Goal: Transaction & Acquisition: Book appointment/travel/reservation

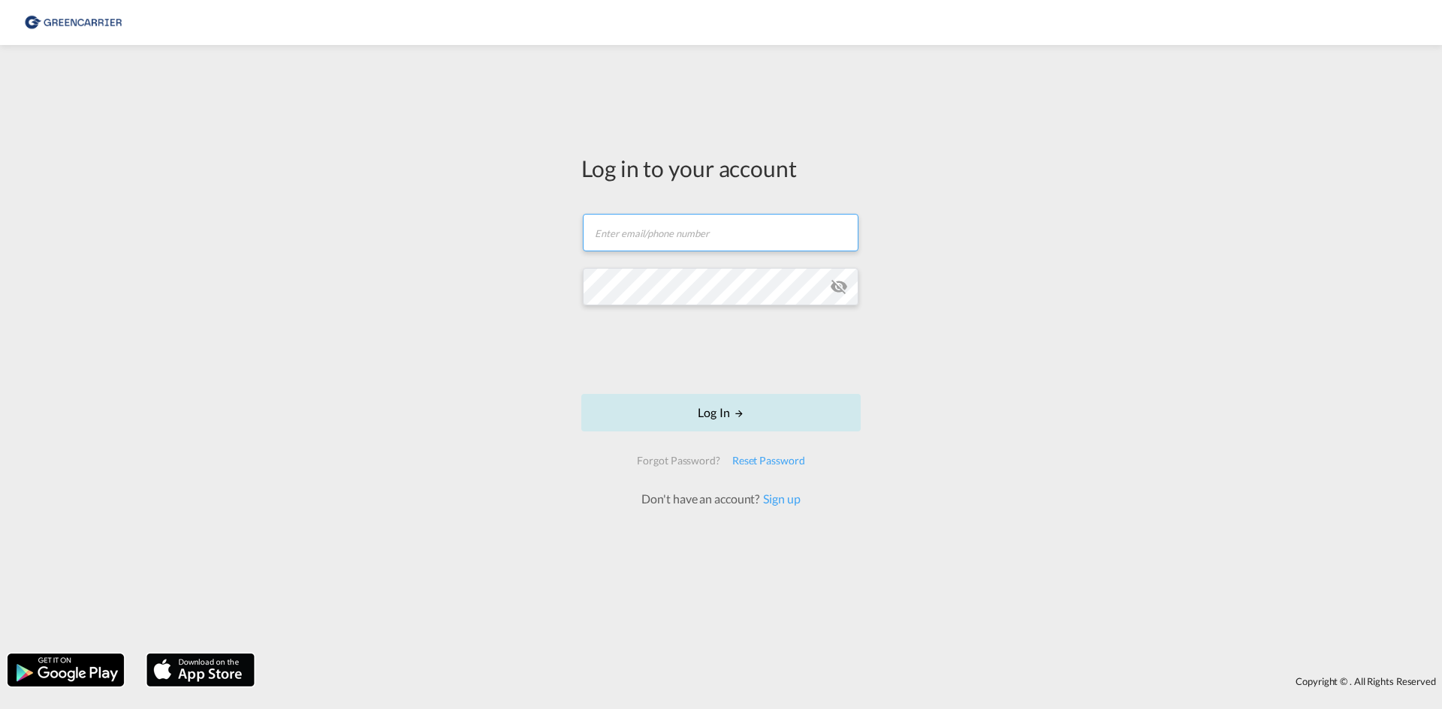
type input "[EMAIL_ADDRESS][DOMAIN_NAME]"
click at [720, 409] on button "Log In" at bounding box center [720, 413] width 279 height 38
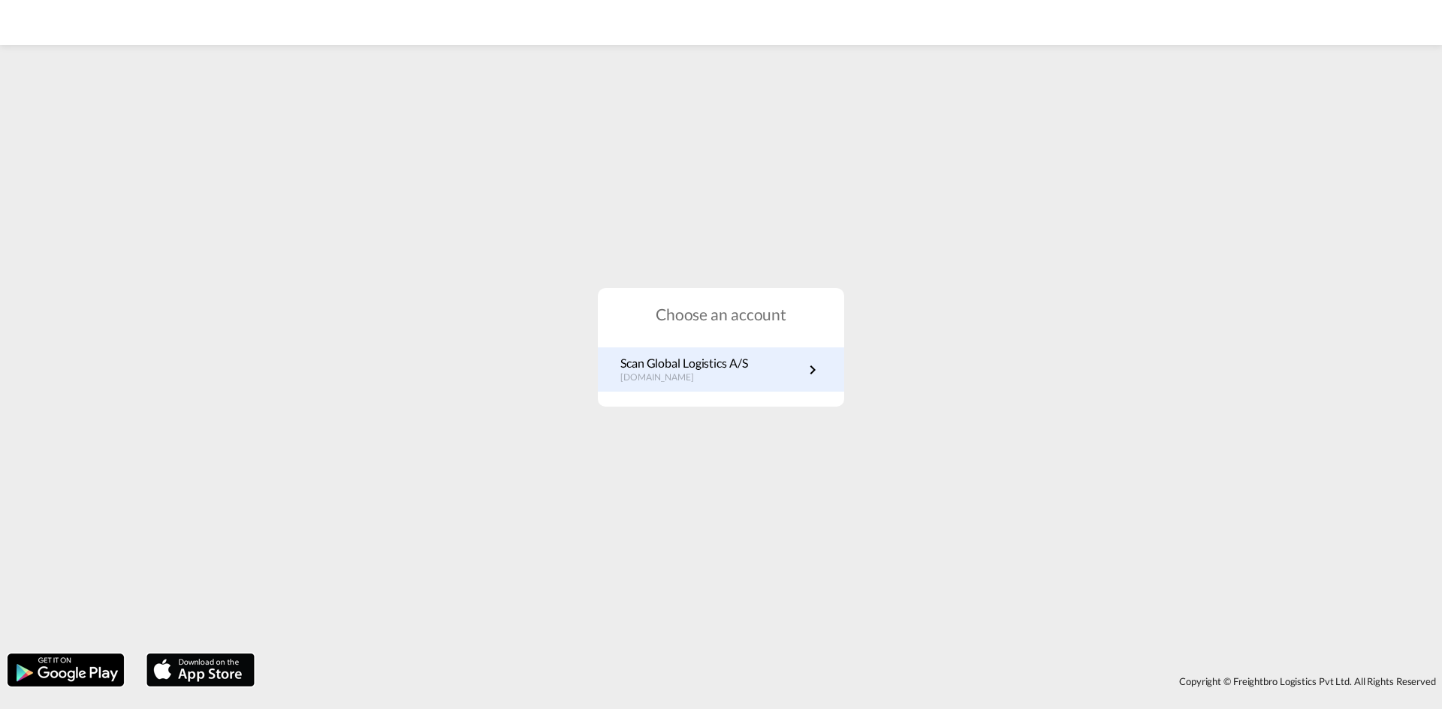
click at [676, 363] on p "Scan Global Logistics A/S" at bounding box center [684, 363] width 128 height 17
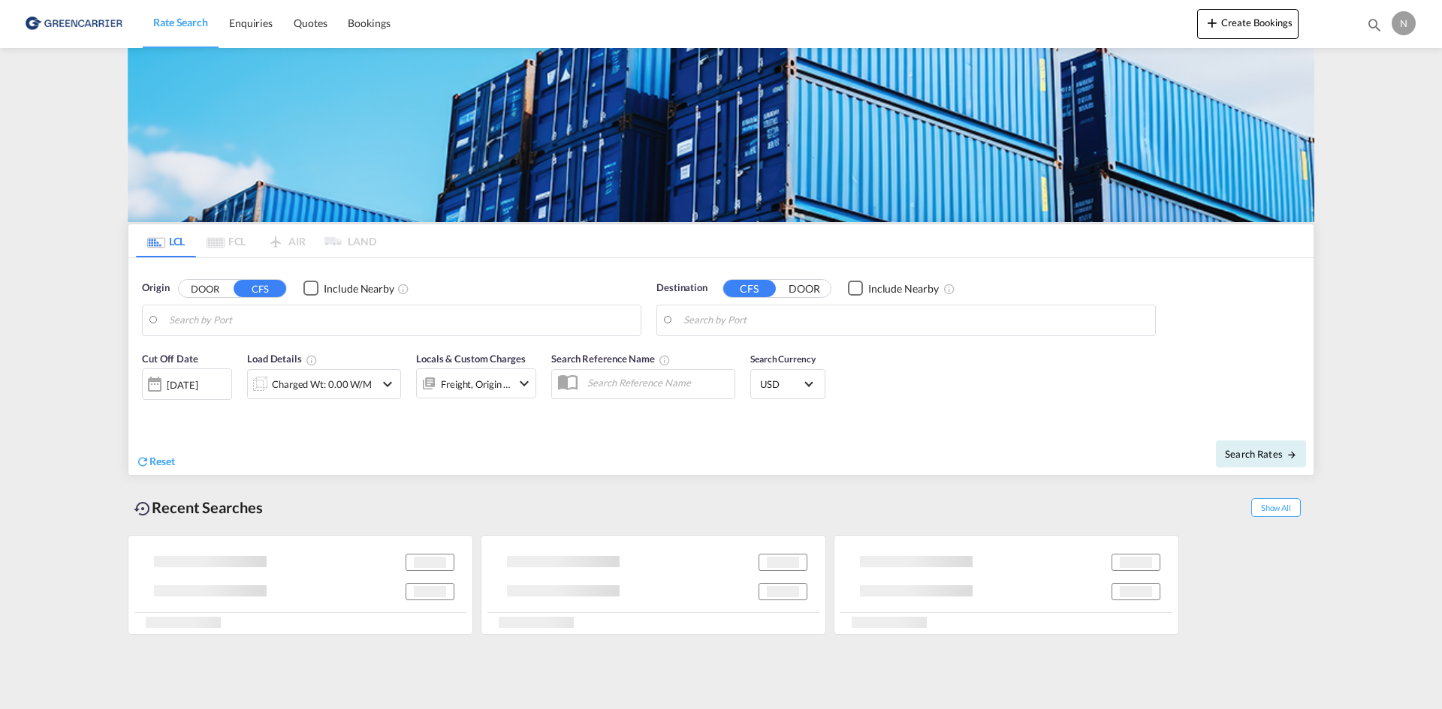
type input "Aarhus, DKAAR"
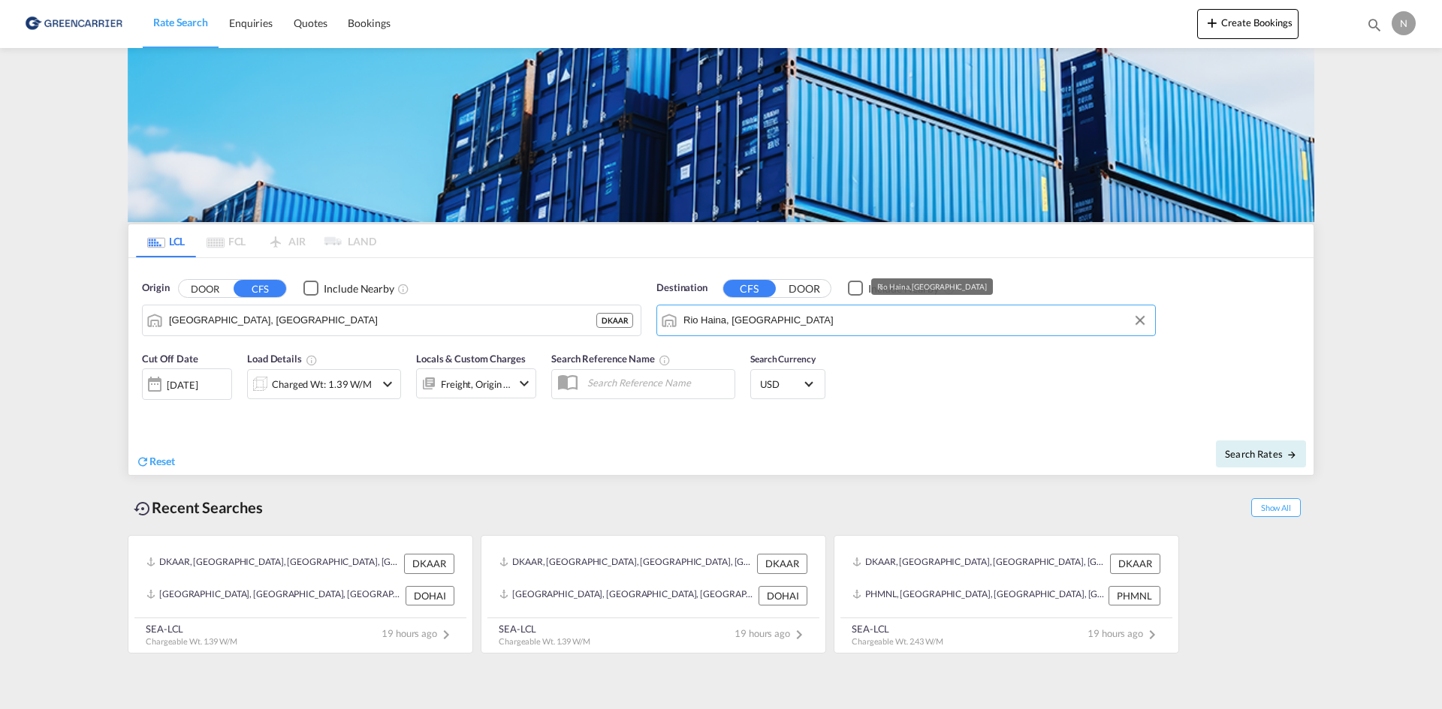
click at [770, 321] on input "Rio Haina, DOHAI" at bounding box center [915, 320] width 464 height 23
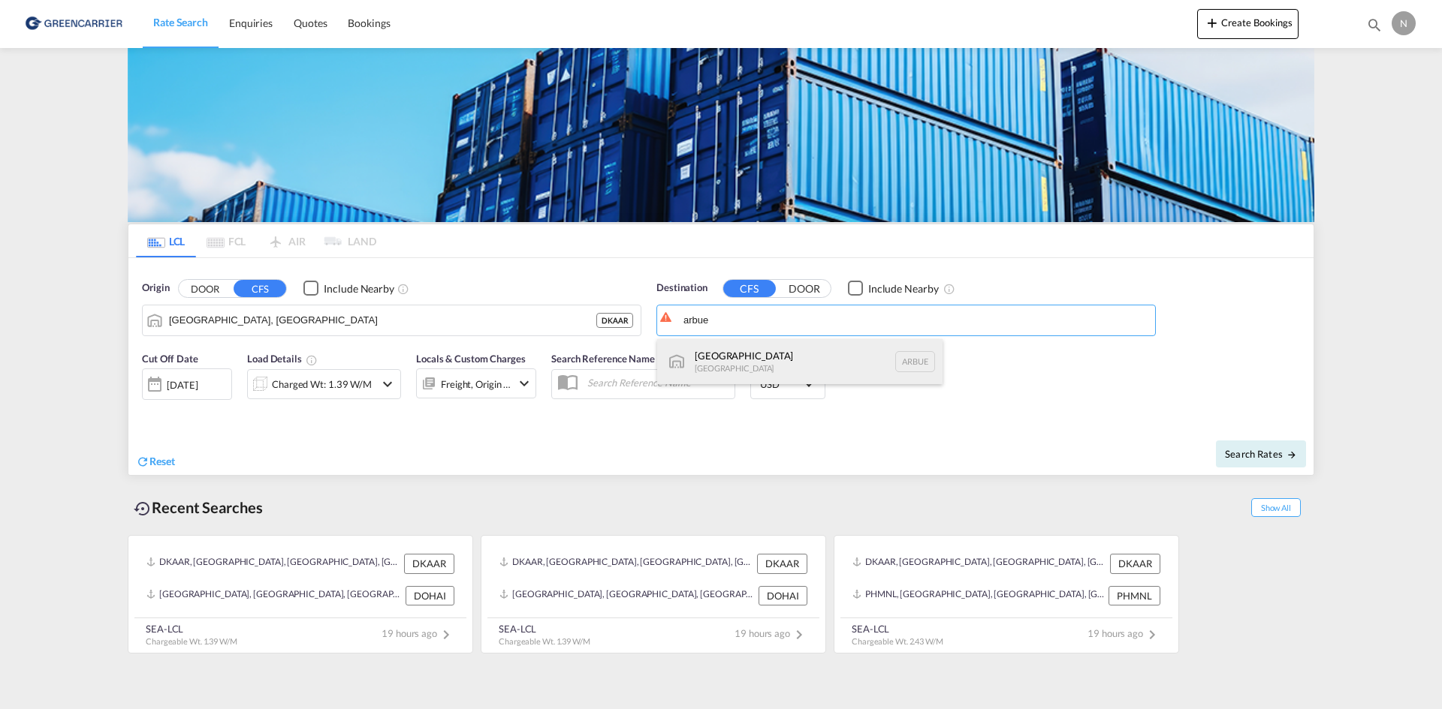
click at [810, 350] on div "Buenos Aires Argentina ARBUE" at bounding box center [799, 361] width 285 height 45
type input "Buenos Aires, ARBUE"
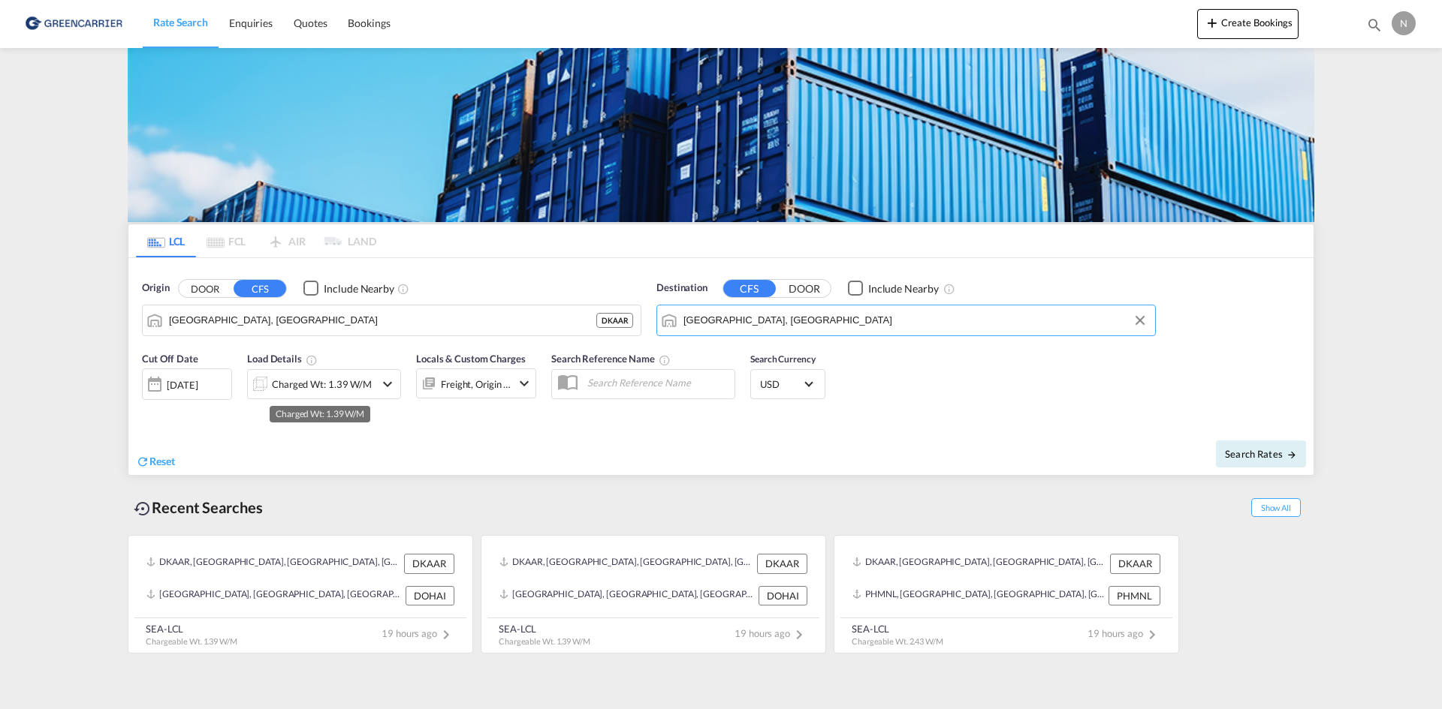
click at [287, 389] on div "Charged Wt: 1.39 W/M" at bounding box center [322, 384] width 100 height 21
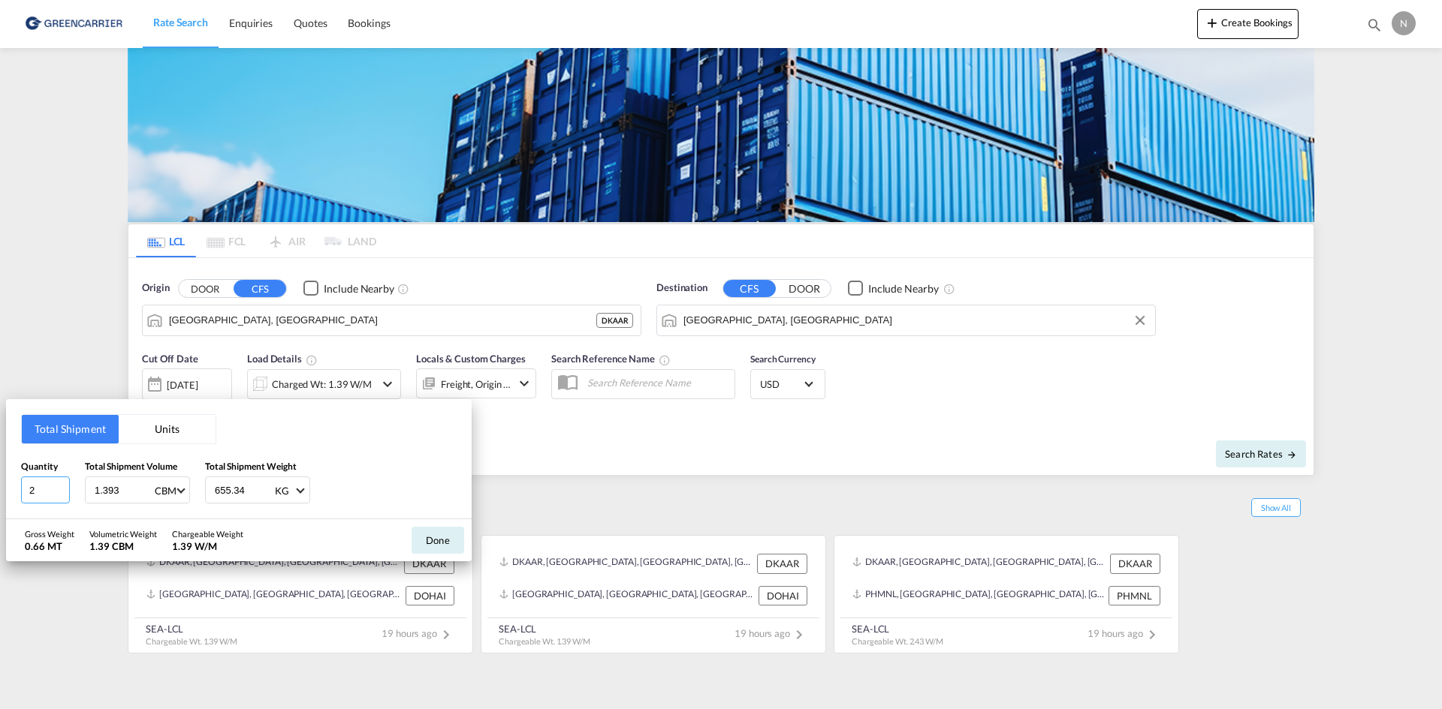
click at [62, 496] on input "2" at bounding box center [45, 490] width 49 height 27
type input "1"
click at [62, 496] on input "1" at bounding box center [45, 490] width 49 height 27
click at [104, 493] on input "1.393" at bounding box center [123, 491] width 60 height 26
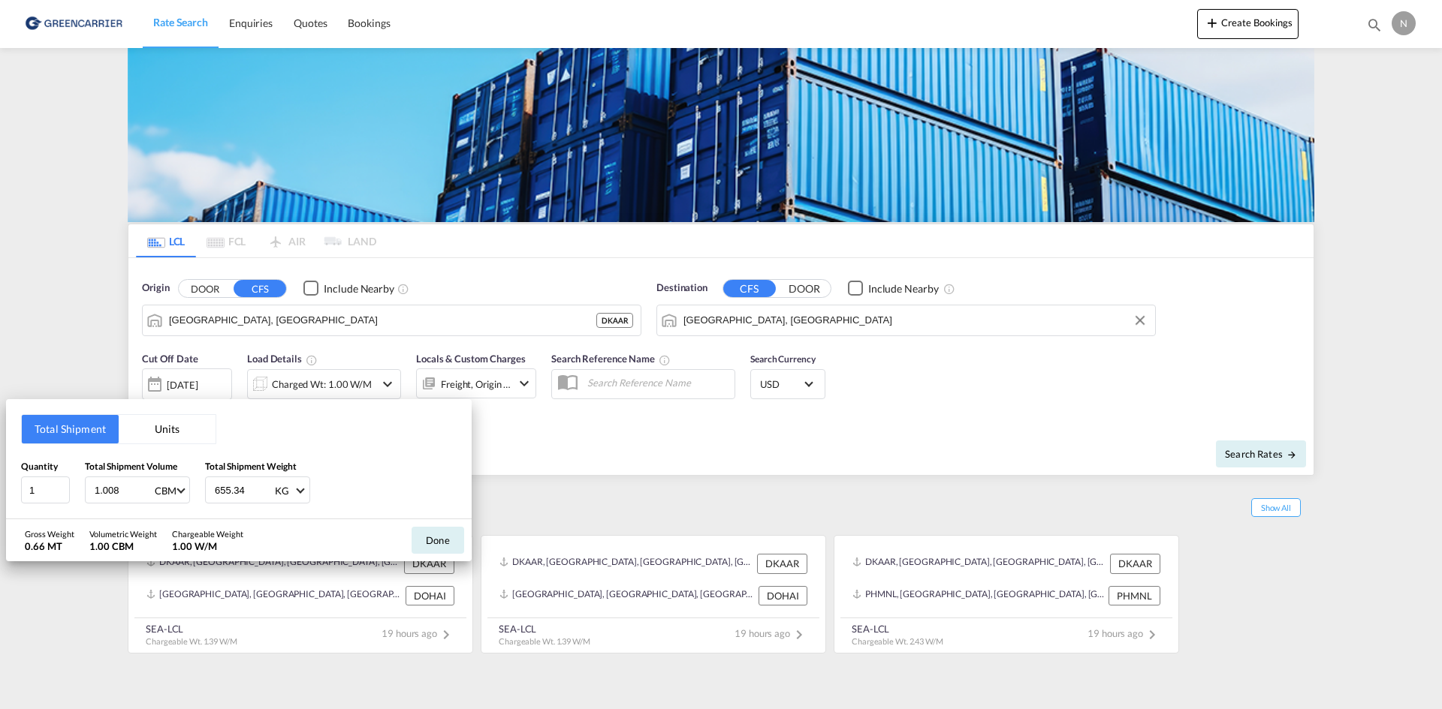
type input "1.008"
type input "213.664"
click at [424, 544] on button "Done" at bounding box center [437, 540] width 53 height 27
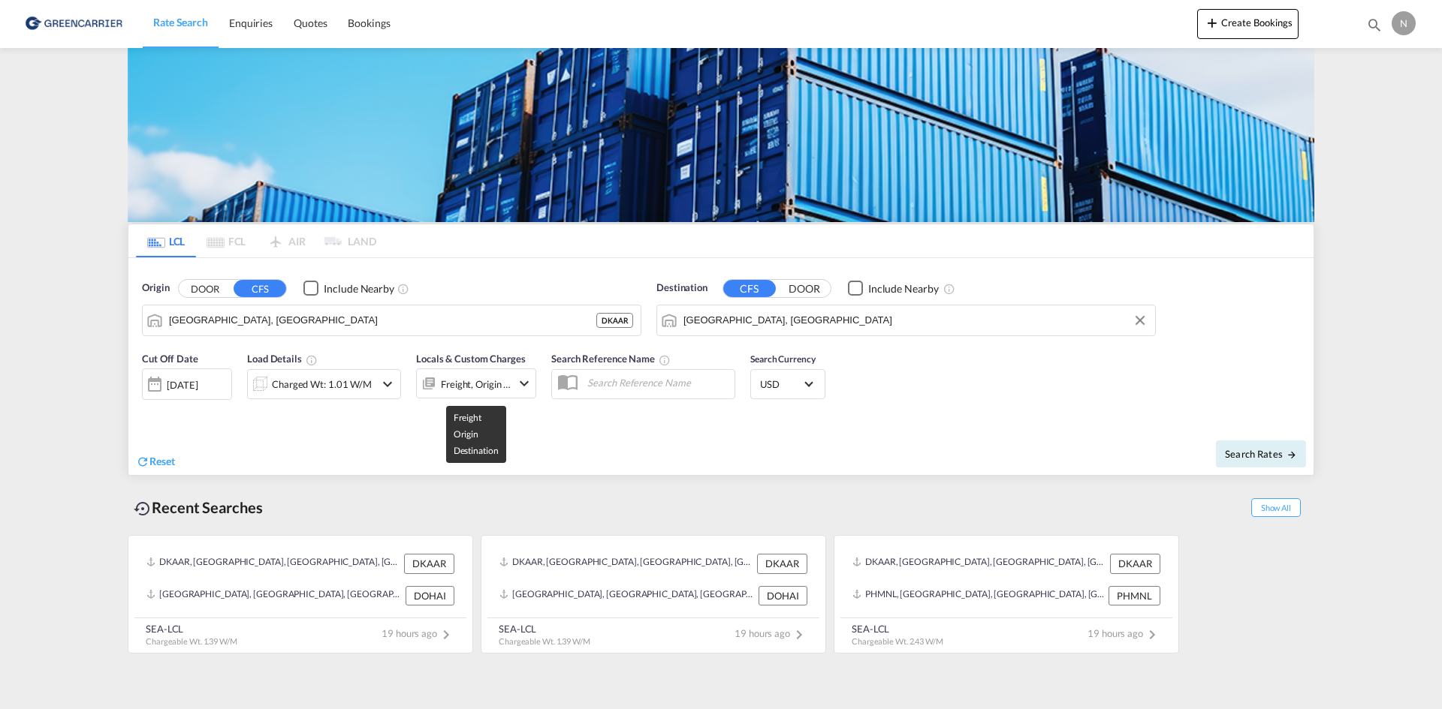
click at [511, 378] on div "Freight, Origin +1" at bounding box center [476, 384] width 71 height 21
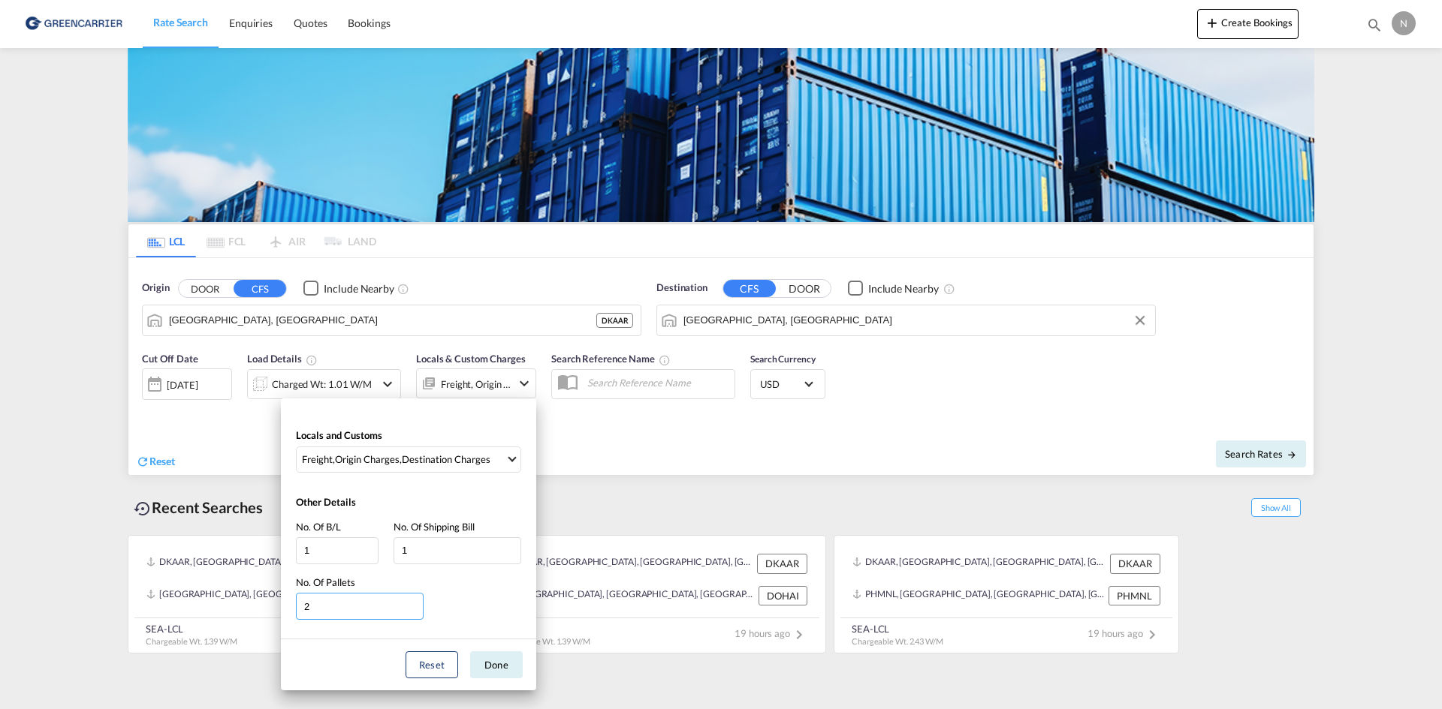
click at [418, 610] on input "2" at bounding box center [360, 606] width 128 height 27
type input "1"
click at [418, 610] on input "1" at bounding box center [360, 606] width 128 height 27
click at [484, 664] on button "Done" at bounding box center [496, 665] width 53 height 27
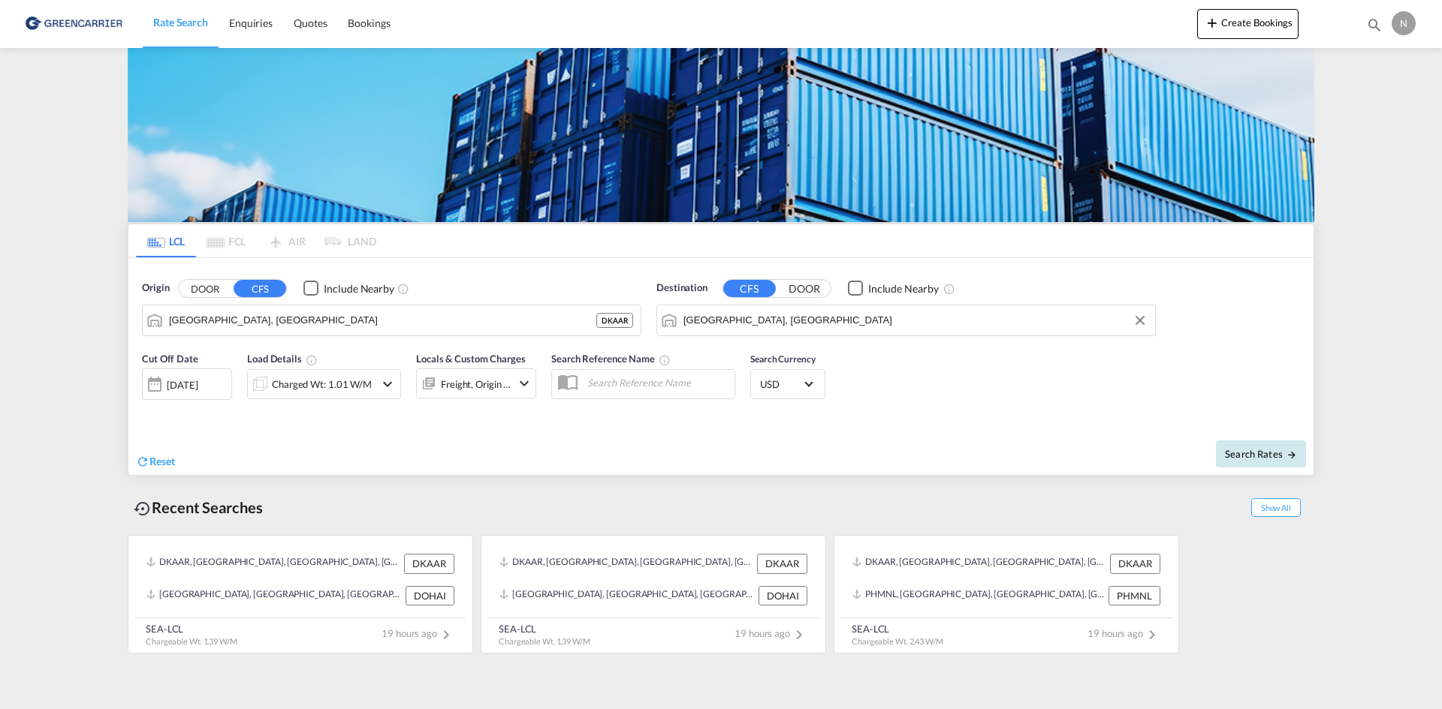
click at [1249, 459] on span "Search Rates" at bounding box center [1261, 454] width 72 height 12
type input "DKAAR to ARBUE / 29 Aug 2025"
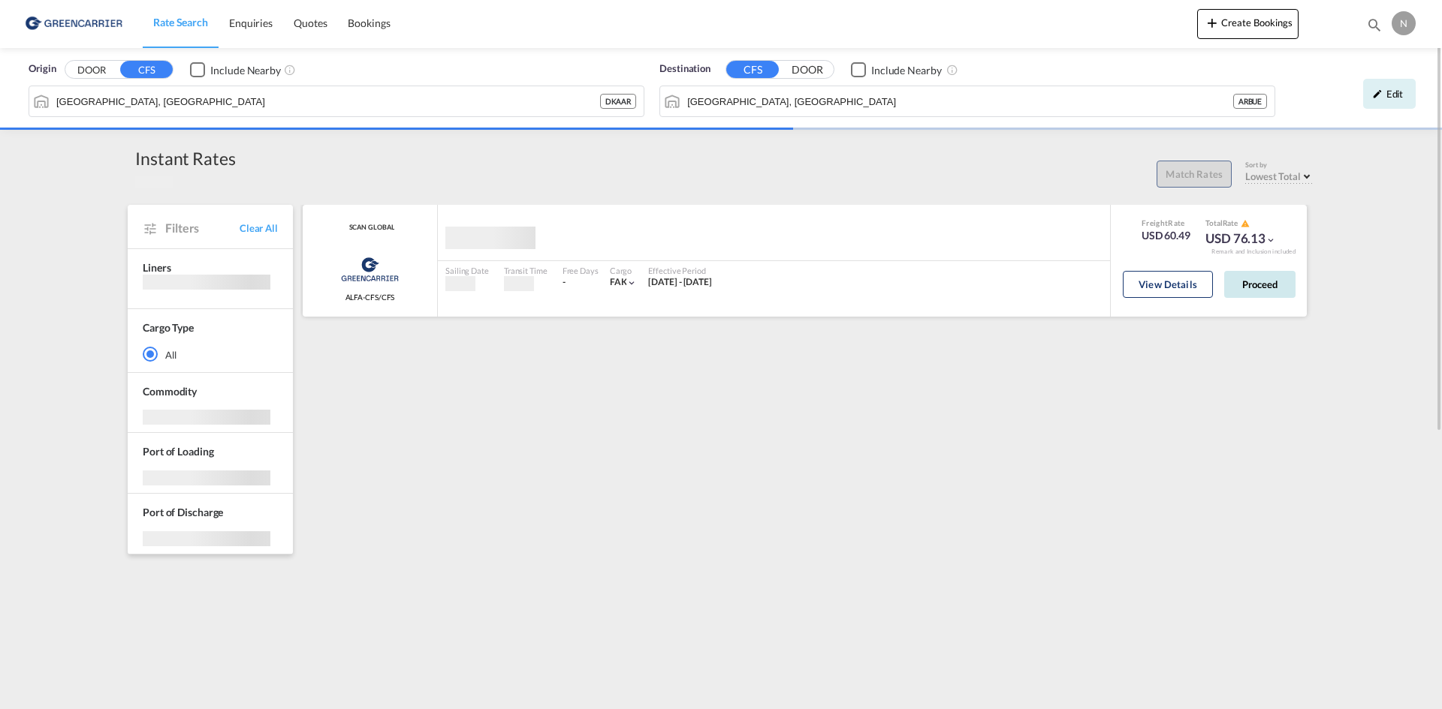
click at [1237, 288] on button "Proceed" at bounding box center [1259, 284] width 71 height 27
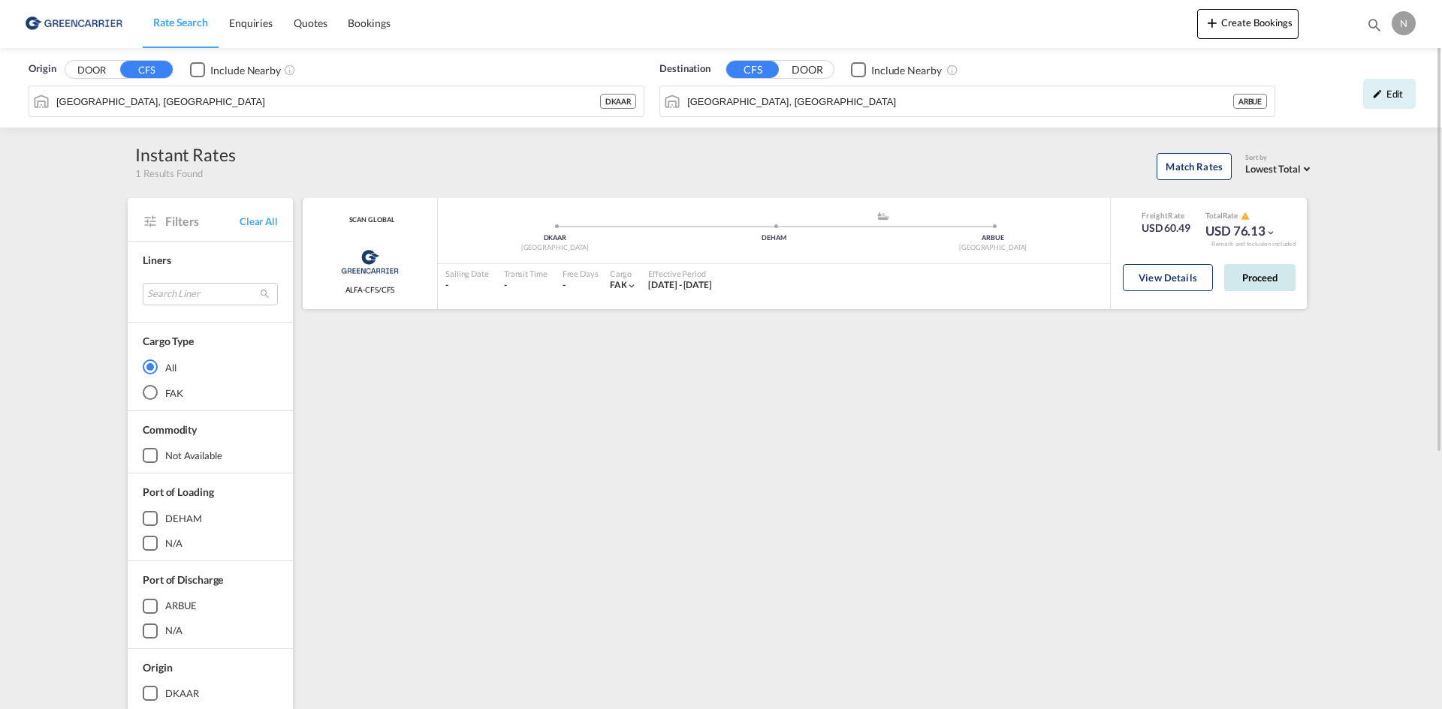
click at [1265, 276] on button "Proceed" at bounding box center [1259, 277] width 71 height 27
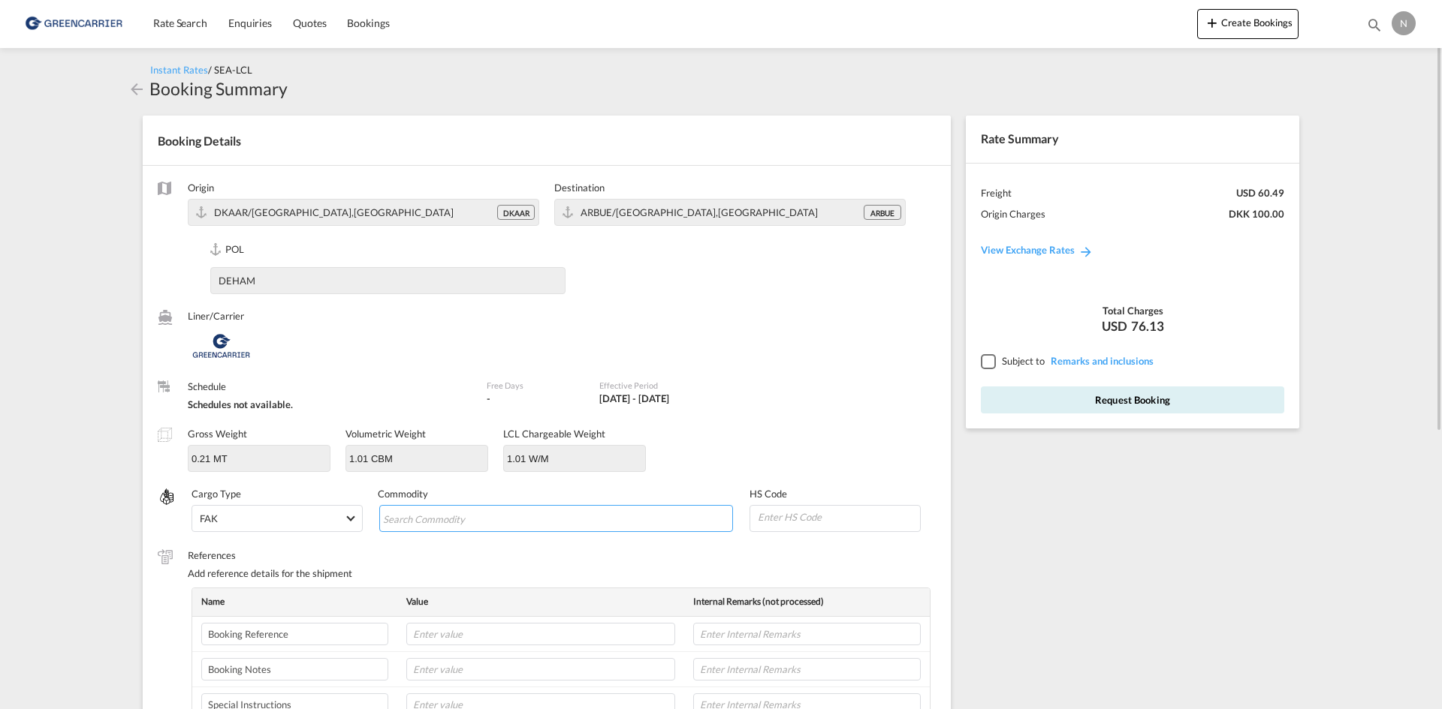
click at [448, 526] on input "Search Commodity" at bounding box center [451, 520] width 137 height 24
type input "ENZYMES"
type input "350790"
click at [440, 638] on input "text" at bounding box center [540, 634] width 269 height 23
paste input "CPH32106765"
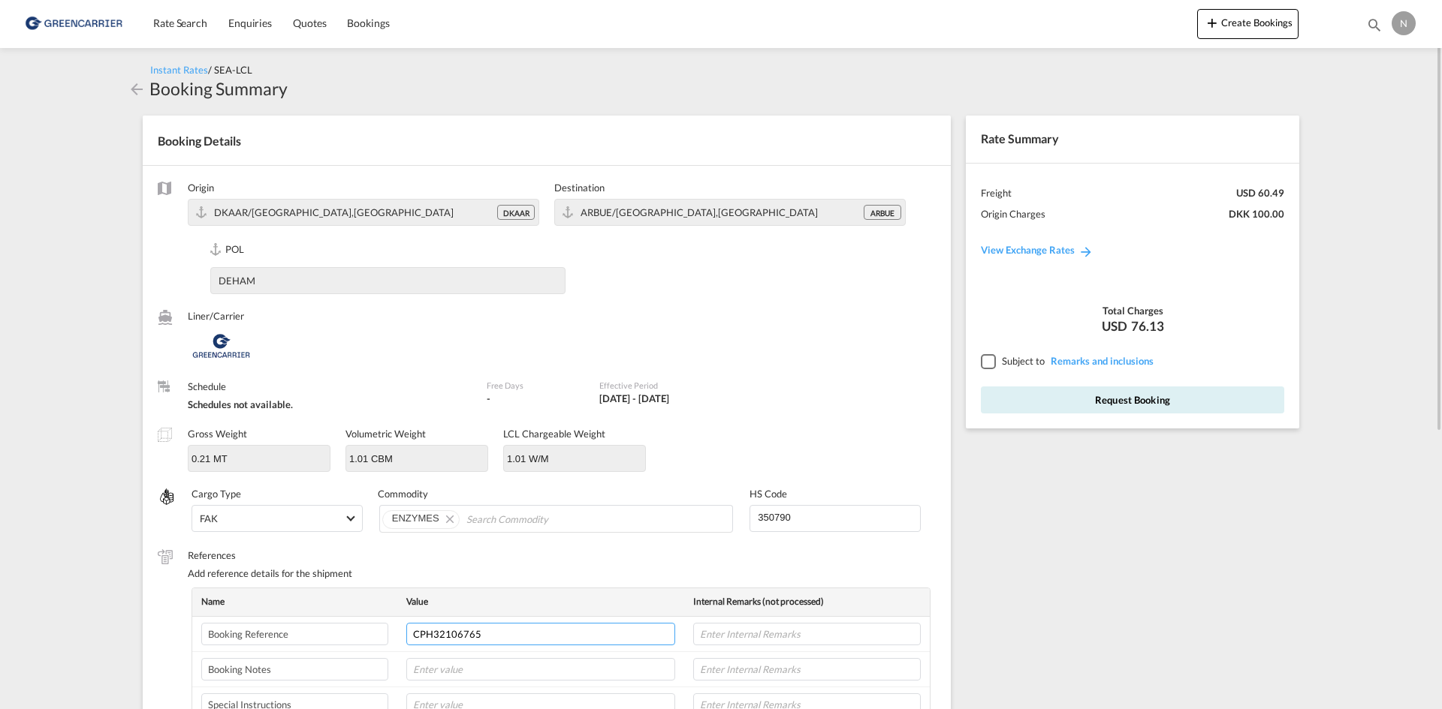
type input "CPH32106765"
type input "NOVONESIS"
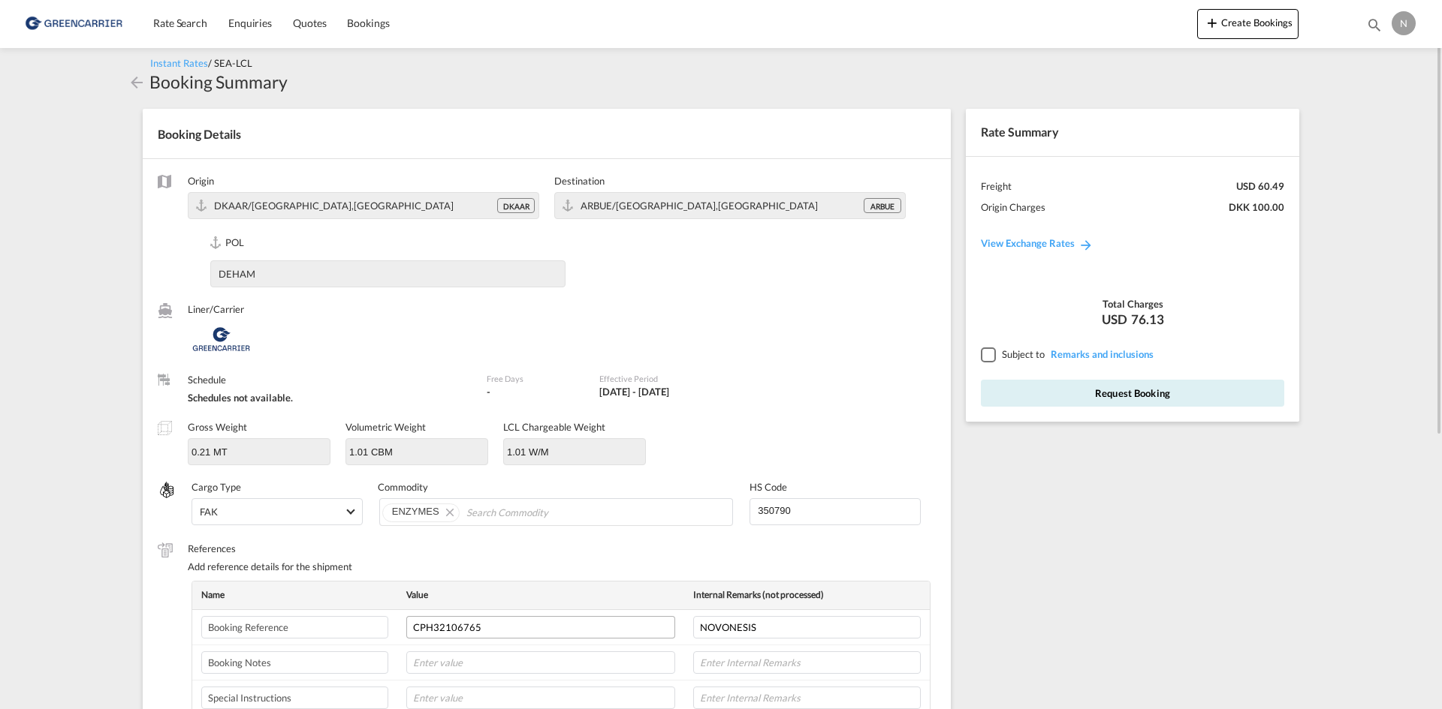
scroll to position [386, 0]
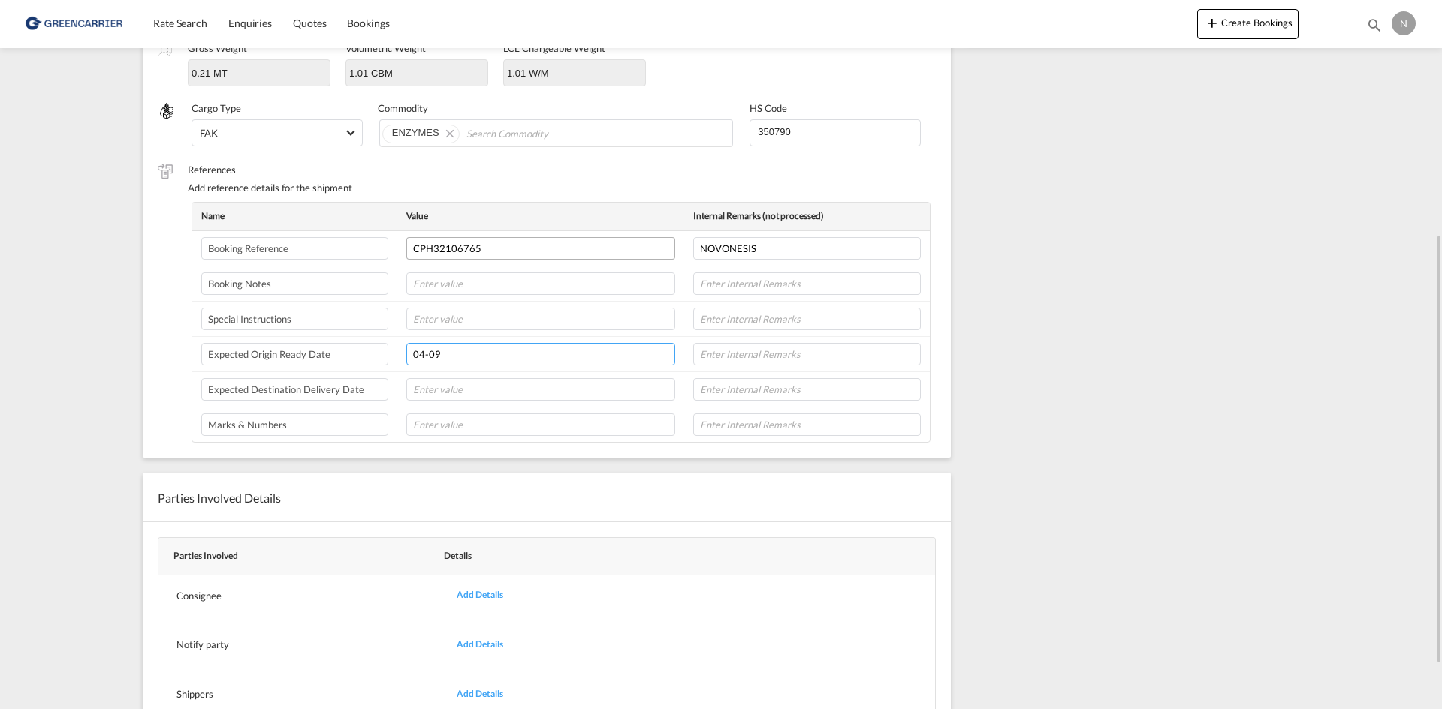
type input "04-09"
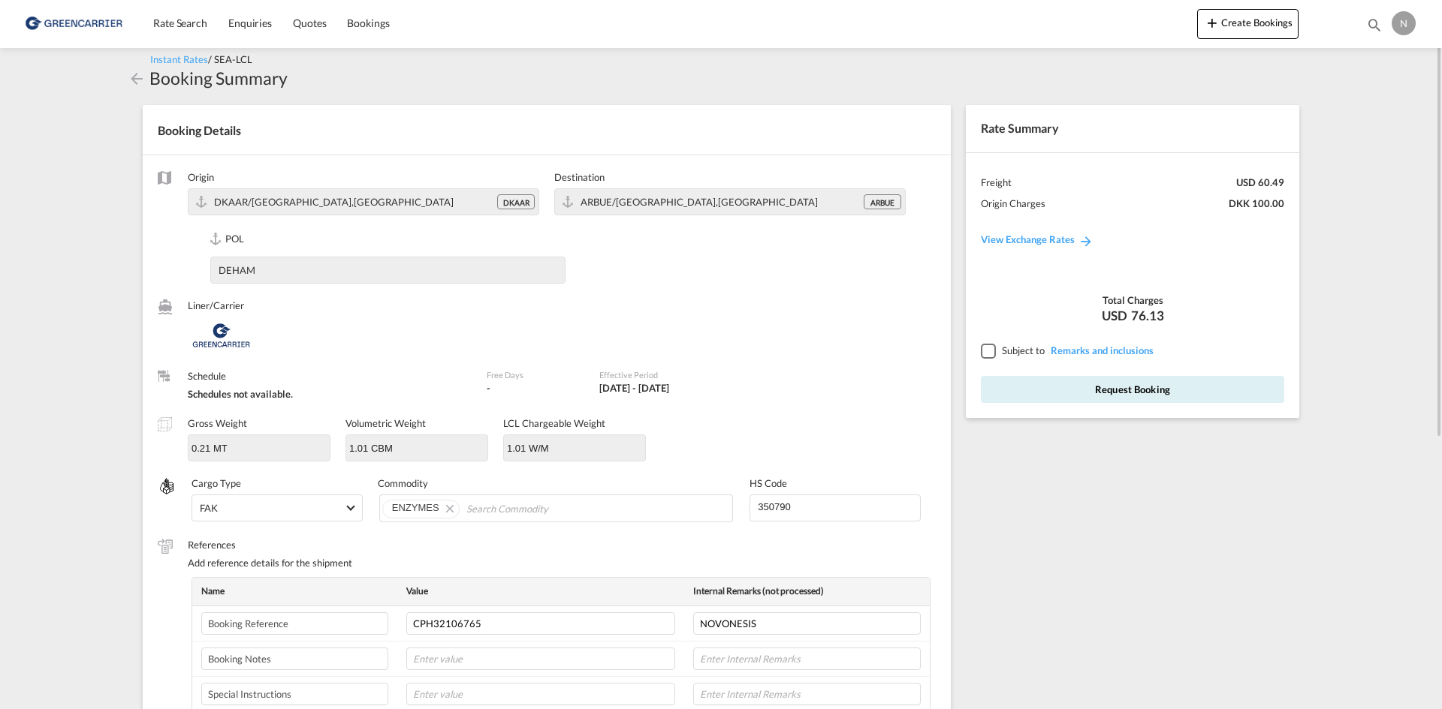
type input "8L"
click at [990, 351] on div at bounding box center [988, 351] width 14 height 14
click at [1026, 376] on button "Request Booking" at bounding box center [1132, 389] width 303 height 27
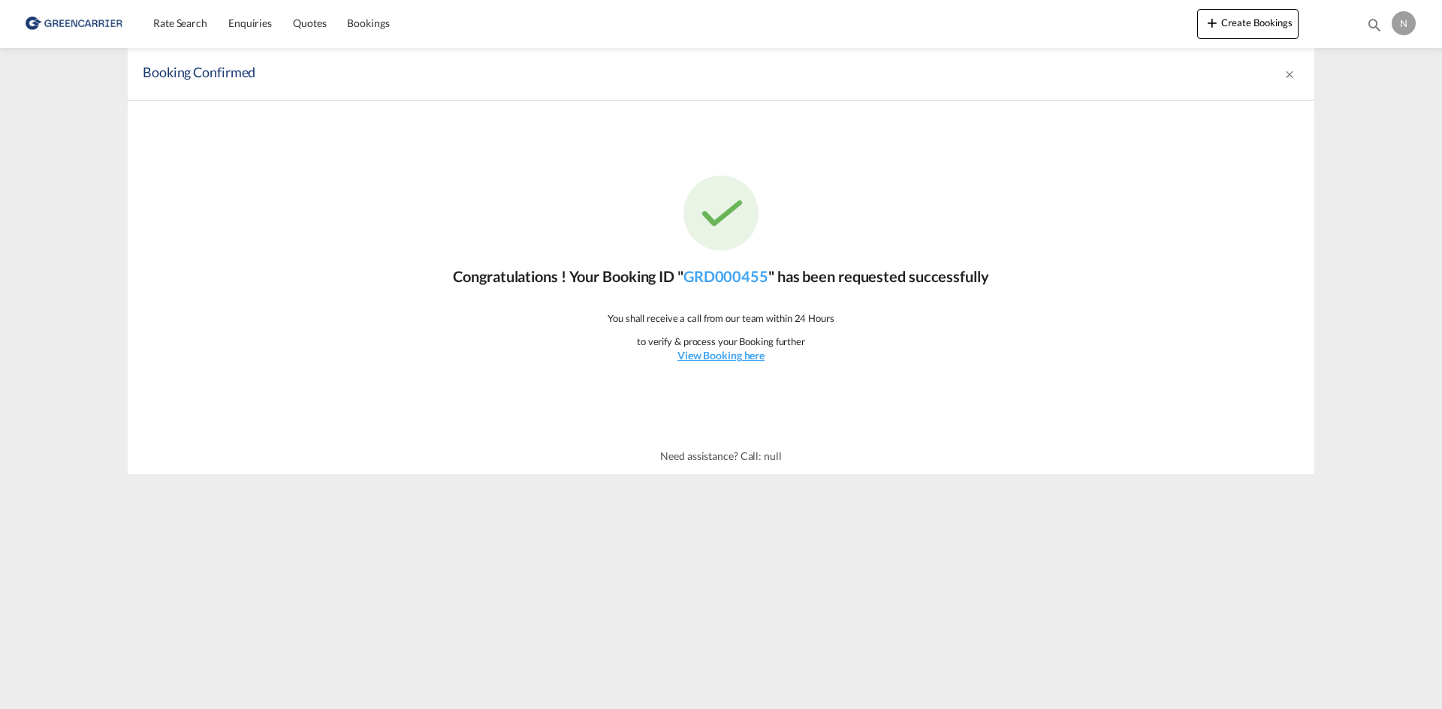
scroll to position [0, 0]
click at [157, 23] on span "Rate Search" at bounding box center [180, 23] width 54 height 13
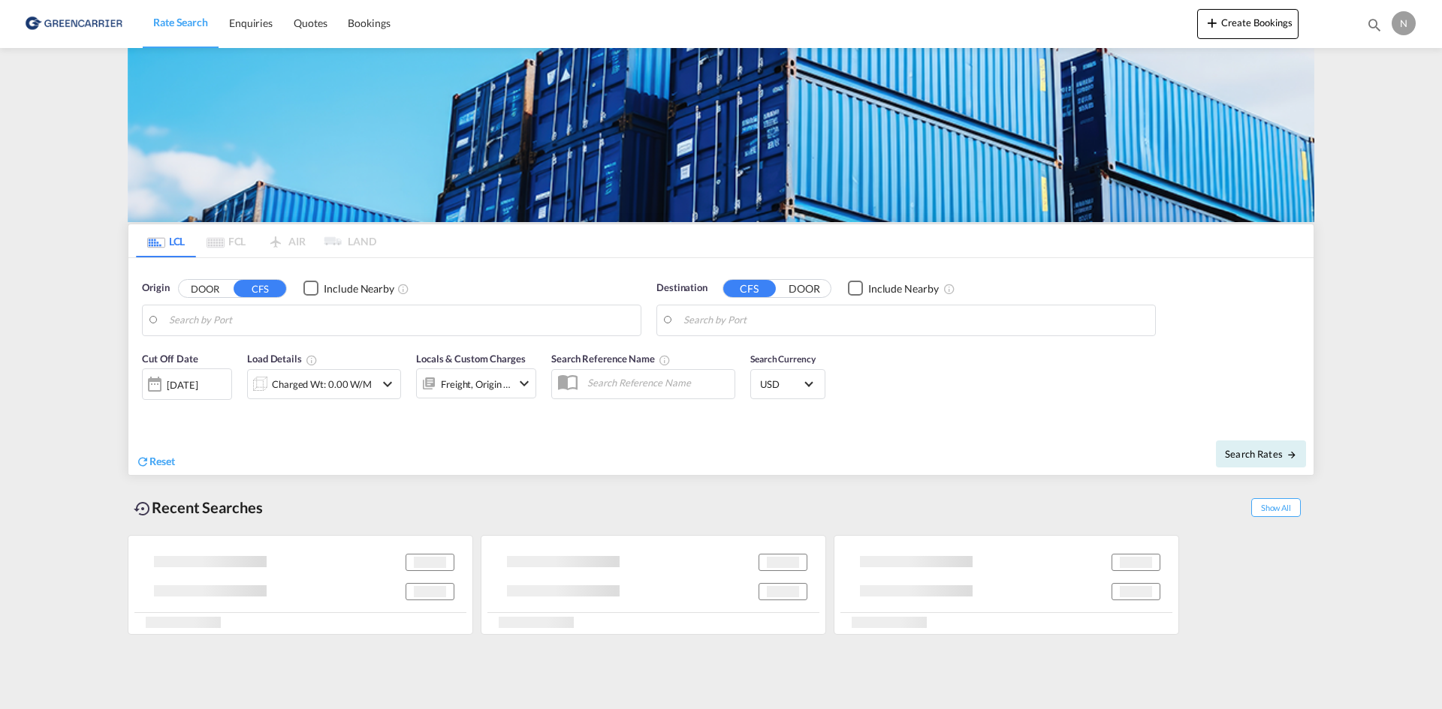
type input "Aarhus, DKAAR"
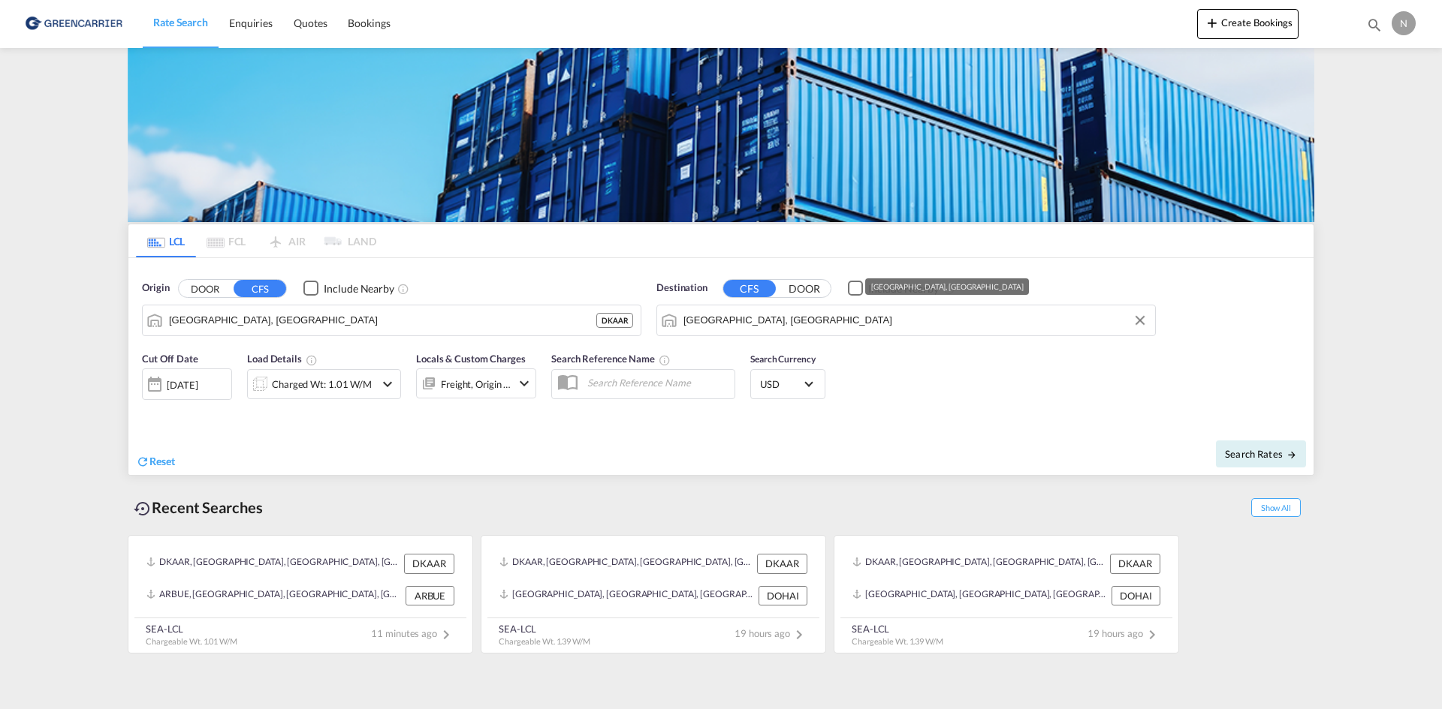
click at [812, 315] on input "Buenos Aires, ARBUE" at bounding box center [915, 320] width 464 height 23
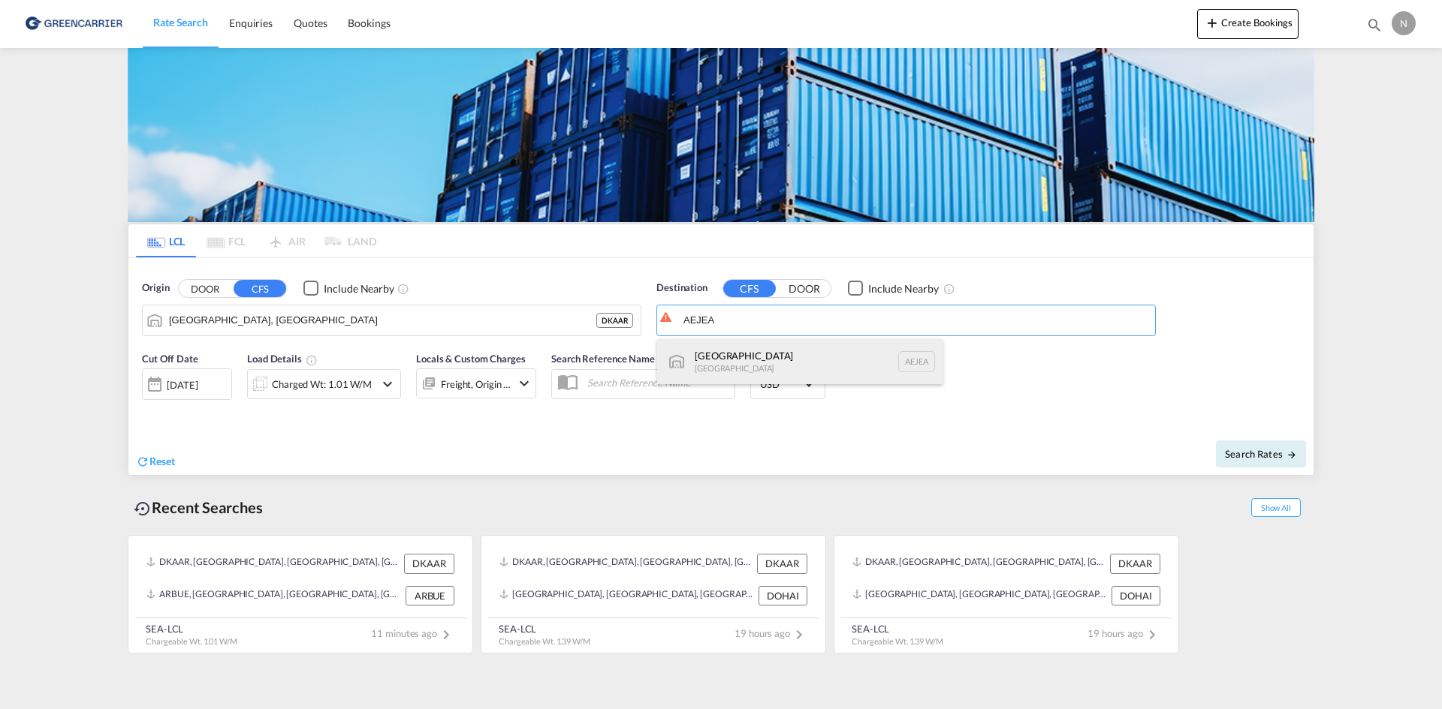
drag, startPoint x: 751, startPoint y: 368, endPoint x: 599, endPoint y: 405, distance: 156.1
click at [750, 368] on div "Jebel Ali United Arab Emirates AEJEA" at bounding box center [799, 361] width 285 height 45
type input "Jebel Ali, AEJEA"
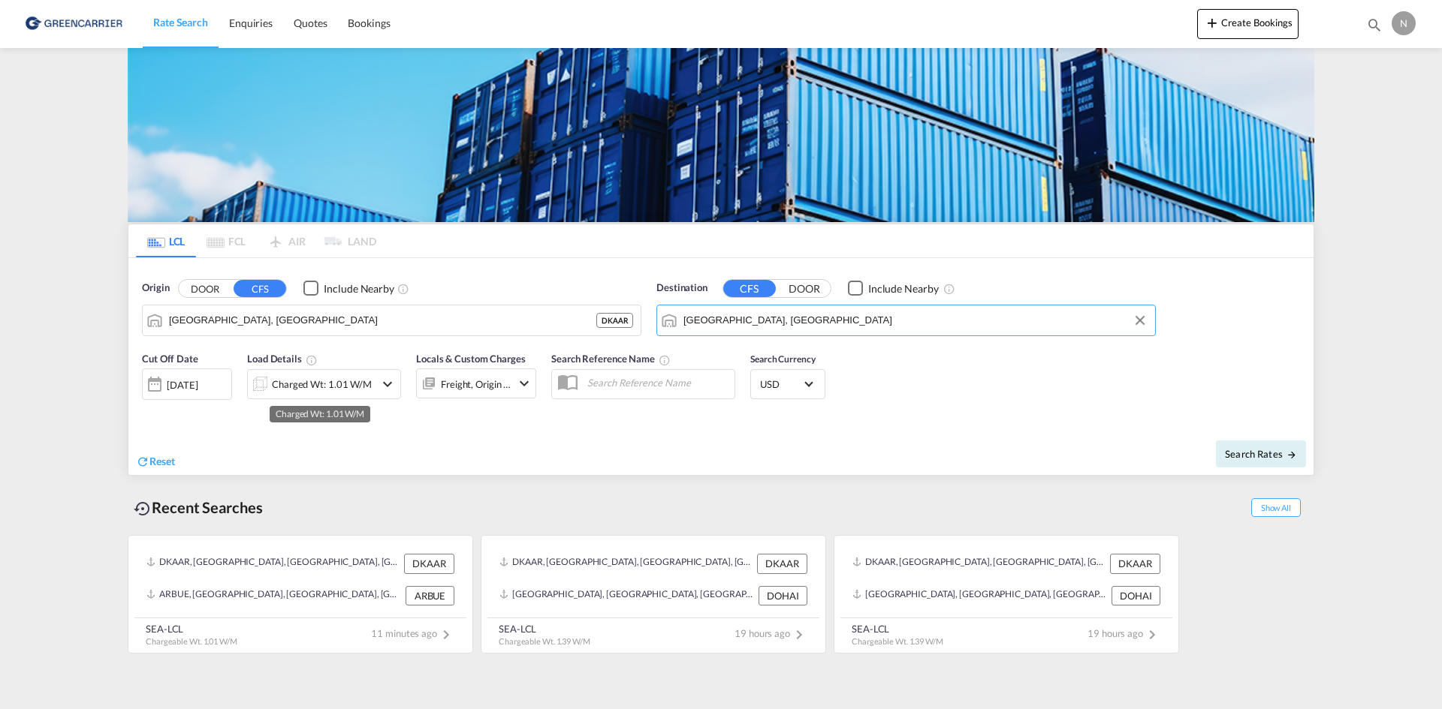
click at [342, 384] on div "Charged Wt: 1.01 W/M" at bounding box center [322, 384] width 100 height 21
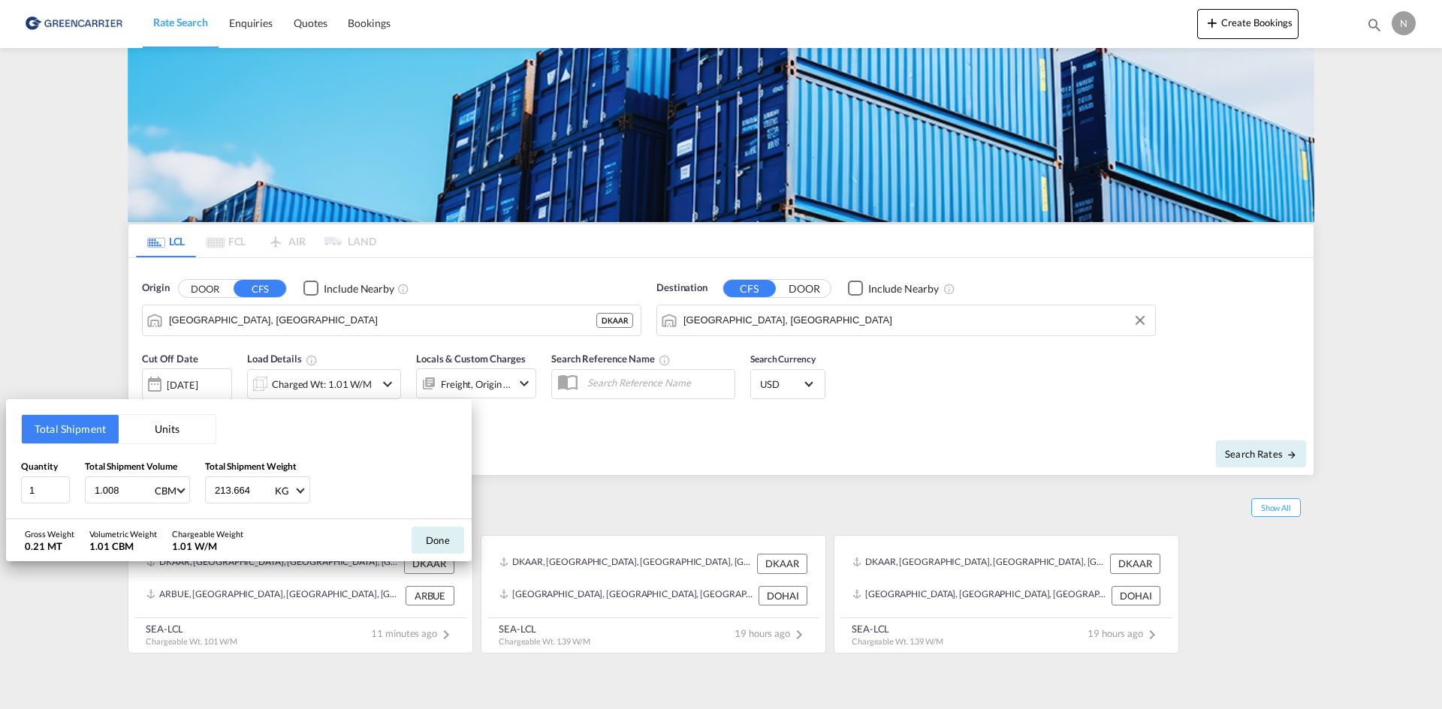
click at [215, 489] on input "213.664" at bounding box center [243, 491] width 60 height 26
type input "550.500"
click at [432, 548] on button "Done" at bounding box center [437, 540] width 53 height 27
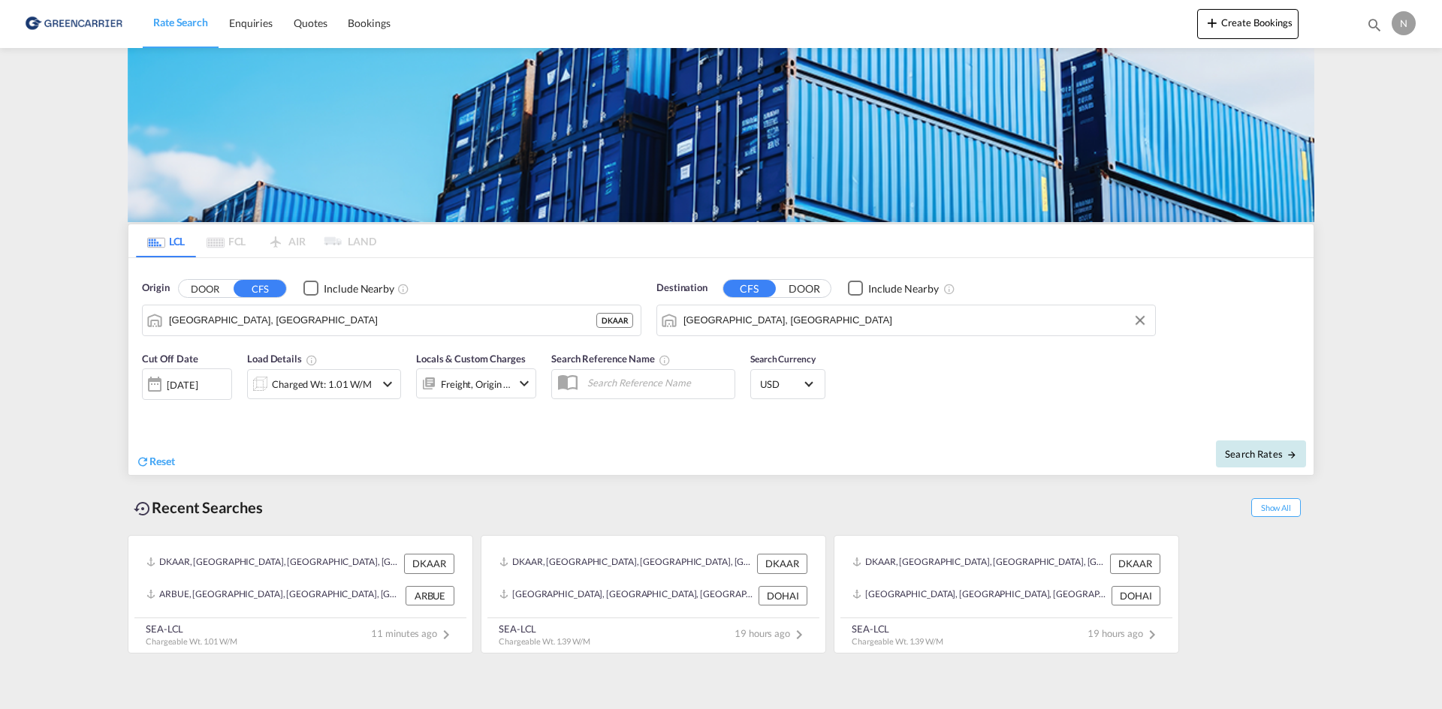
click at [1252, 457] on span "Search Rates" at bounding box center [1261, 454] width 72 height 12
type input "DKAAR to AEJEA / 29 Aug 2025"
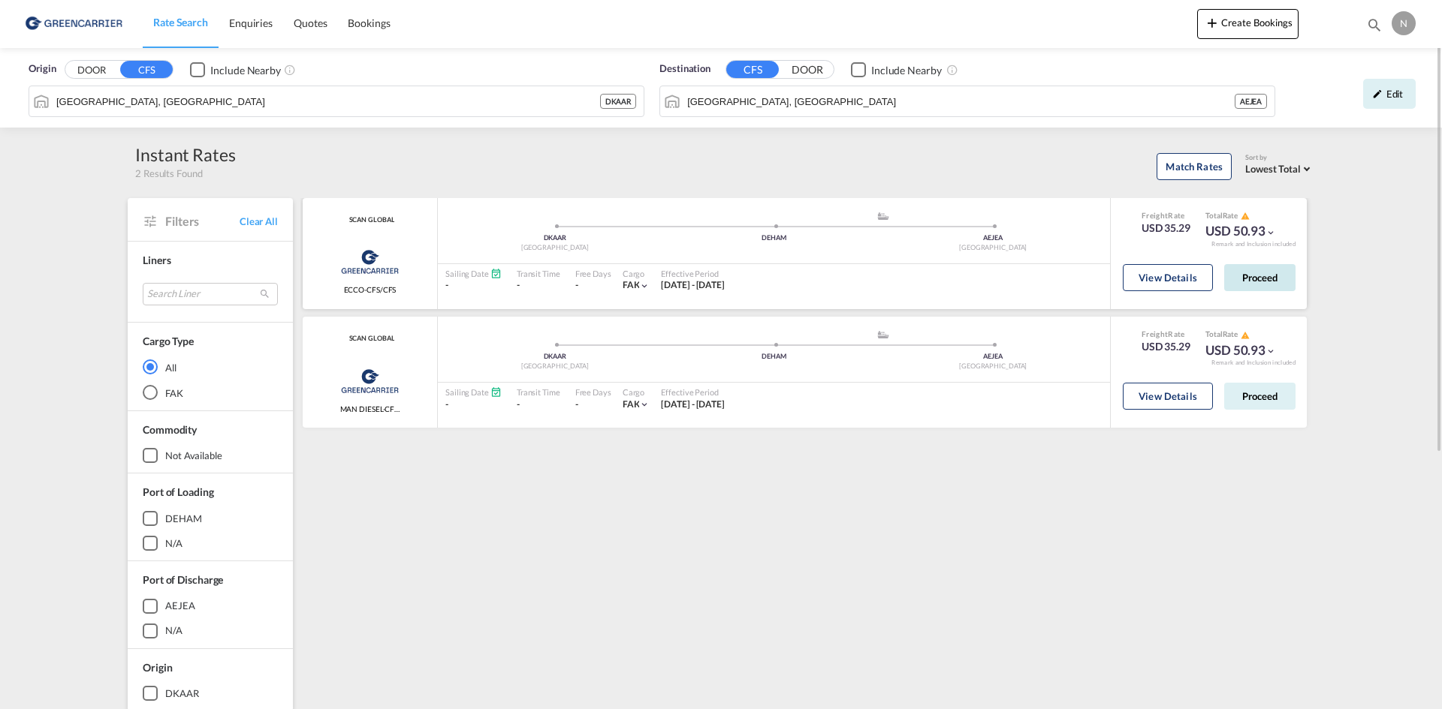
click at [1249, 276] on button "Proceed" at bounding box center [1259, 277] width 71 height 27
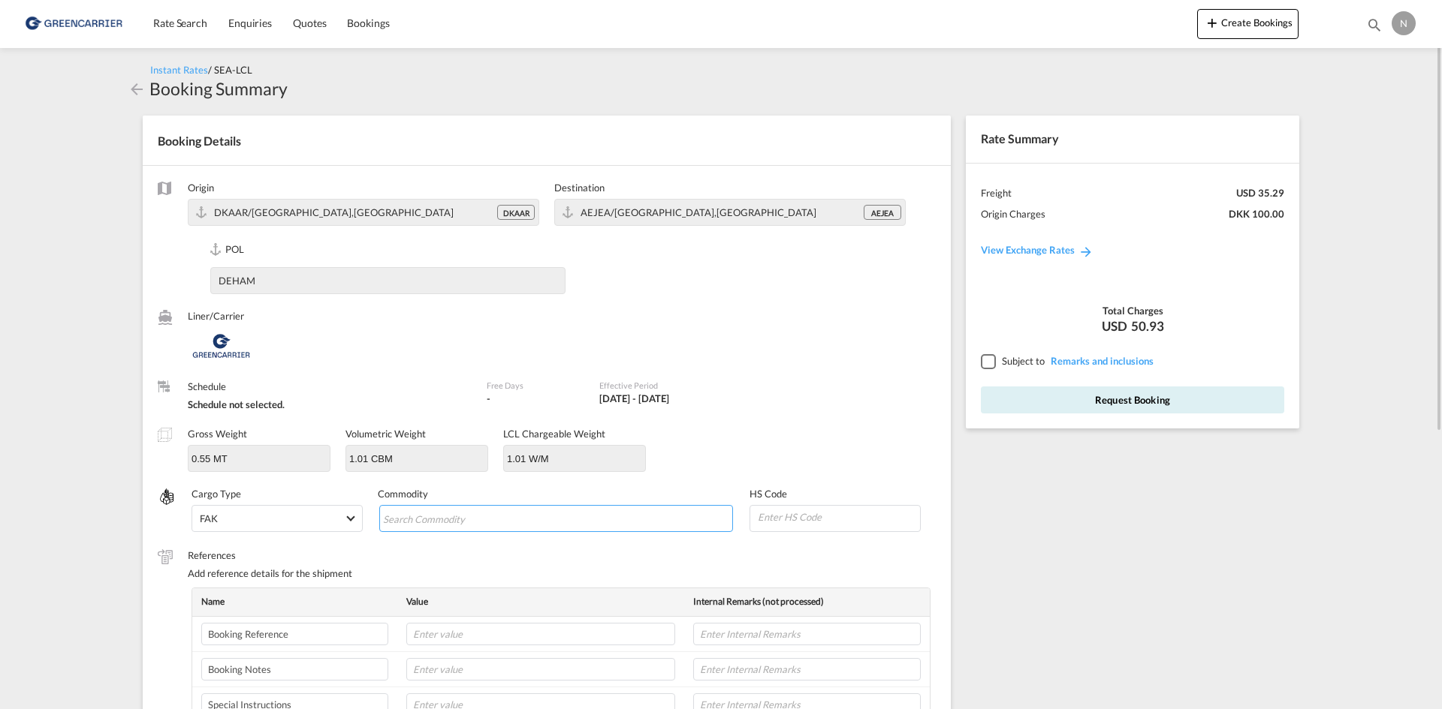
click at [502, 517] on input "Chips input." at bounding box center [451, 520] width 137 height 24
type input "ENZYMES"
type input "350790"
click at [477, 630] on input "text" at bounding box center [540, 634] width 269 height 23
paste input "CPH32106766"
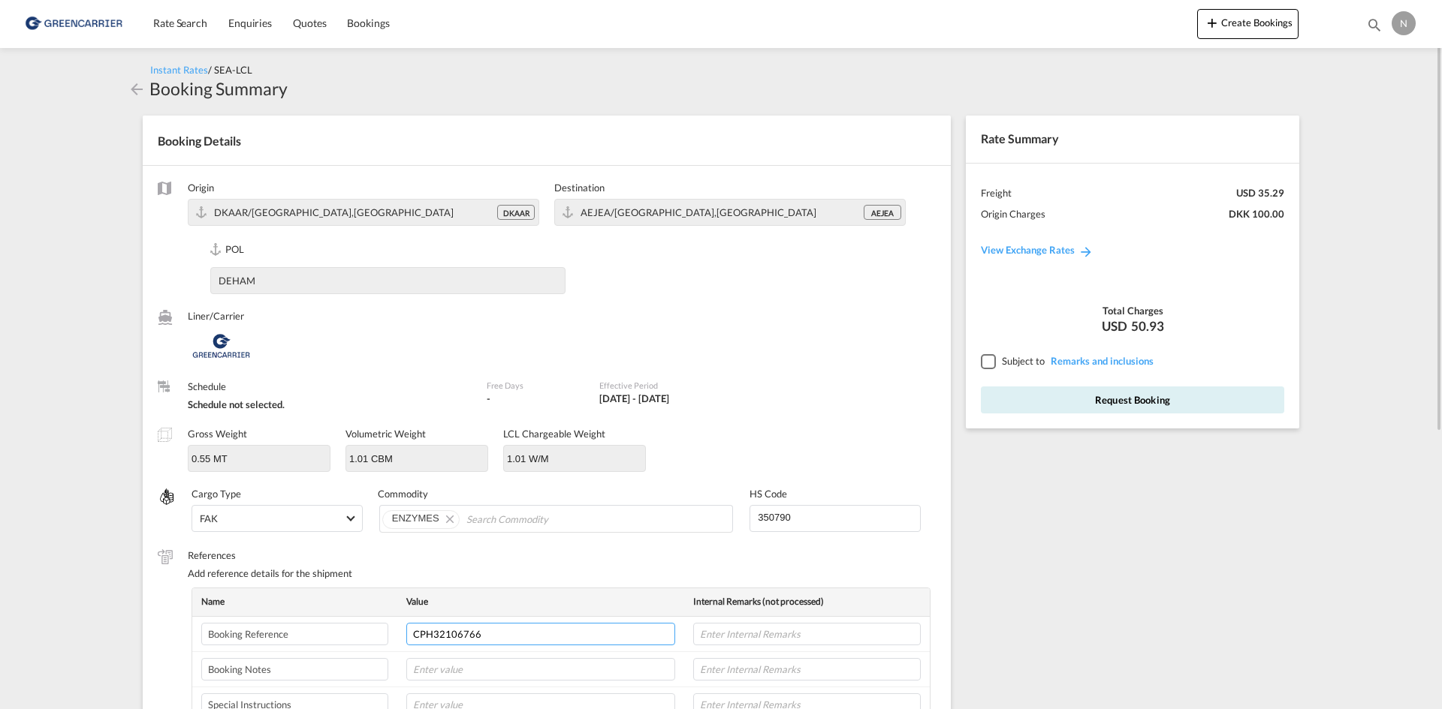
type input "CPH32106766"
type input "NOVNESIS"
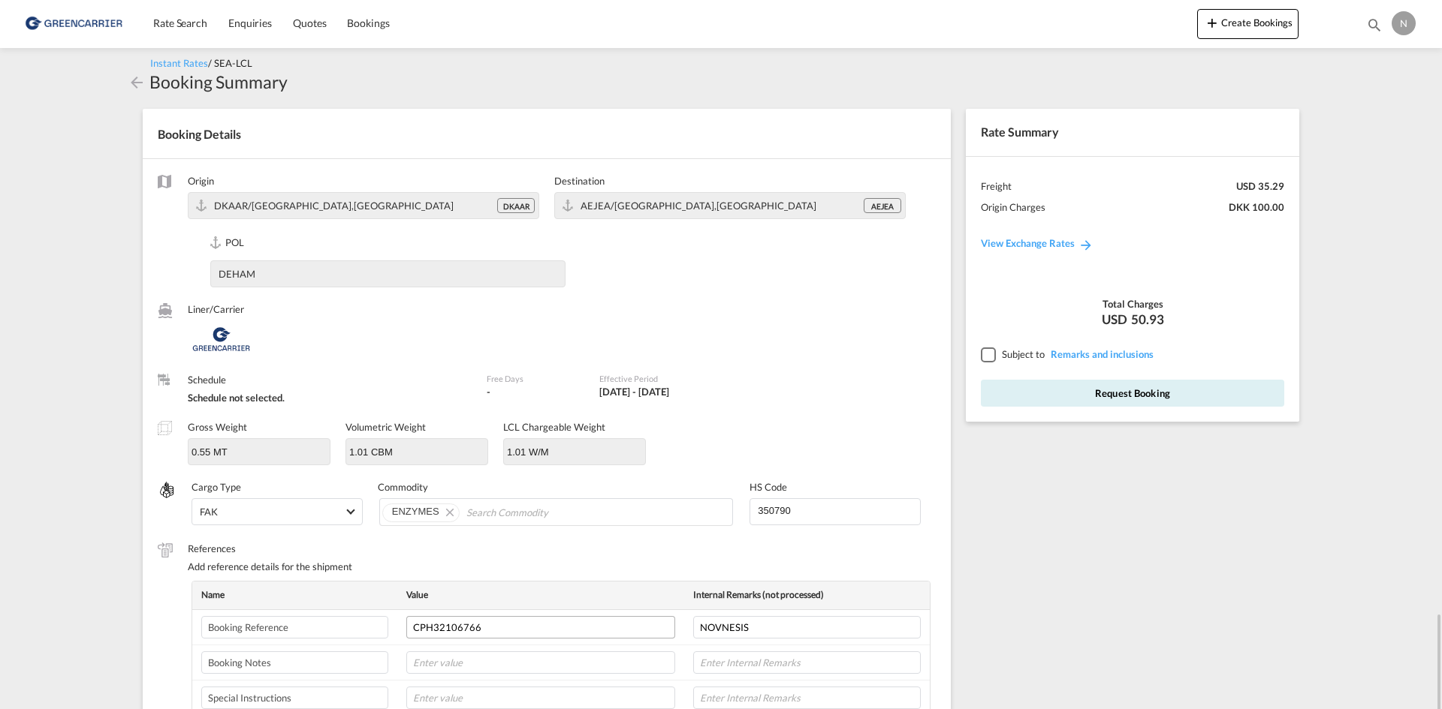
scroll to position [386, 0]
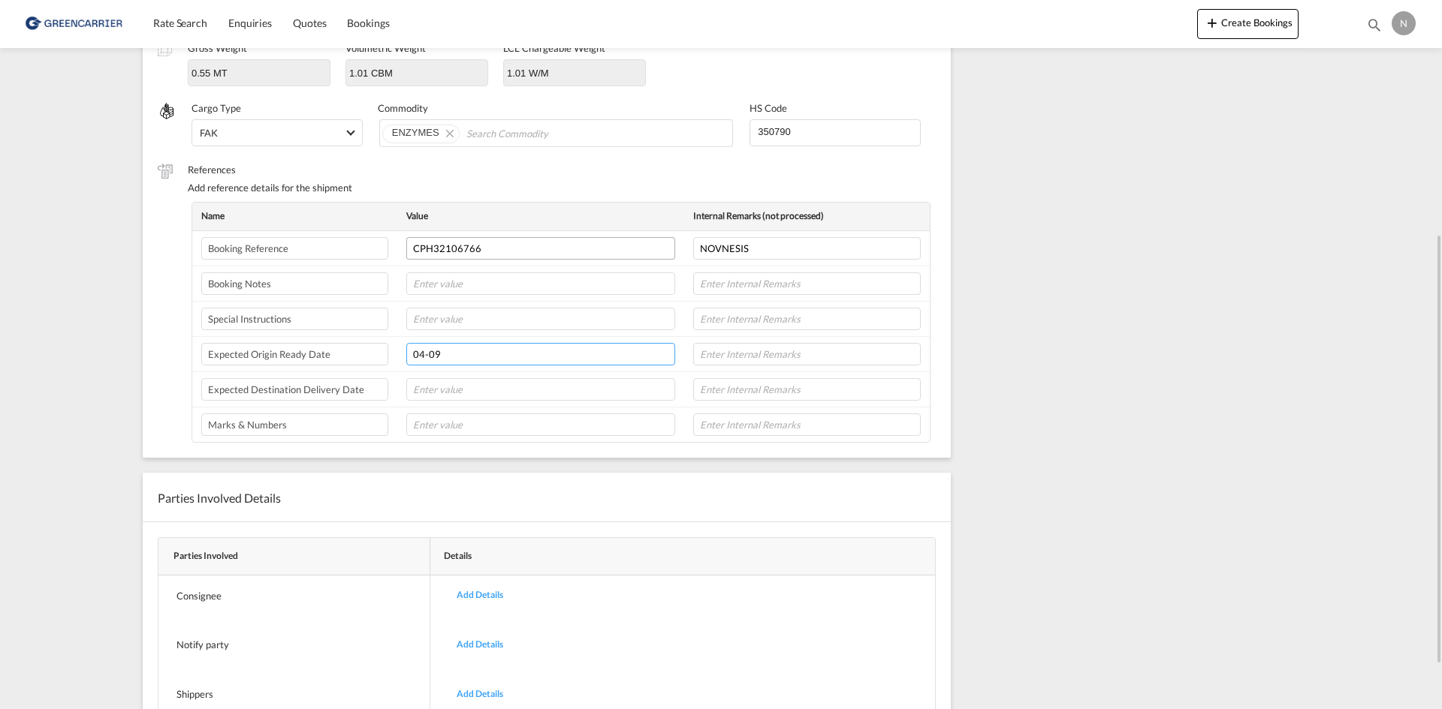
type input "04-09"
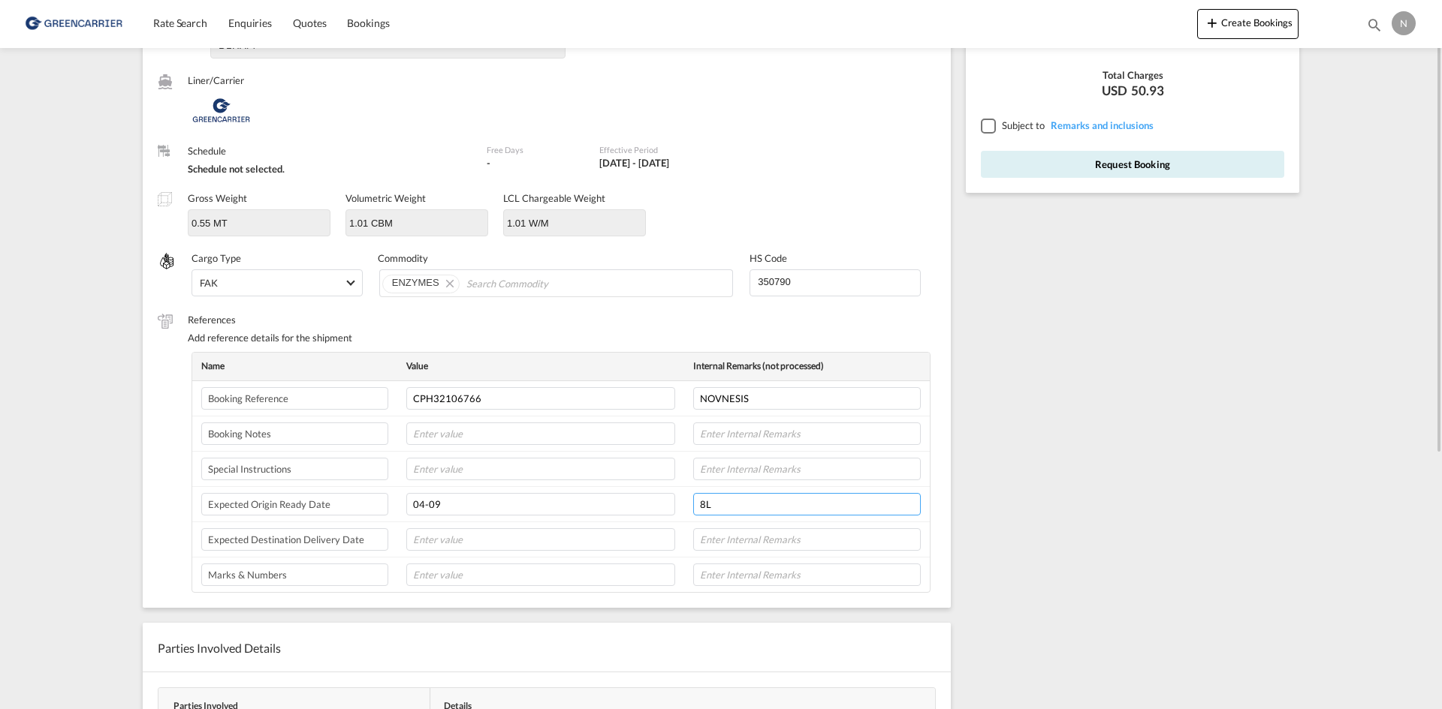
scroll to position [161, 0]
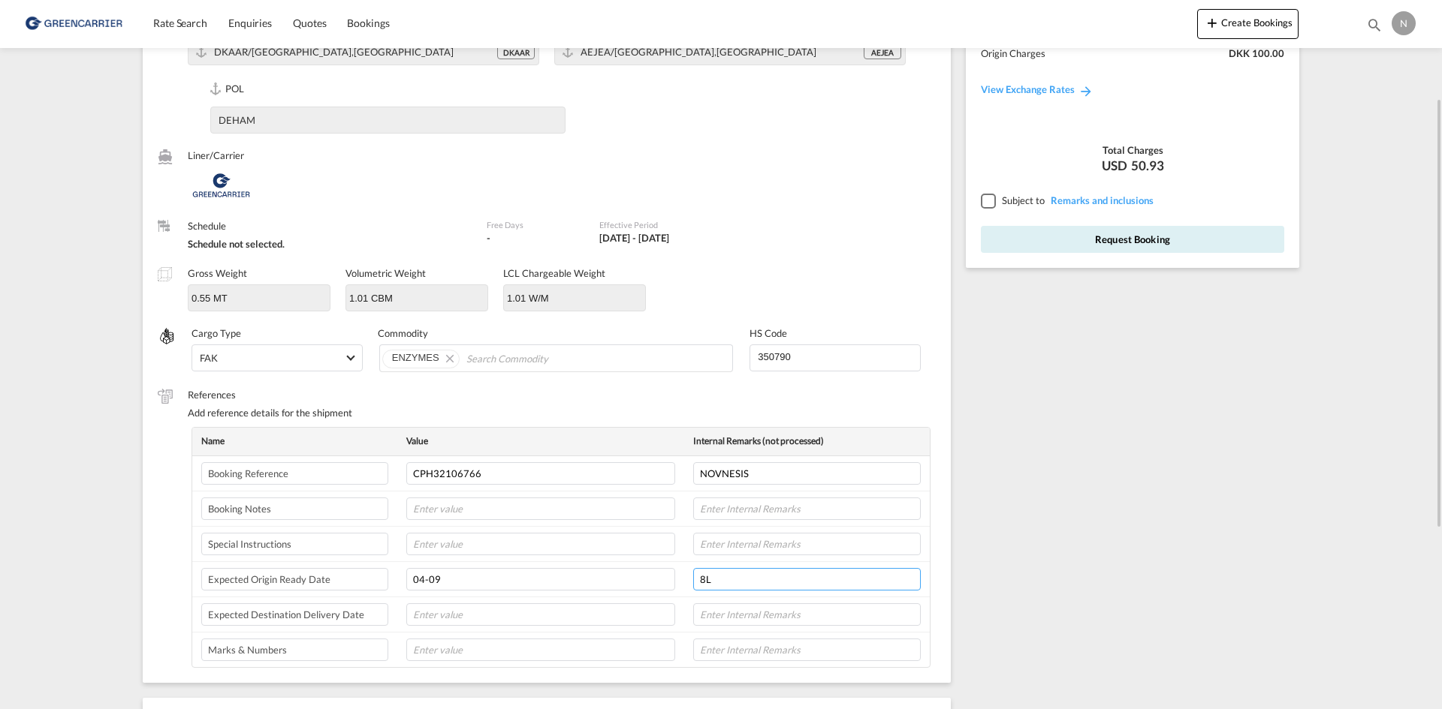
type input "8L"
click at [987, 200] on div at bounding box center [988, 201] width 14 height 14
click at [1008, 242] on button "Request Booking" at bounding box center [1132, 239] width 303 height 27
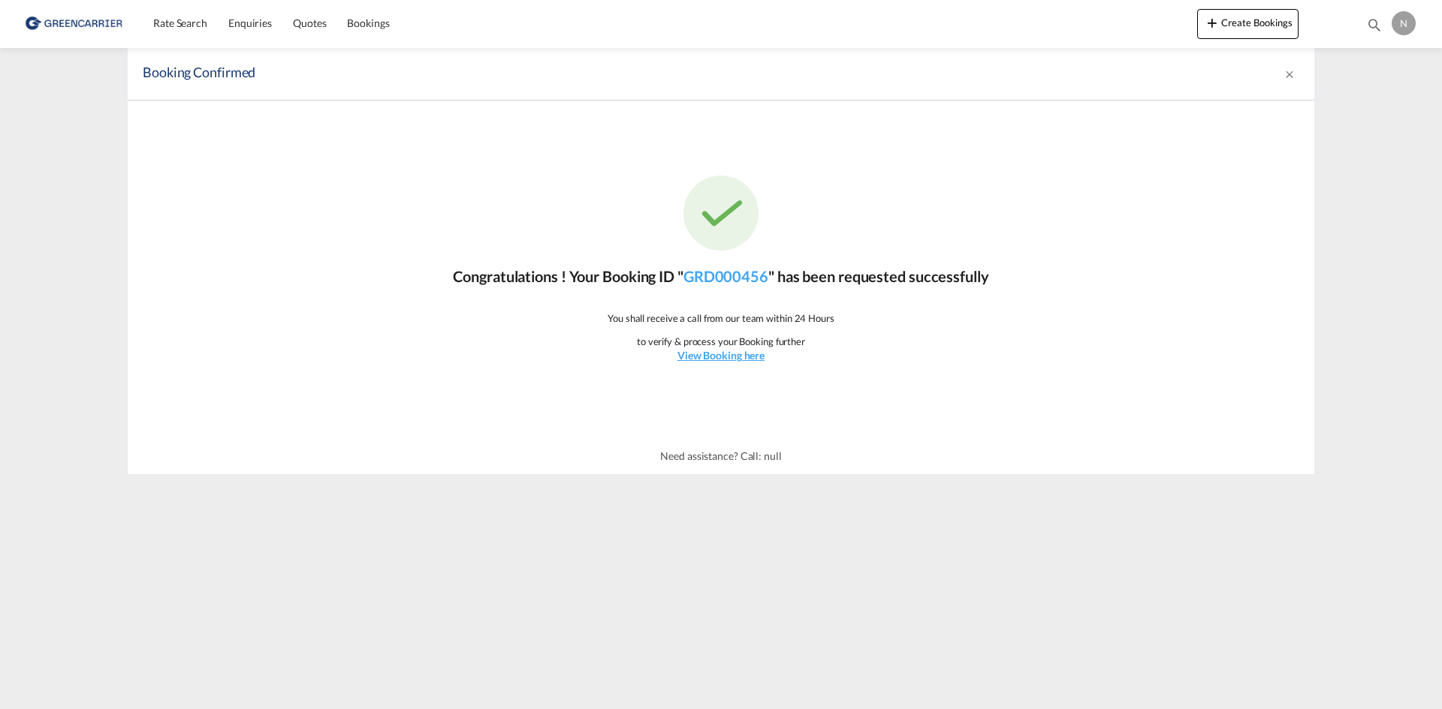
scroll to position [0, 0]
click at [161, 17] on span "Rate Search" at bounding box center [180, 23] width 54 height 13
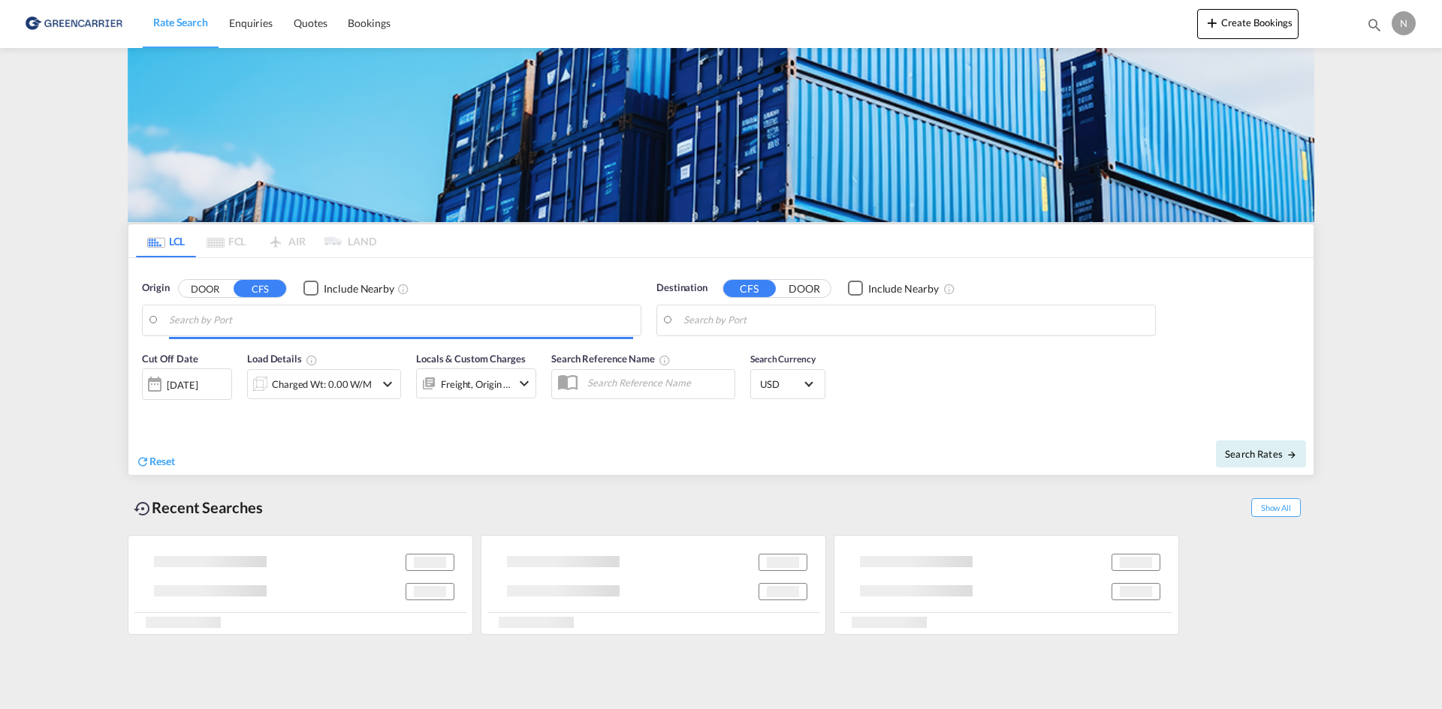
type input "Aarhus, DKAAR"
type input "Jebel Ali, AEJEA"
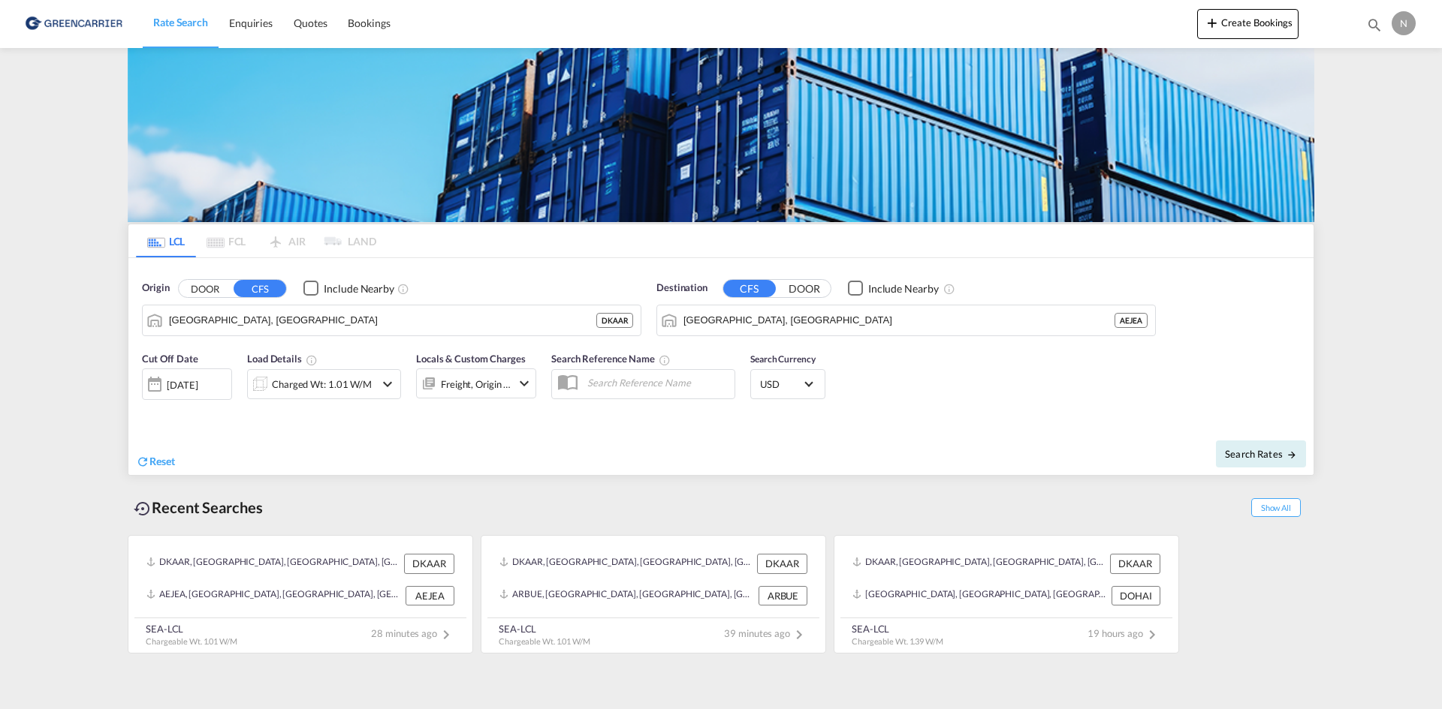
click at [304, 390] on div "Charged Wt: 1.01 W/M" at bounding box center [322, 384] width 100 height 21
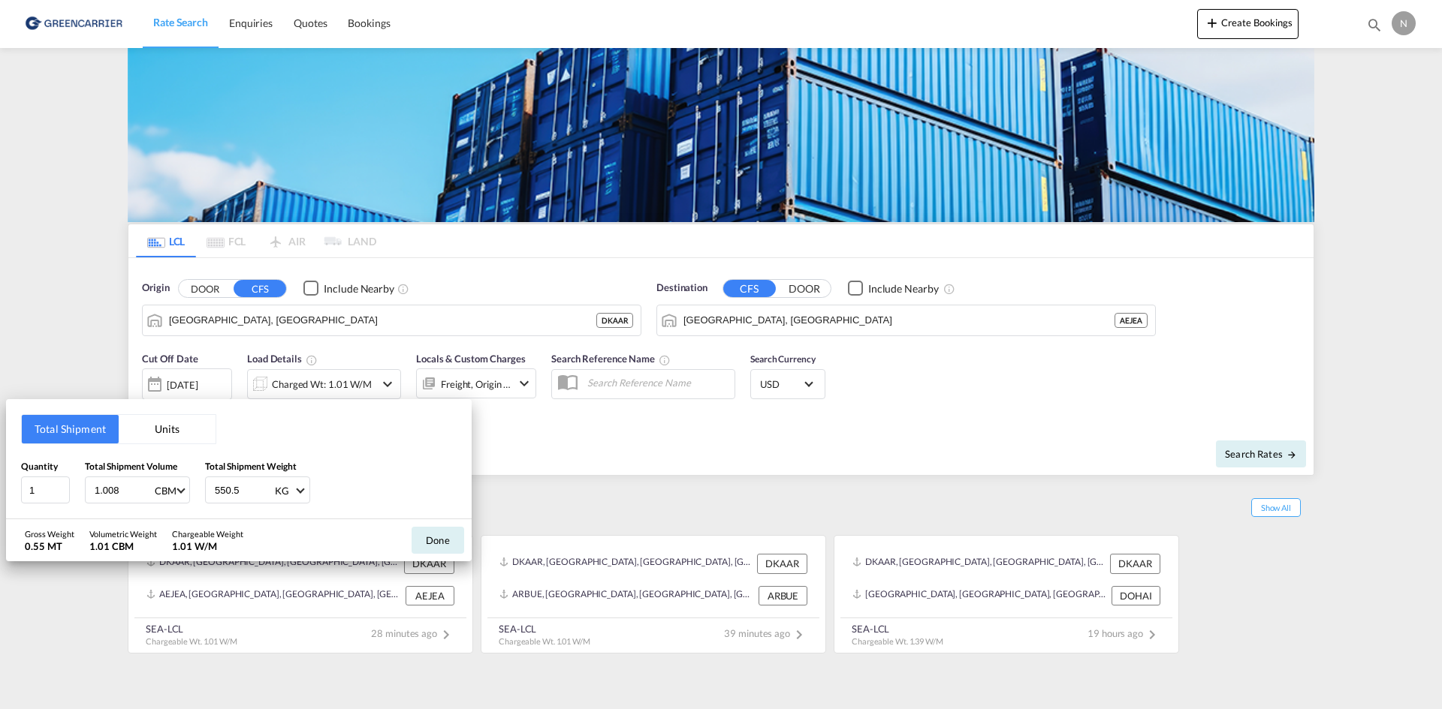
click at [94, 490] on input "1.008" at bounding box center [123, 491] width 60 height 26
type input "0.331"
click at [226, 491] on input "550.5" at bounding box center [243, 491] width 60 height 26
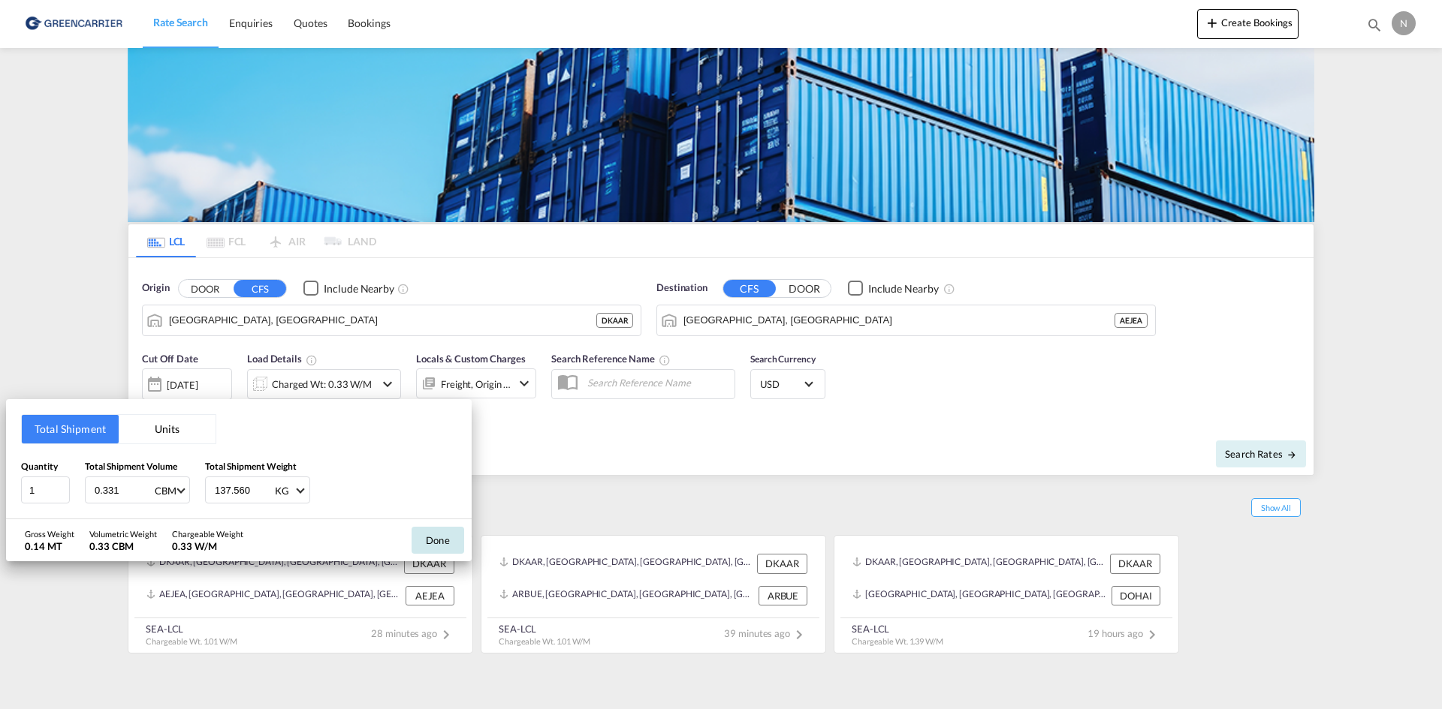
type input "137.560"
click at [437, 540] on button "Done" at bounding box center [437, 540] width 53 height 27
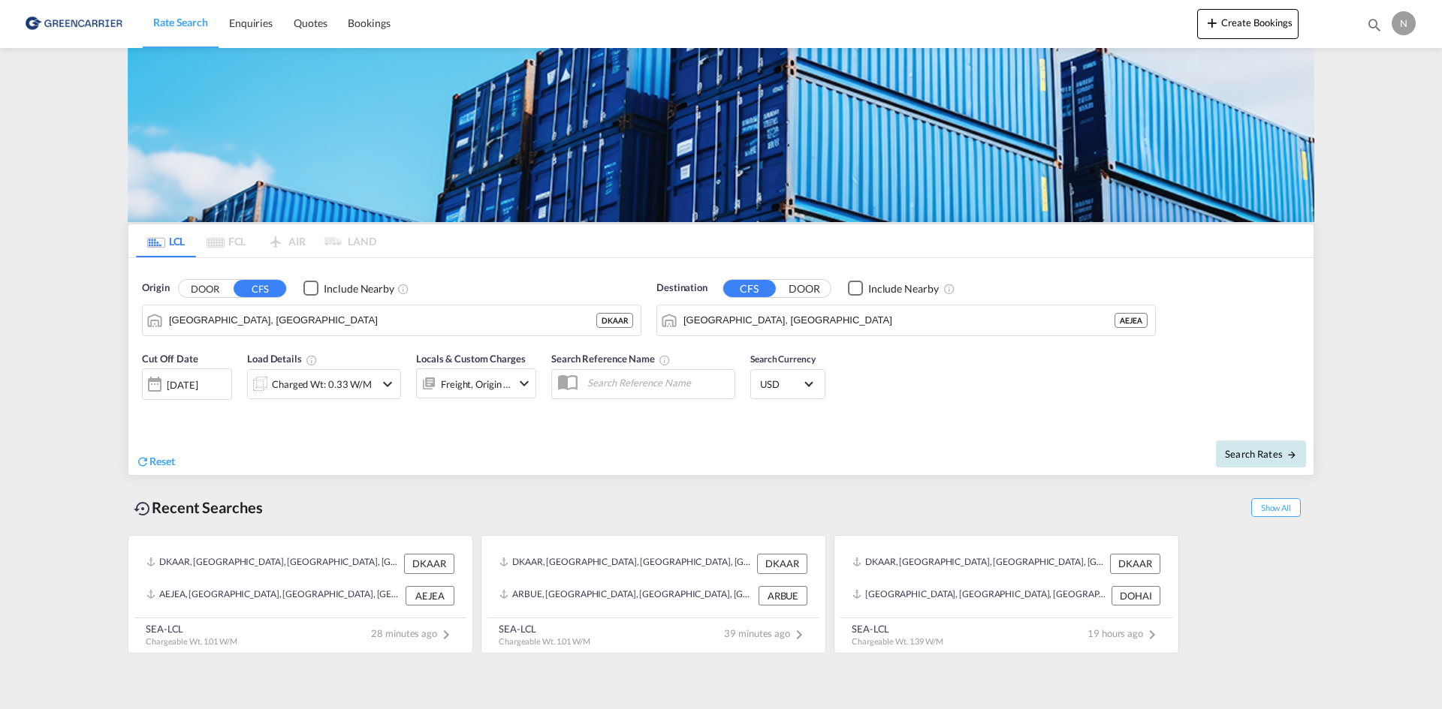
click at [1261, 455] on span "Search Rates" at bounding box center [1261, 454] width 72 height 12
type input "DKAAR to AEJEA / 29 Aug 2025"
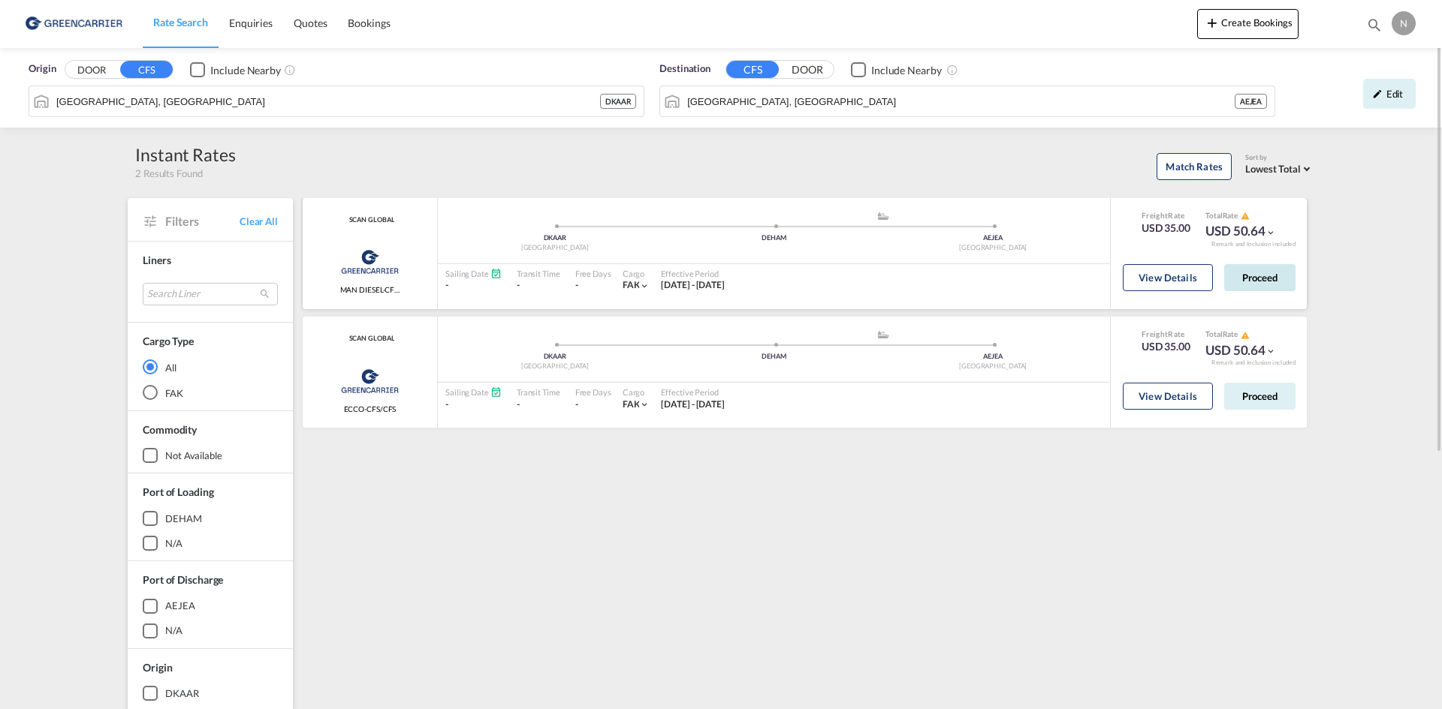
click at [1285, 270] on button "Proceed" at bounding box center [1259, 277] width 71 height 27
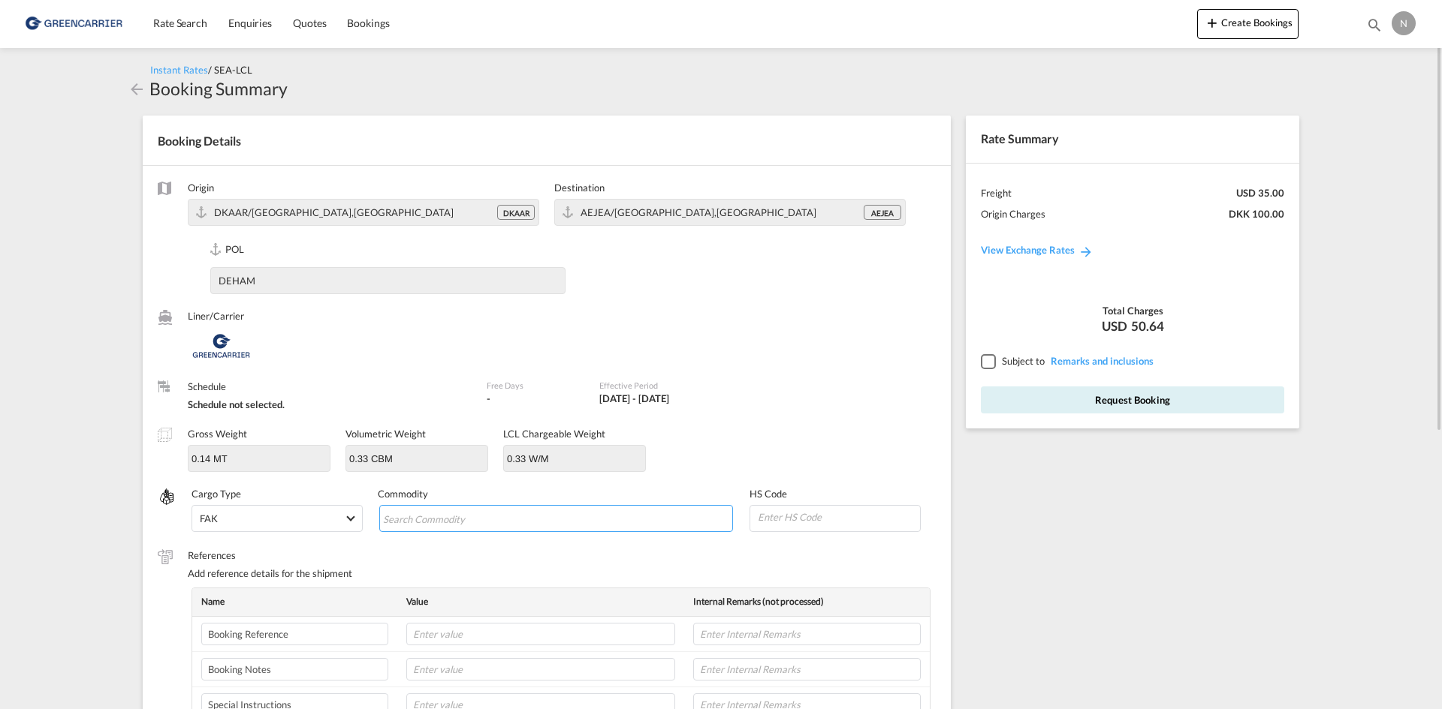
click at [480, 520] on input "Search Commodity" at bounding box center [451, 520] width 137 height 24
type input "ENZYMES"
type input "350790"
click at [517, 630] on input "text" at bounding box center [540, 634] width 269 height 23
paste input "CPH32106767"
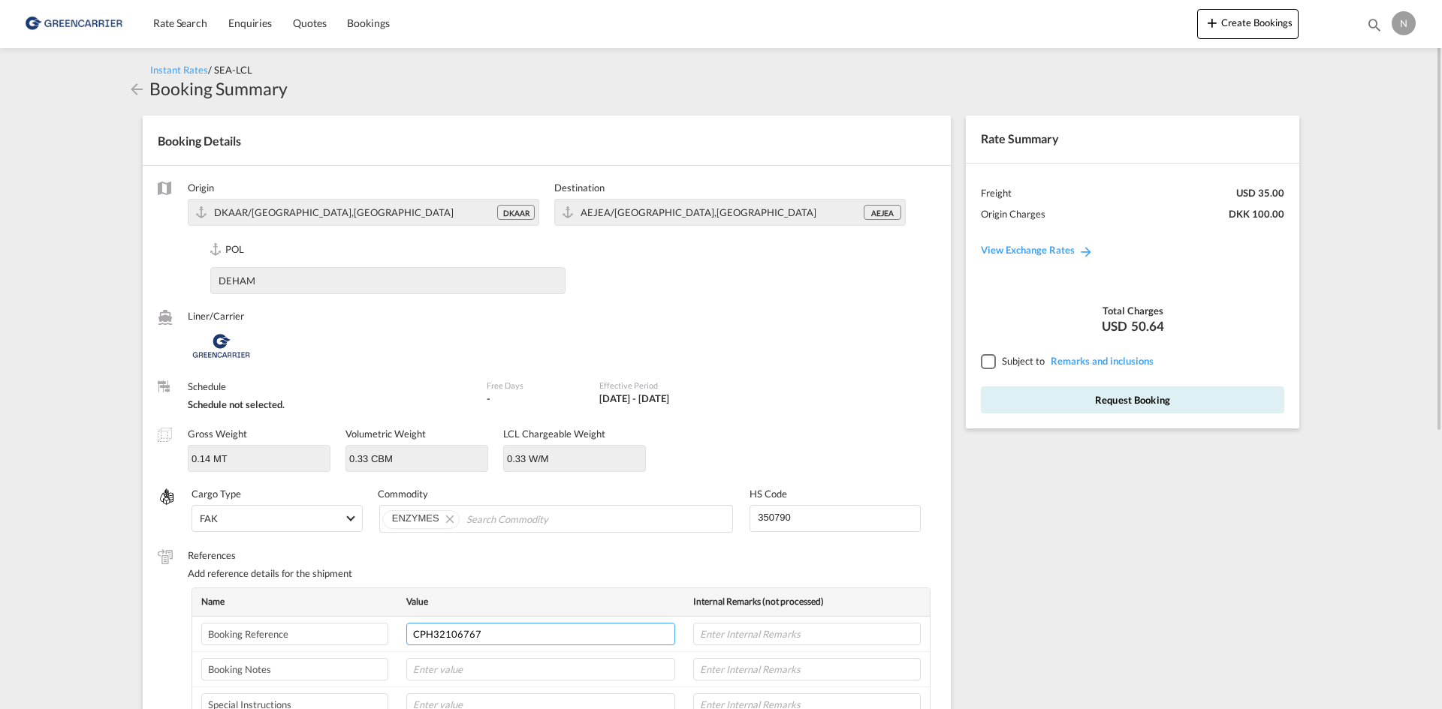
type input "CPH32106767"
type input "NOVONESIS"
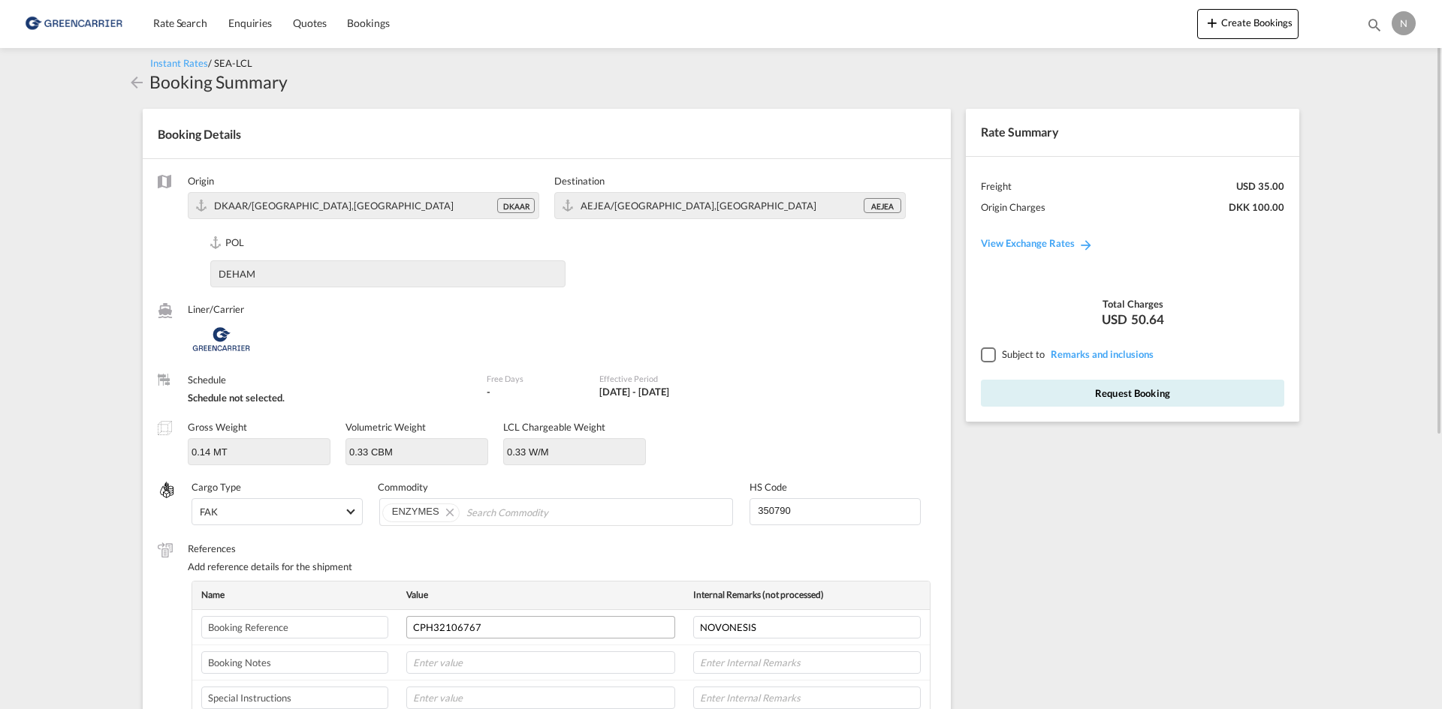
scroll to position [386, 0]
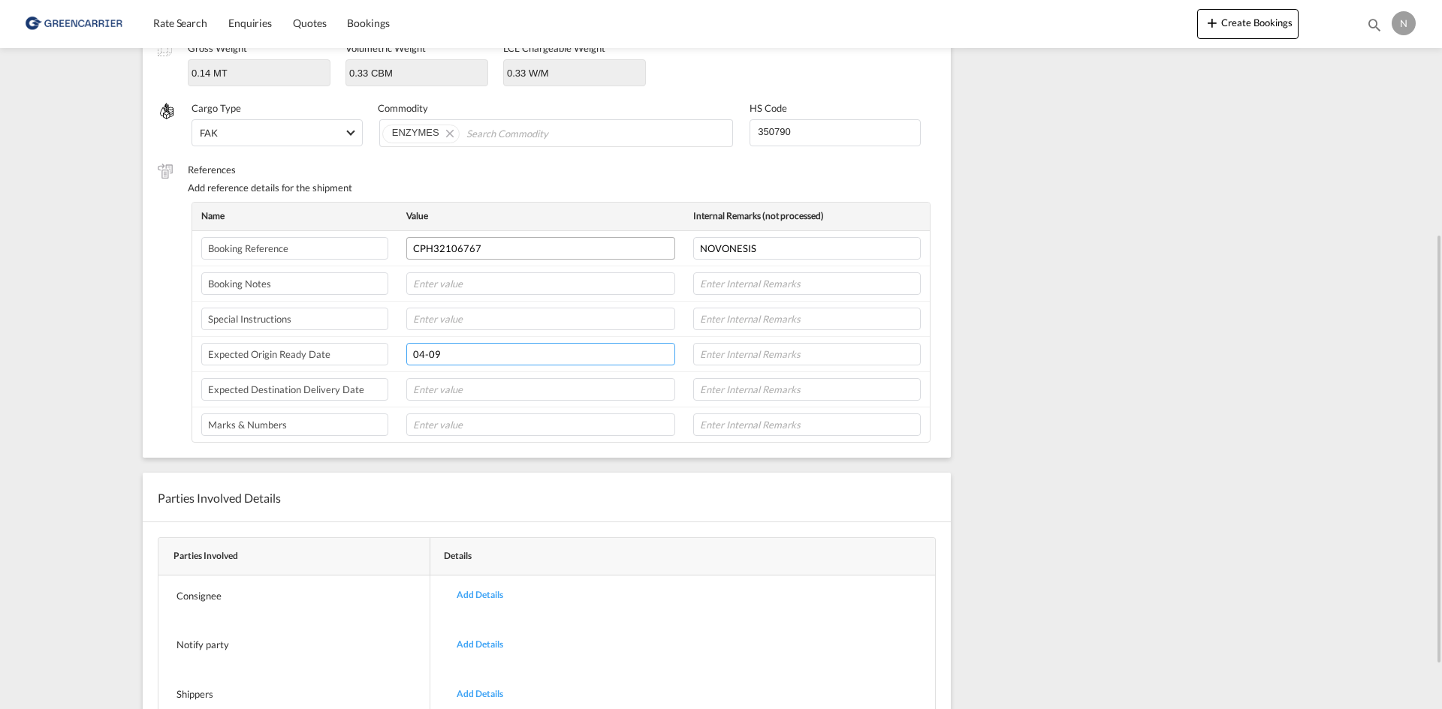
type input "04-09"
type input "9"
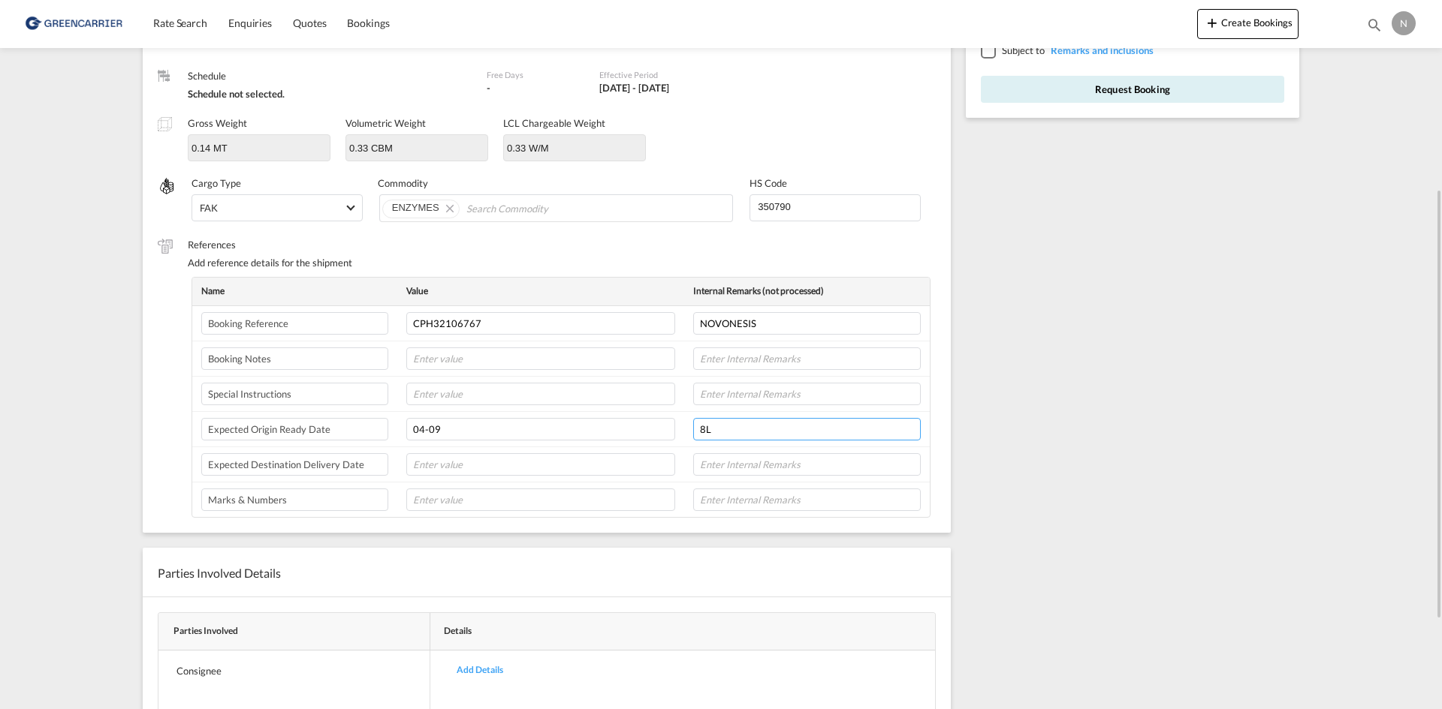
type input "8L"
click at [981, 55] on div at bounding box center [988, 51] width 14 height 14
click at [1018, 95] on button "Request Booking" at bounding box center [1132, 89] width 303 height 27
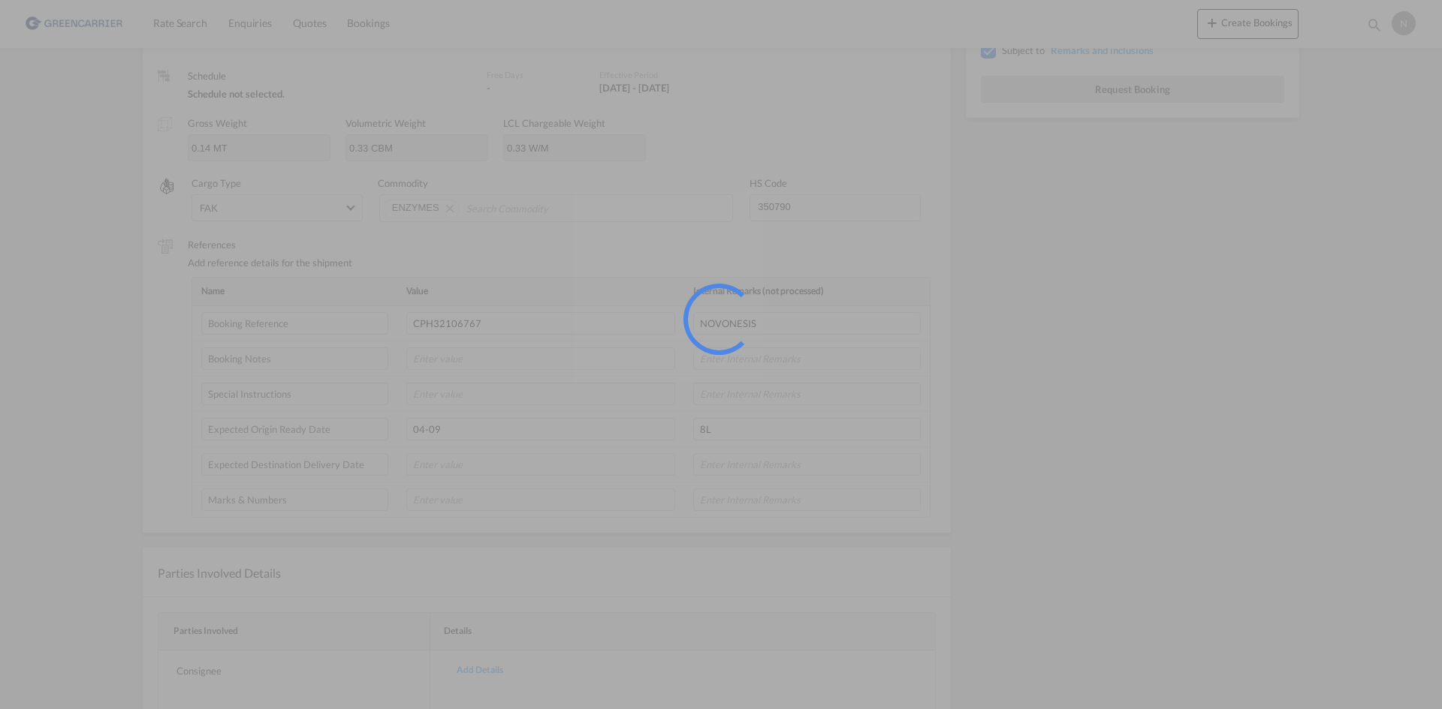
scroll to position [0, 0]
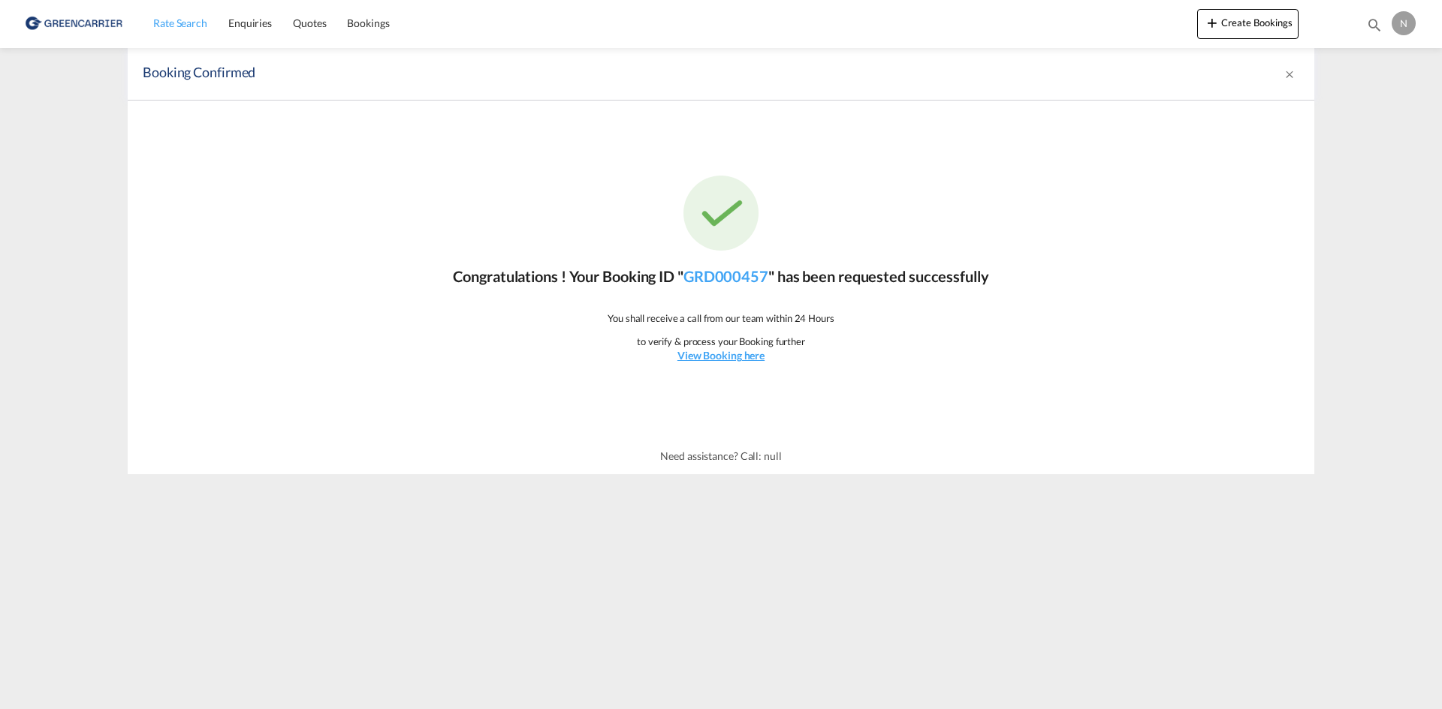
click at [162, 26] on span "Rate Search" at bounding box center [180, 23] width 54 height 13
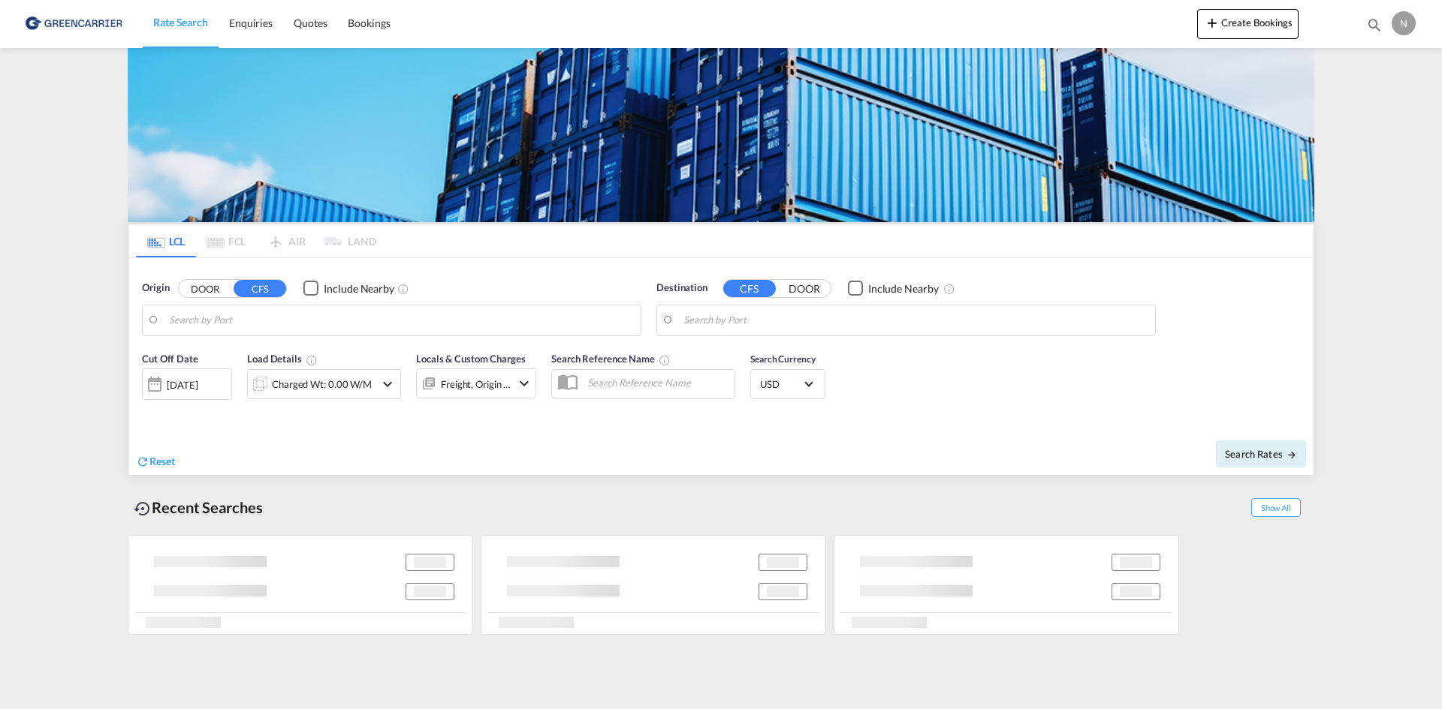
type input "Aarhus, DKAAR"
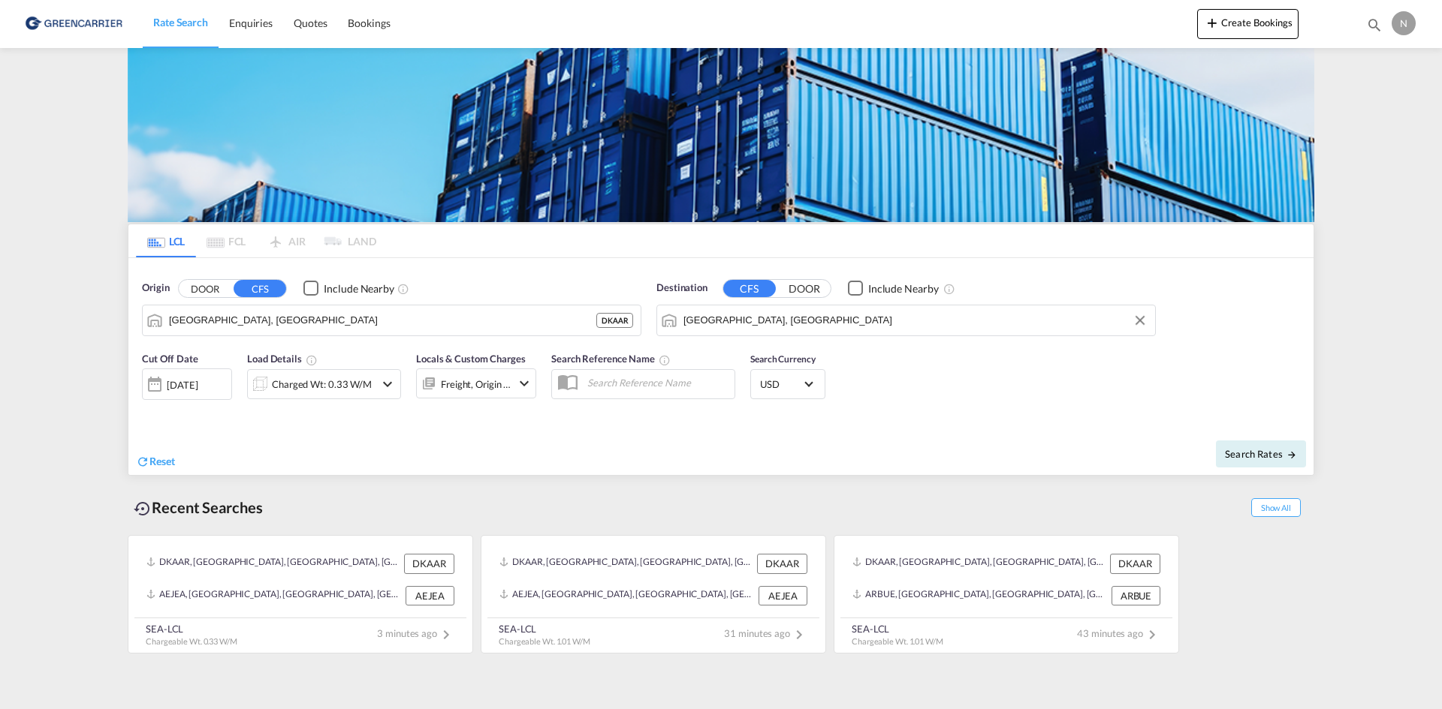
click at [723, 317] on input "Jebel Ali, AEJEA" at bounding box center [915, 320] width 464 height 23
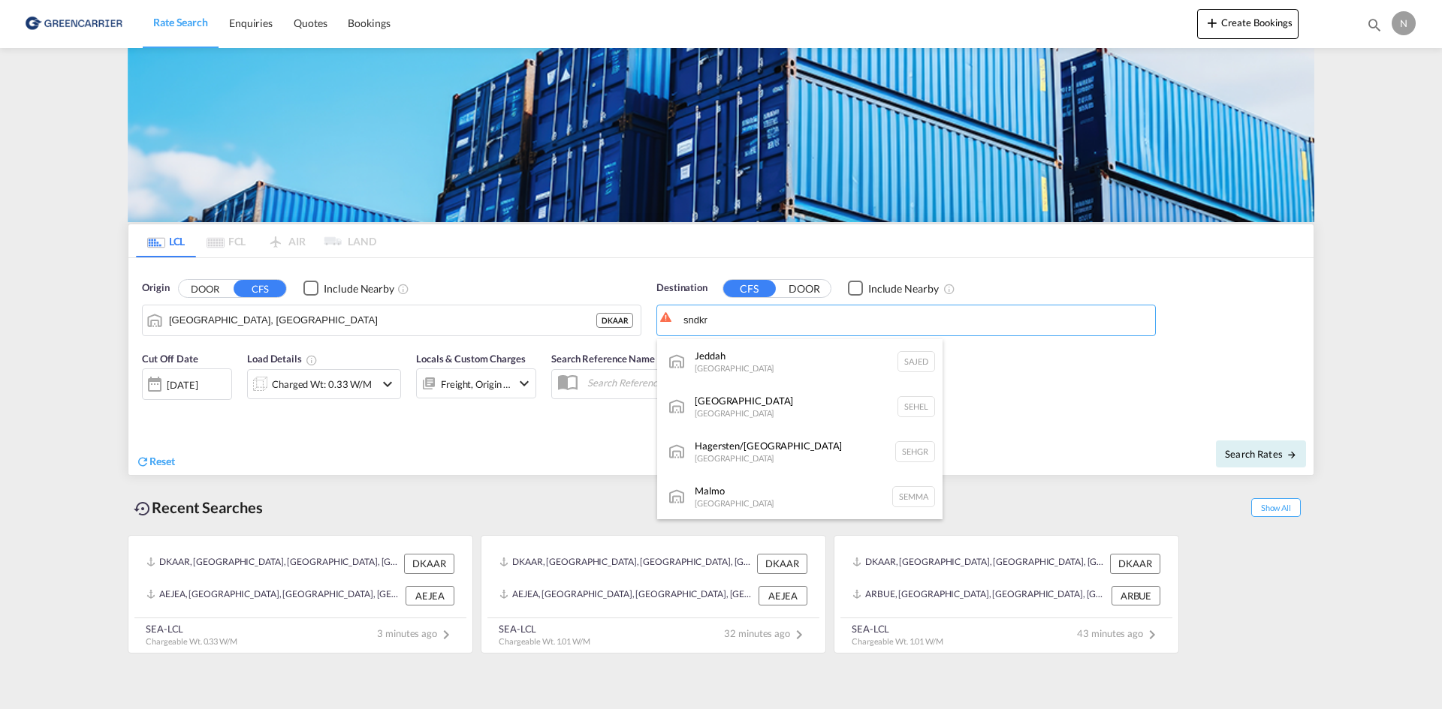
type input "sndkr"
click at [179, 280] on button "DOOR" at bounding box center [205, 288] width 53 height 17
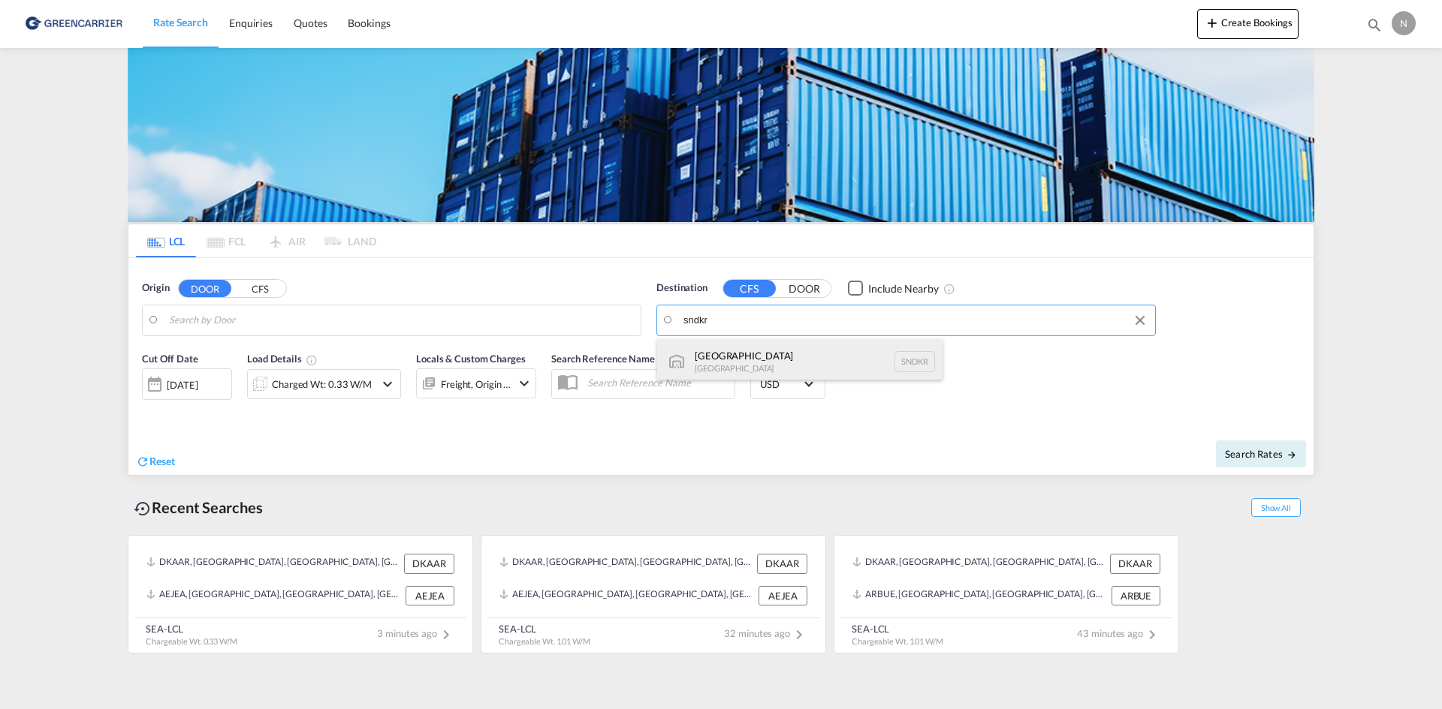
click at [734, 363] on div "Dakar Senegal SNDKR" at bounding box center [799, 361] width 285 height 45
type input "Dakar, SNDKR"
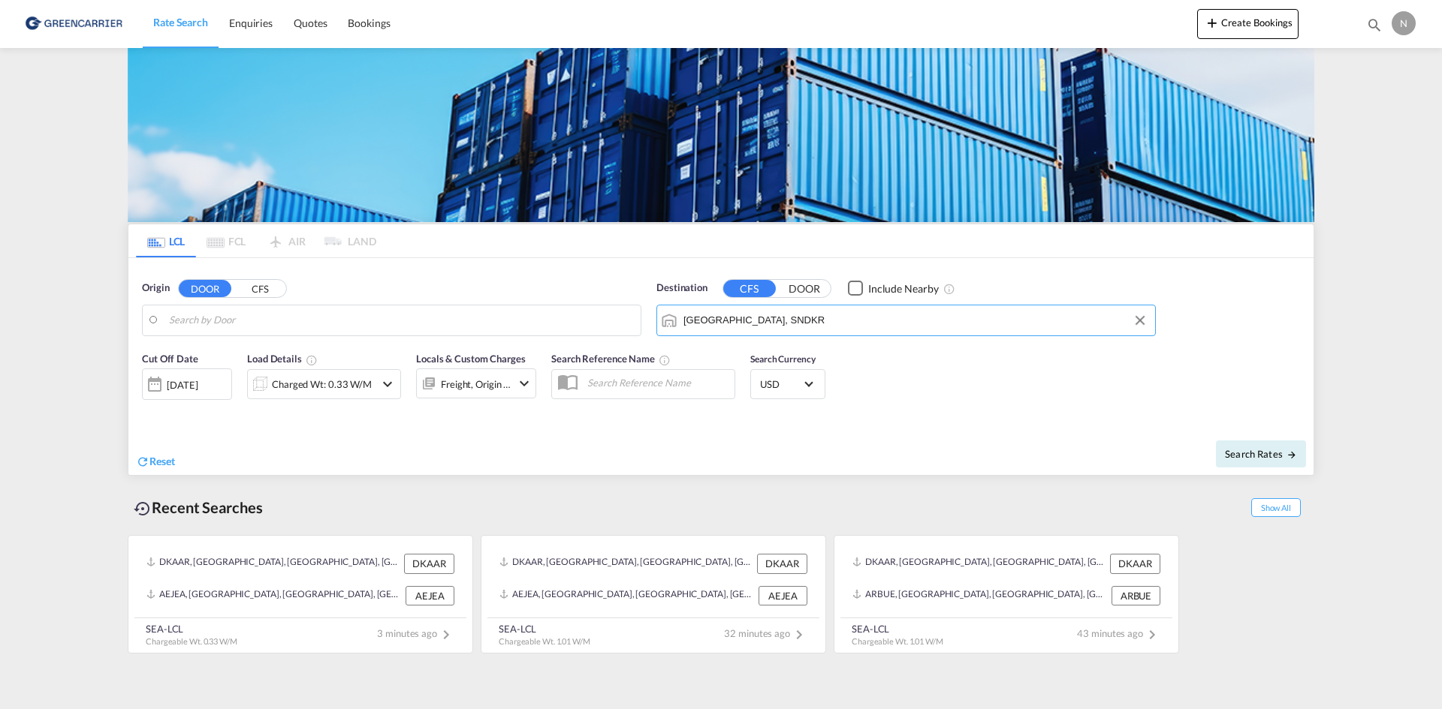
click at [283, 317] on body "Rate Search Enquiries Quotes Bookings Rate Search Enquiries" at bounding box center [721, 354] width 1442 height 709
click at [281, 318] on input "Search by Door" at bounding box center [401, 320] width 464 height 23
type input "dkaar"
click at [258, 318] on input "dkaar" at bounding box center [401, 320] width 464 height 23
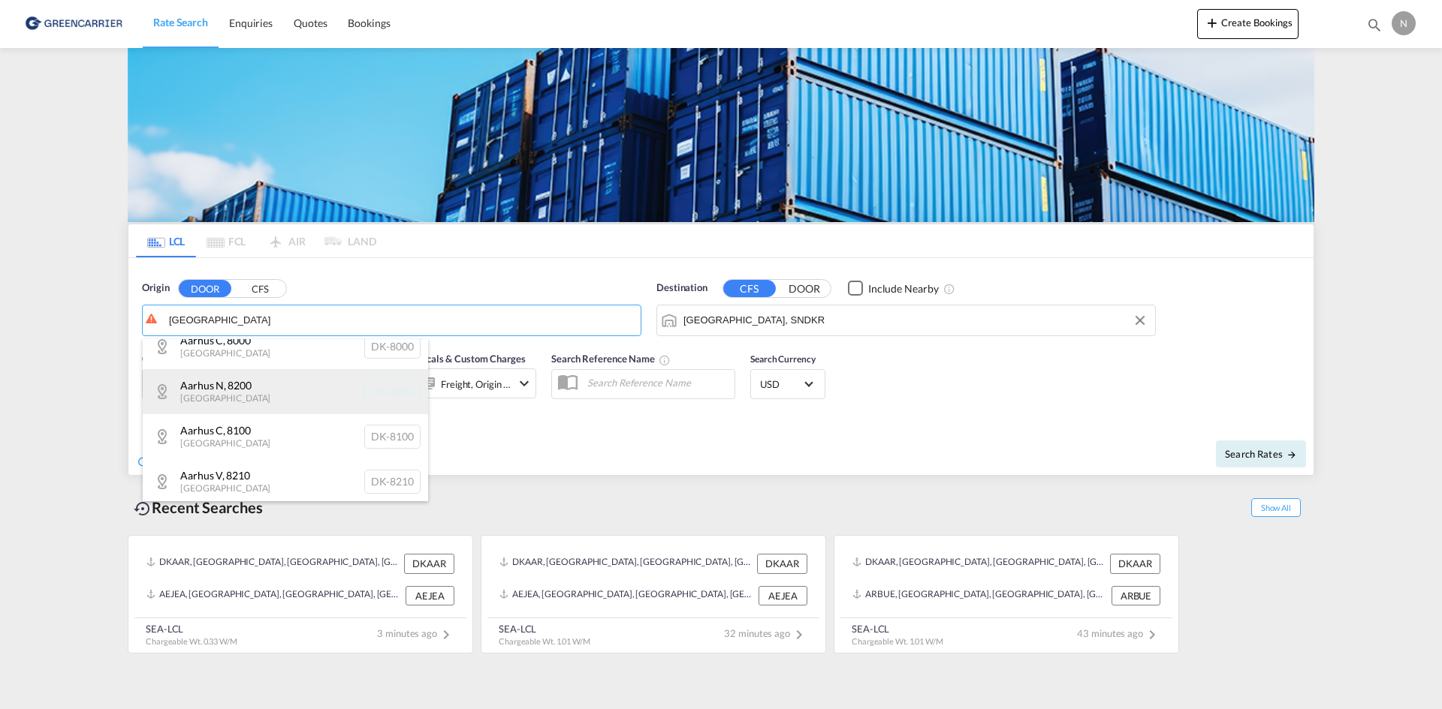
scroll to position [18, 0]
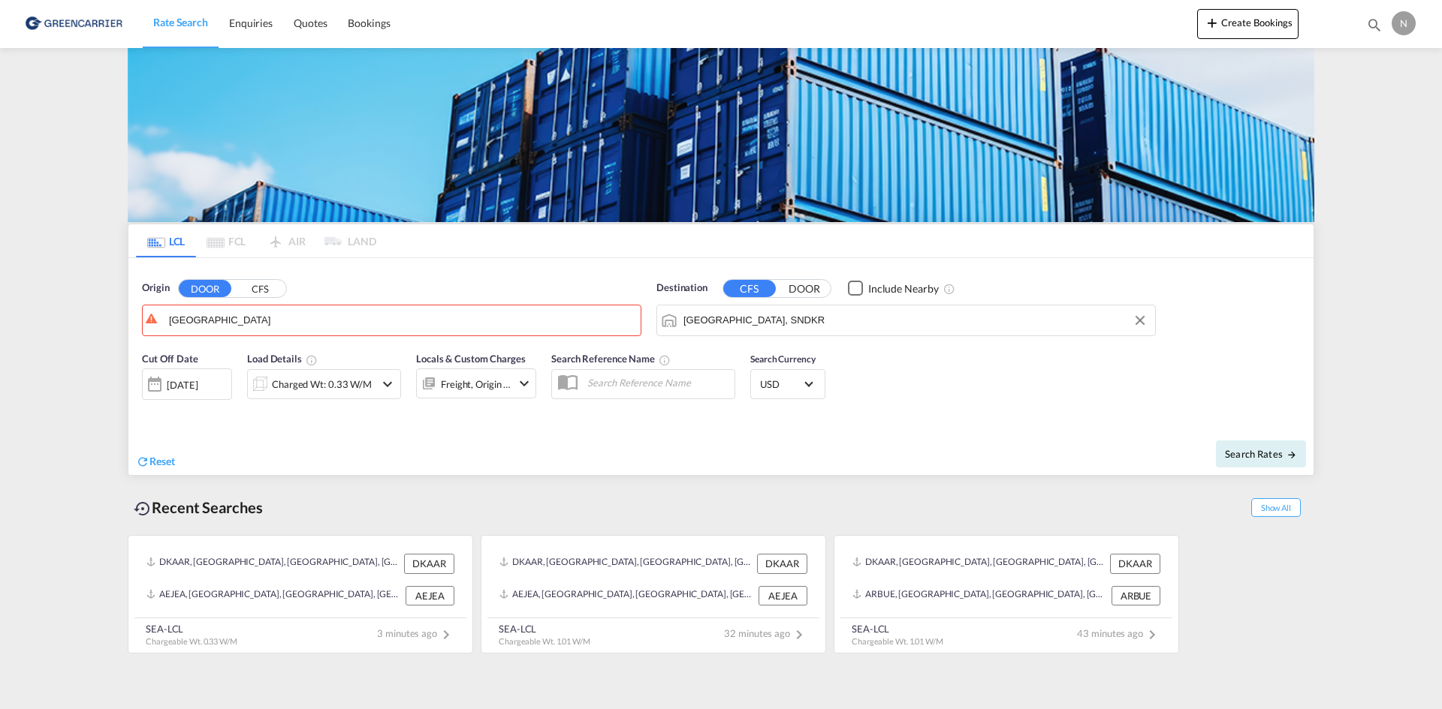
click at [248, 291] on button "CFS" at bounding box center [259, 288] width 53 height 17
click at [228, 320] on body "Rate Search Enquiries Quotes Bookings Rate Search Enquiries" at bounding box center [721, 354] width 1442 height 709
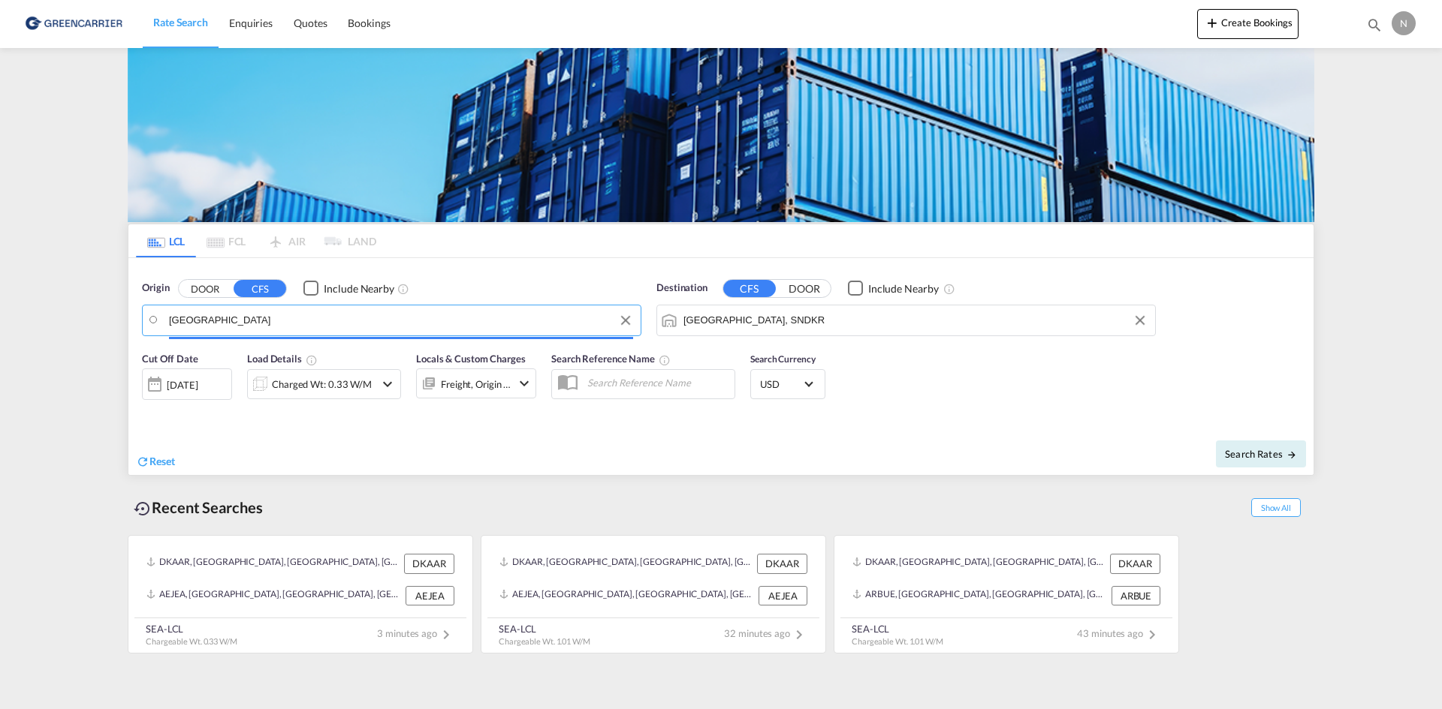
click at [228, 320] on input "aarhus" at bounding box center [401, 320] width 464 height 23
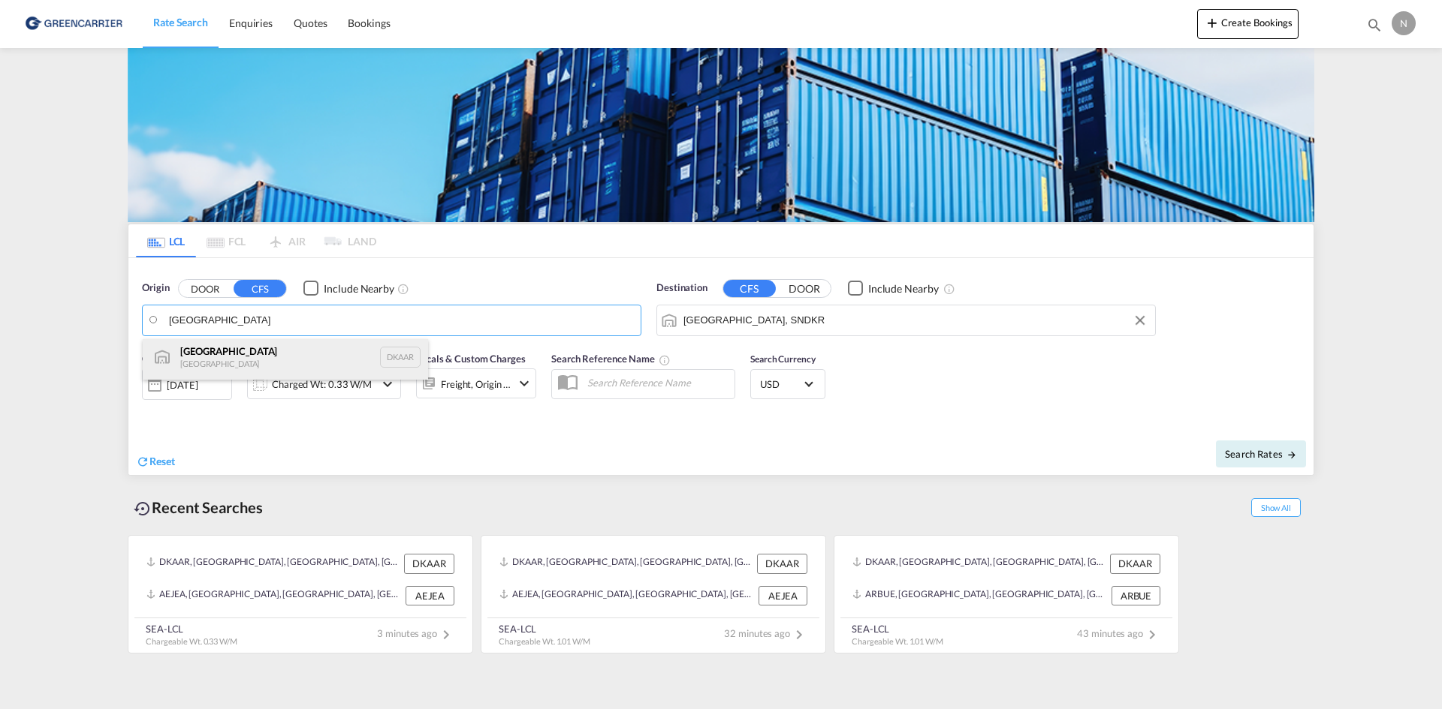
click at [225, 358] on div "Aarhus Denmark DKAAR" at bounding box center [285, 357] width 285 height 45
type input "Aarhus, DKAAR"
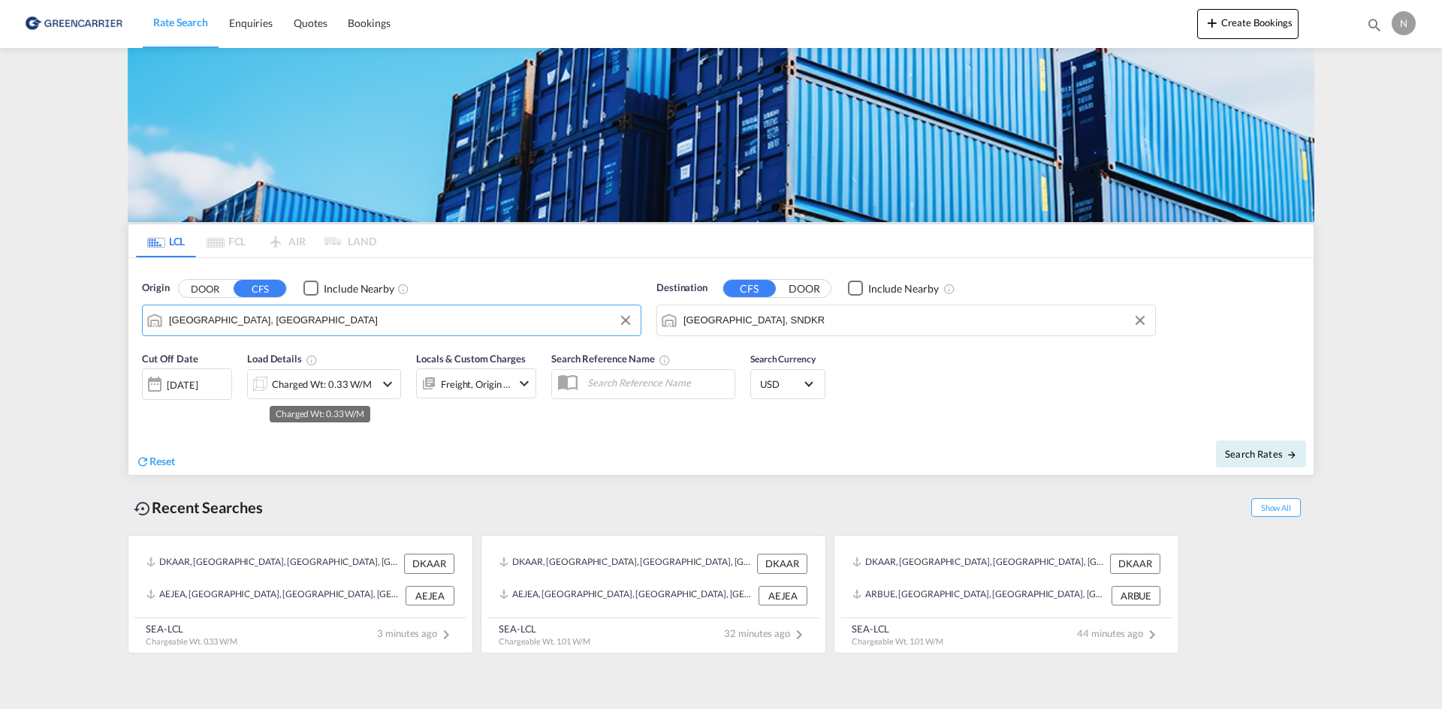
click at [337, 389] on div "Charged Wt: 0.33 W/M" at bounding box center [322, 384] width 100 height 21
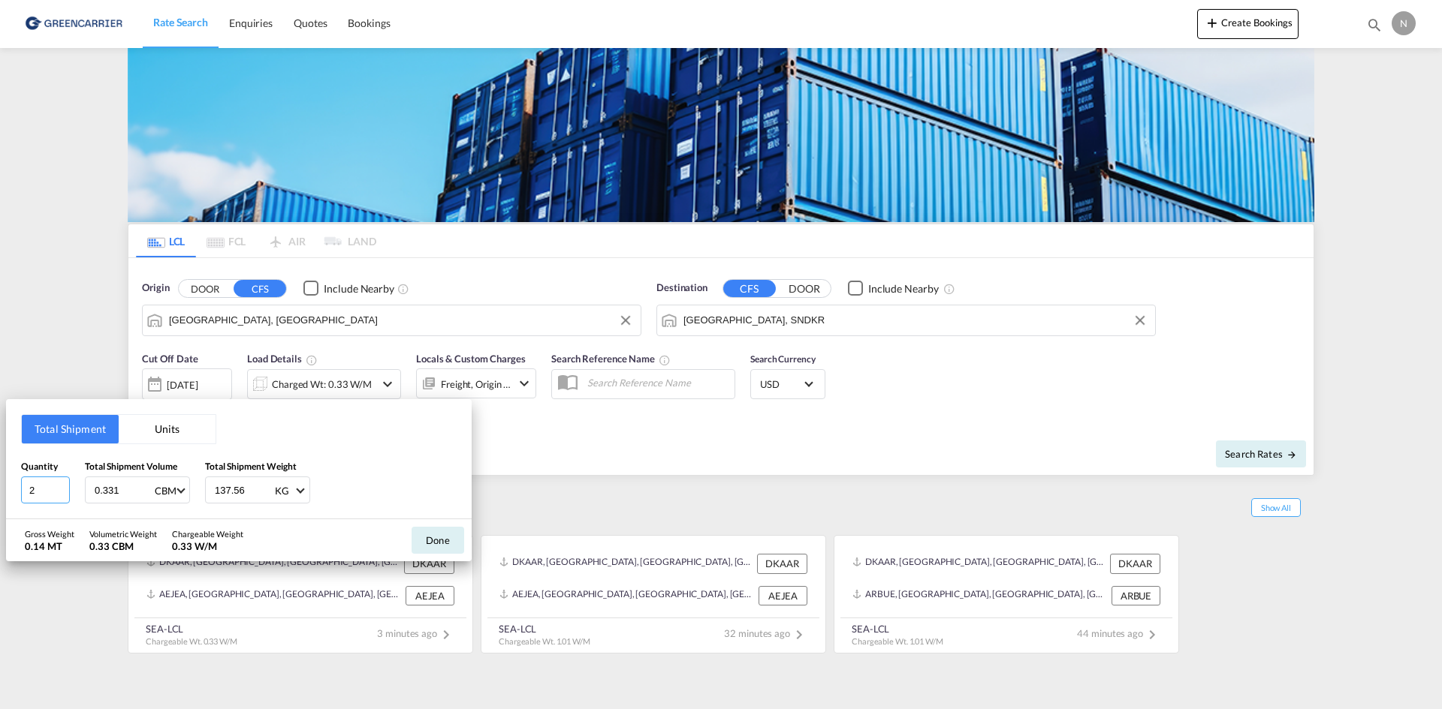
click at [60, 489] on input "2" at bounding box center [45, 490] width 49 height 27
click at [60, 489] on input "3" at bounding box center [45, 490] width 49 height 27
type input "4"
click at [60, 489] on input "4" at bounding box center [45, 490] width 49 height 27
click at [98, 490] on input "0.331" at bounding box center [123, 491] width 60 height 26
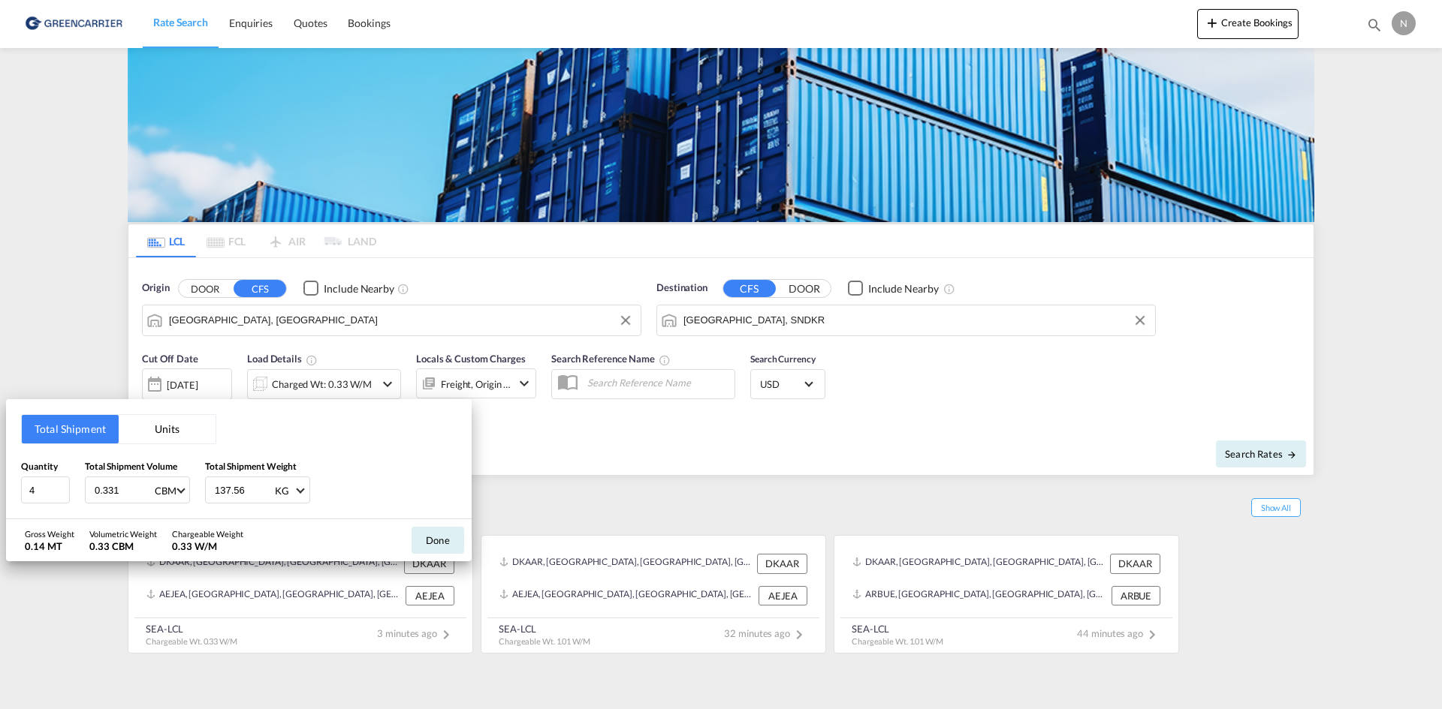
click at [98, 491] on input "0.331" at bounding box center [123, 491] width 60 height 26
type input "4.032"
type input "114.080"
drag, startPoint x: 432, startPoint y: 545, endPoint x: 441, endPoint y: 526, distance: 20.8
click at [431, 542] on button "Done" at bounding box center [437, 540] width 53 height 27
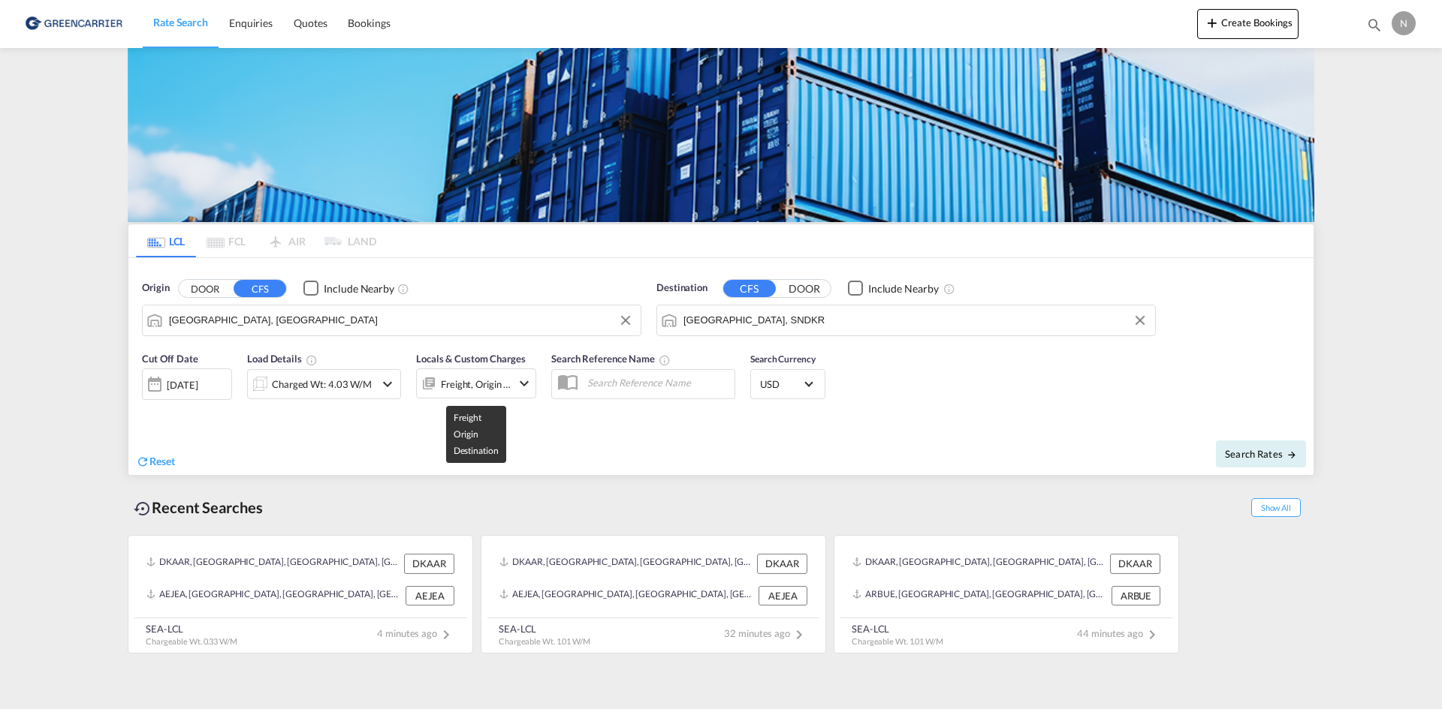
click at [512, 383] on div "Freight, Origin +1" at bounding box center [476, 384] width 120 height 30
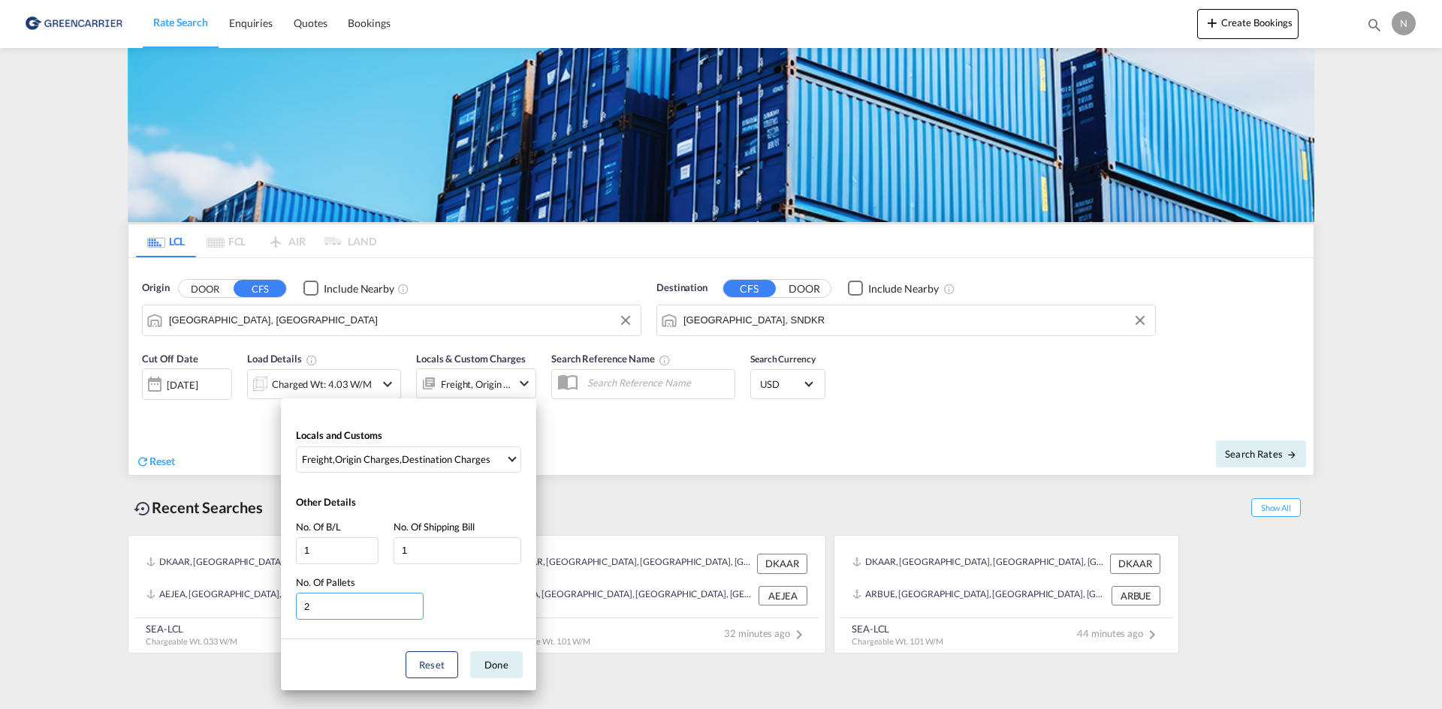
click at [416, 602] on input "2" at bounding box center [360, 606] width 128 height 27
click at [416, 602] on input "3" at bounding box center [360, 606] width 128 height 27
click at [416, 602] on input "4" at bounding box center [360, 606] width 128 height 27
click at [416, 602] on input "5" at bounding box center [360, 606] width 128 height 27
drag, startPoint x: 412, startPoint y: 611, endPoint x: 421, endPoint y: 631, distance: 22.2
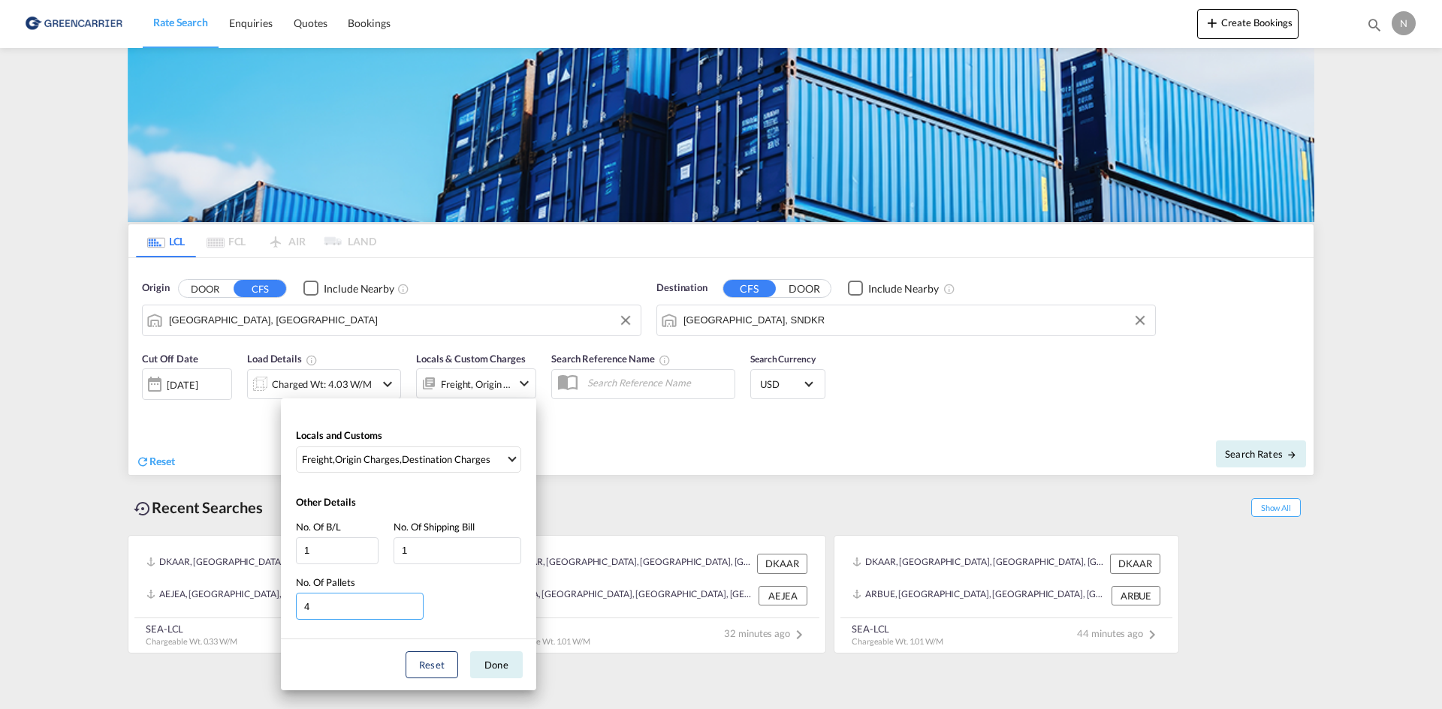
type input "4"
click at [413, 611] on input "4" at bounding box center [360, 606] width 128 height 27
click at [488, 657] on button "Done" at bounding box center [496, 665] width 53 height 27
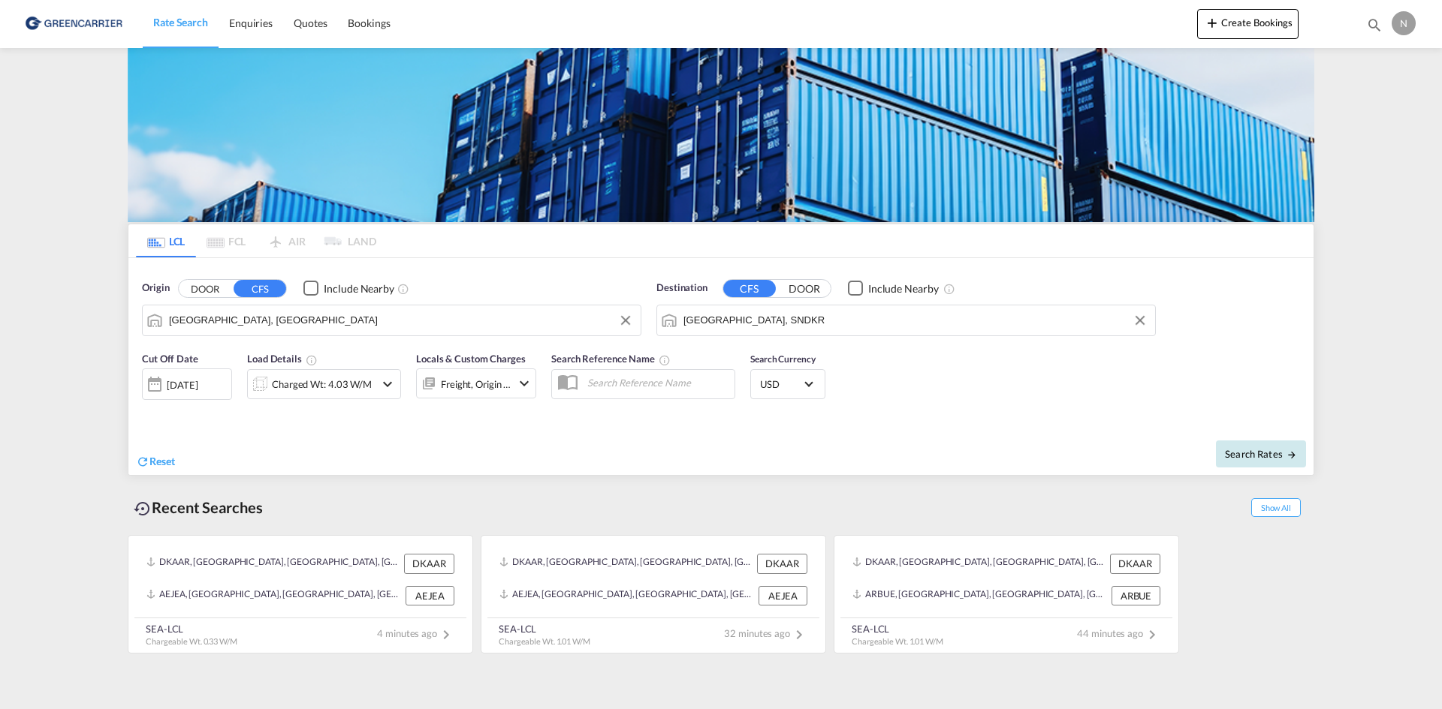
click at [1279, 455] on span "Search Rates" at bounding box center [1261, 454] width 72 height 12
type input "DKAAR to SNDKR / 29 Aug 2025"
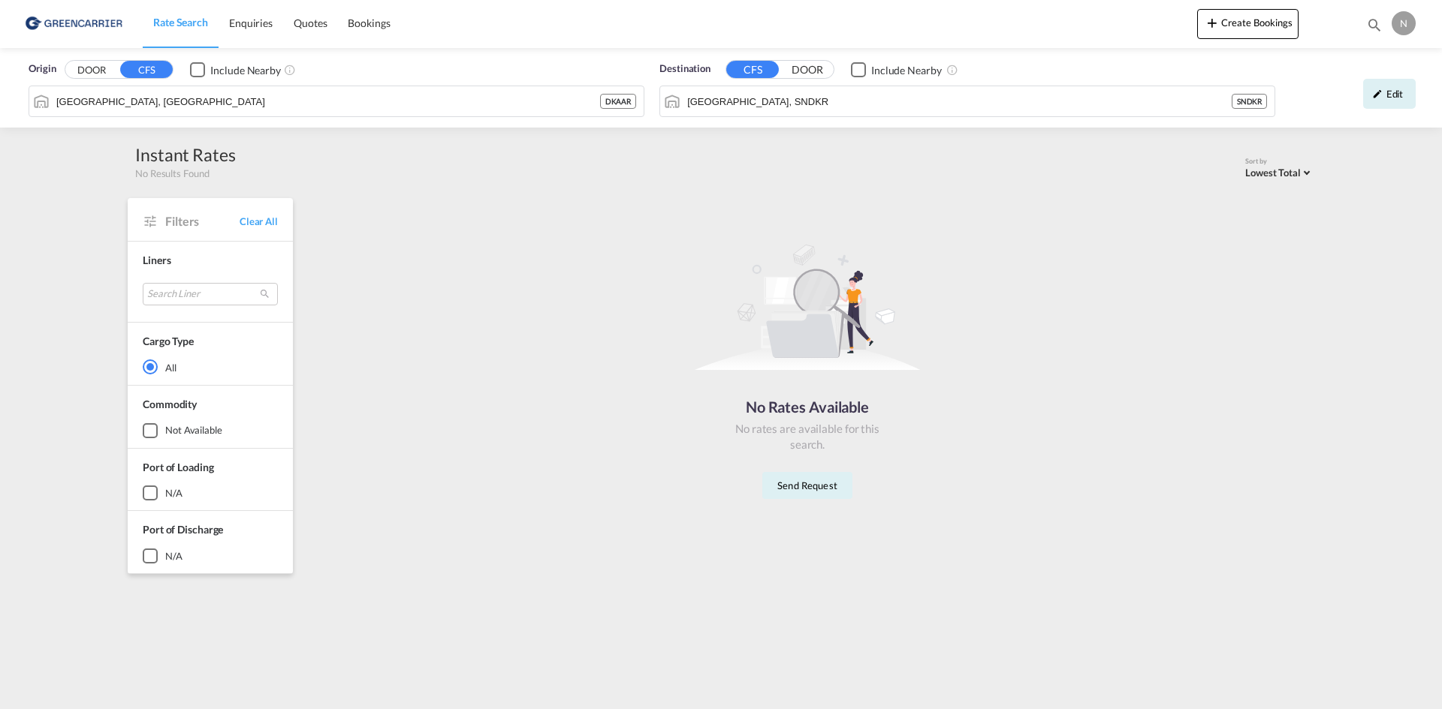
click at [92, 72] on button "DOOR" at bounding box center [91, 70] width 53 height 17
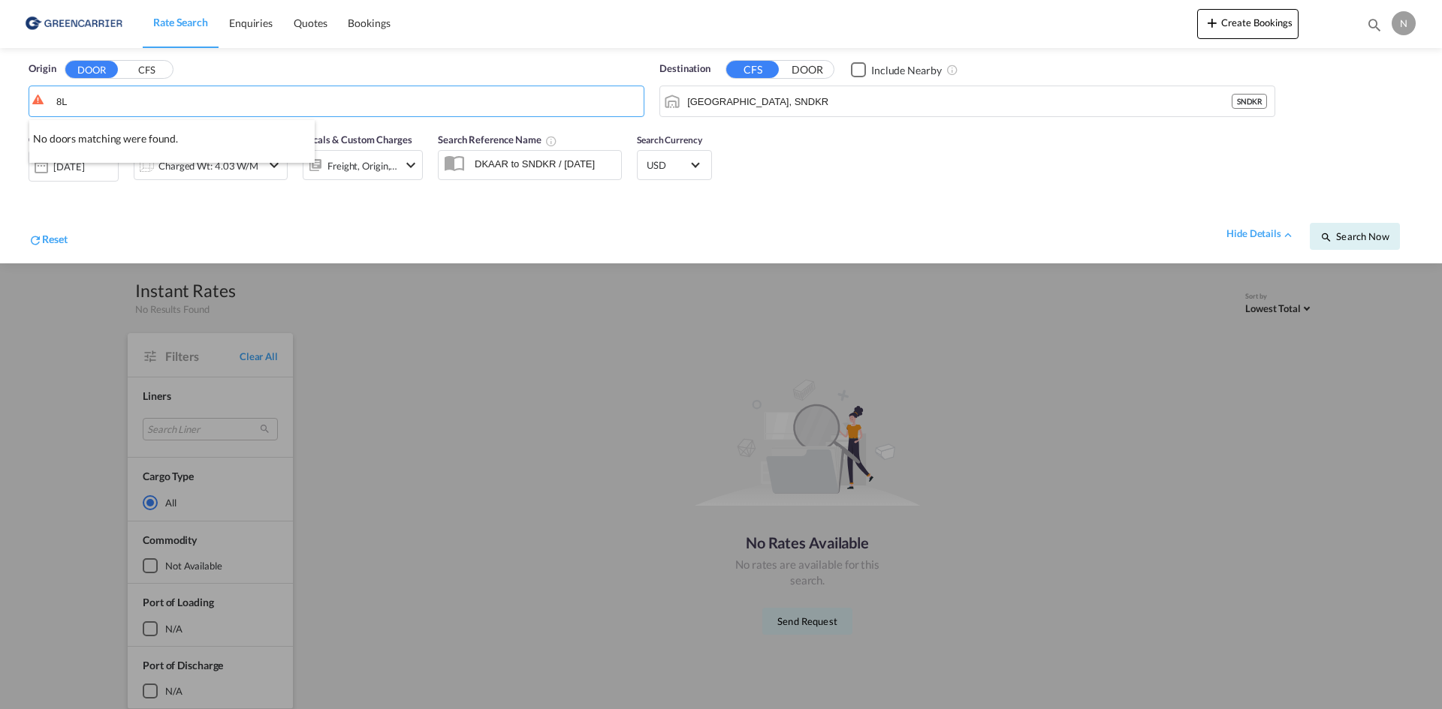
type input "8L"
click at [134, 68] on button "CFS" at bounding box center [146, 70] width 53 height 17
click at [86, 108] on input "8L" at bounding box center [346, 101] width 580 height 23
click at [713, 341] on div at bounding box center [721, 354] width 1442 height 709
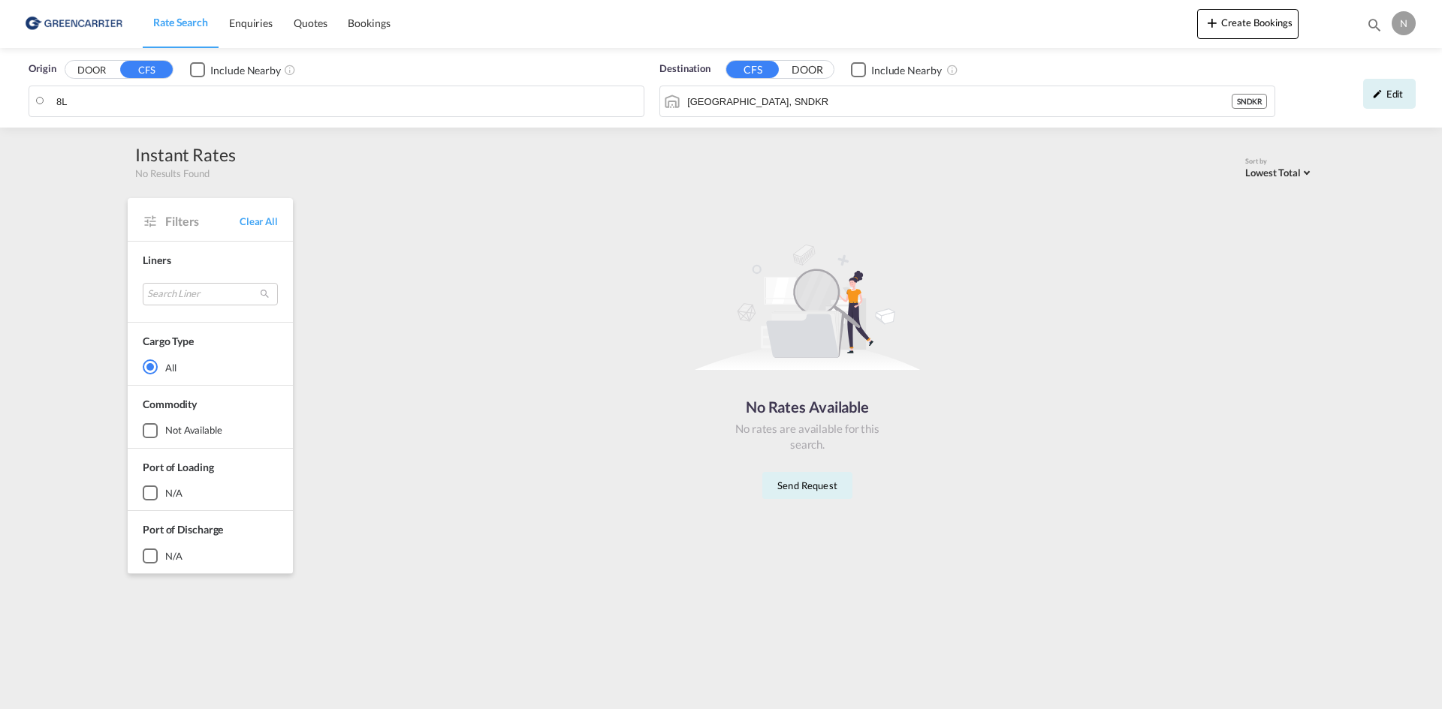
click at [169, 26] on span "Rate Search" at bounding box center [180, 22] width 55 height 13
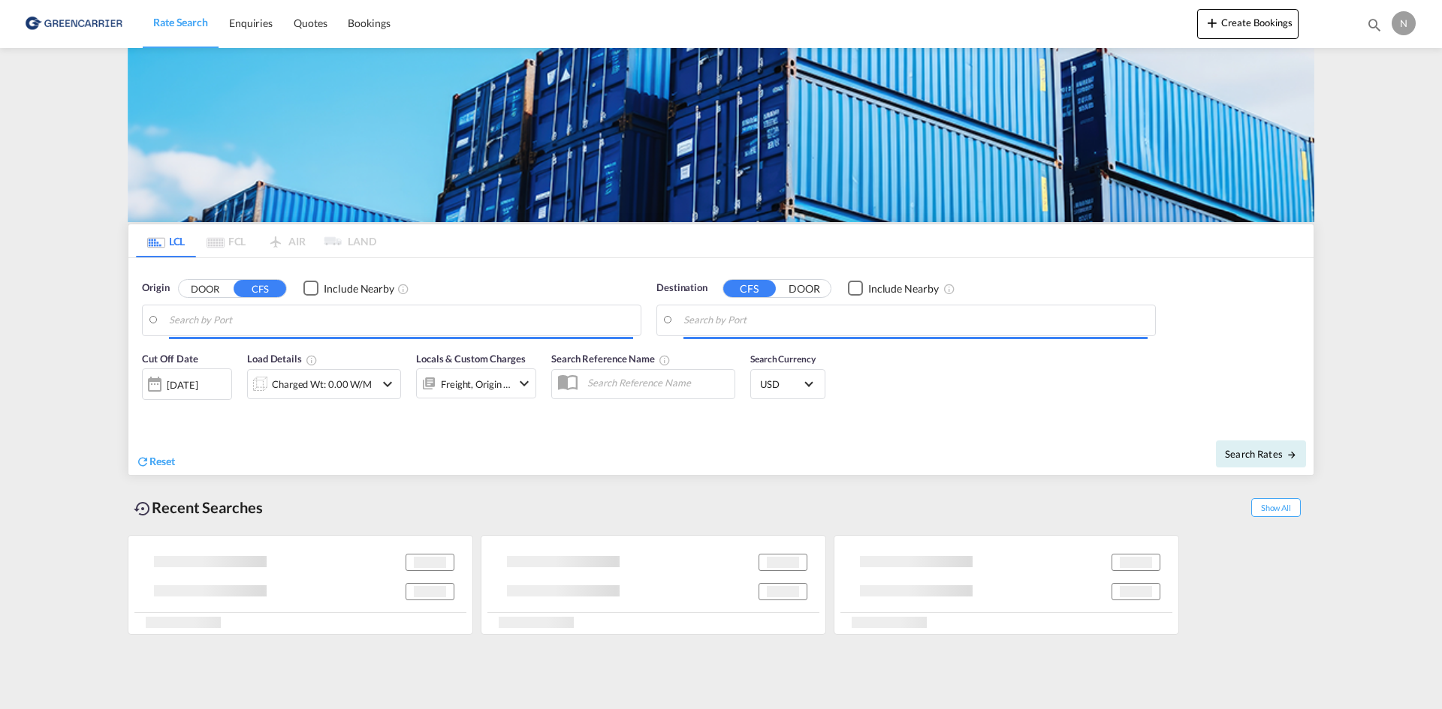
type input "Aarhus, DKAAR"
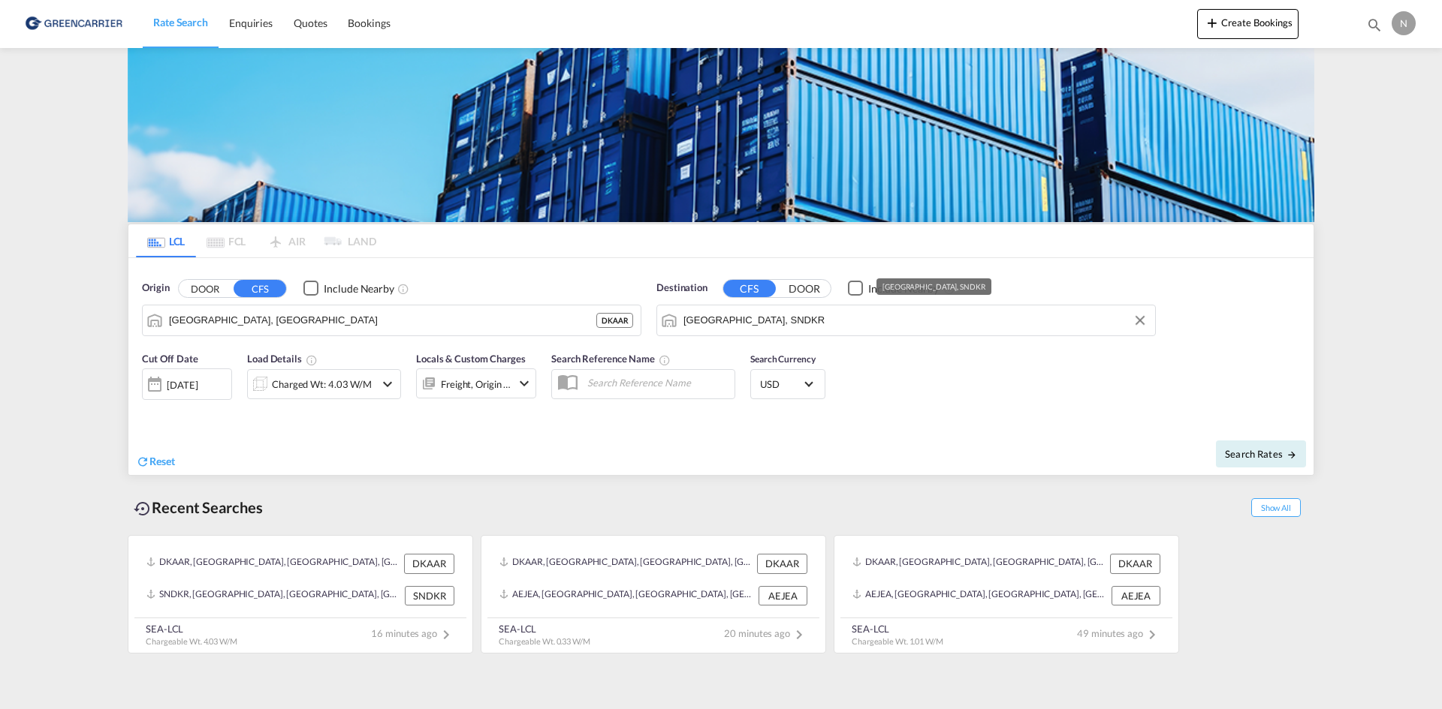
click at [860, 327] on input "Dakar, SNDKR" at bounding box center [915, 320] width 464 height 23
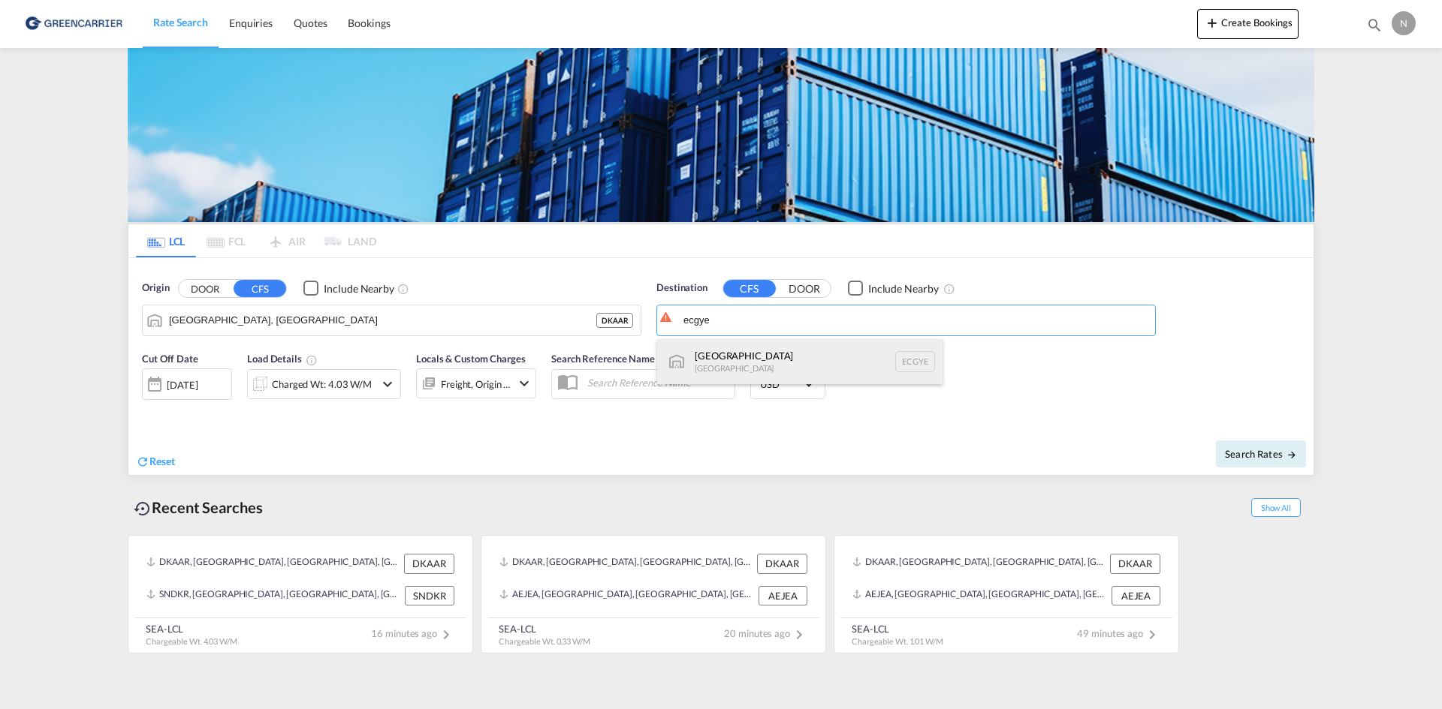
click at [833, 351] on div "Guayaquil Ecuador ECGYE" at bounding box center [799, 361] width 285 height 45
type input "Guayaquil, ECGYE"
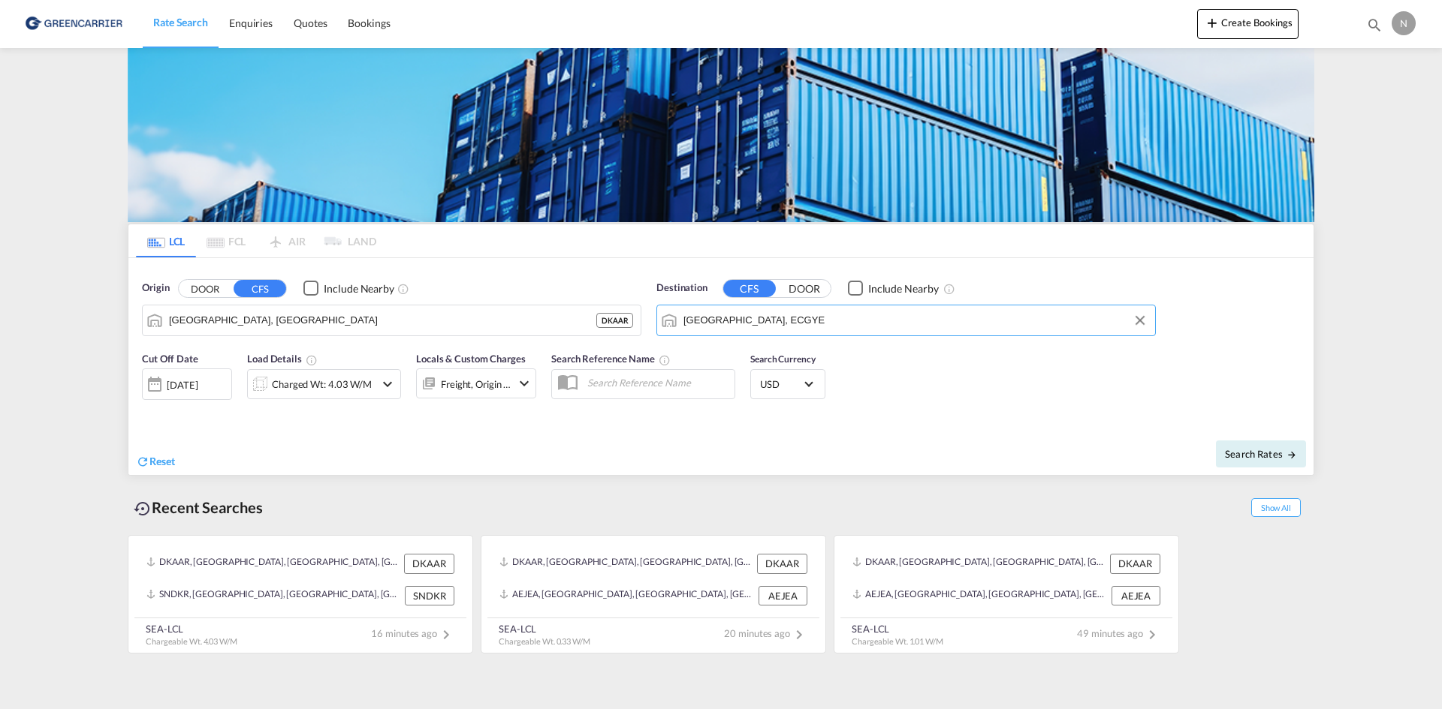
click at [334, 393] on div "Charged Wt: 4.03 W/M" at bounding box center [322, 384] width 100 height 21
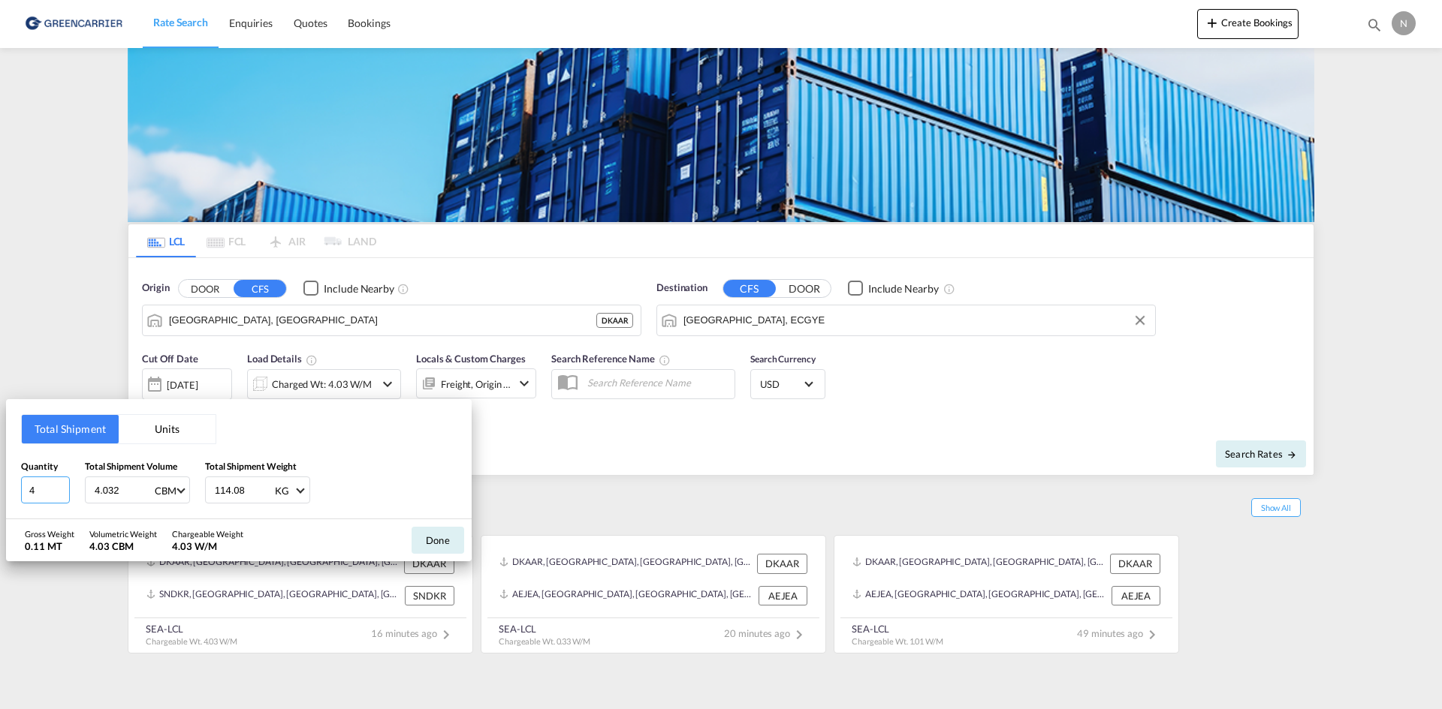
click at [67, 494] on input "4" at bounding box center [45, 490] width 49 height 27
click at [58, 491] on input "3" at bounding box center [45, 490] width 49 height 27
type input "2"
click at [58, 492] on input "2" at bounding box center [45, 490] width 49 height 27
click at [98, 492] on input "4.032" at bounding box center [123, 491] width 60 height 26
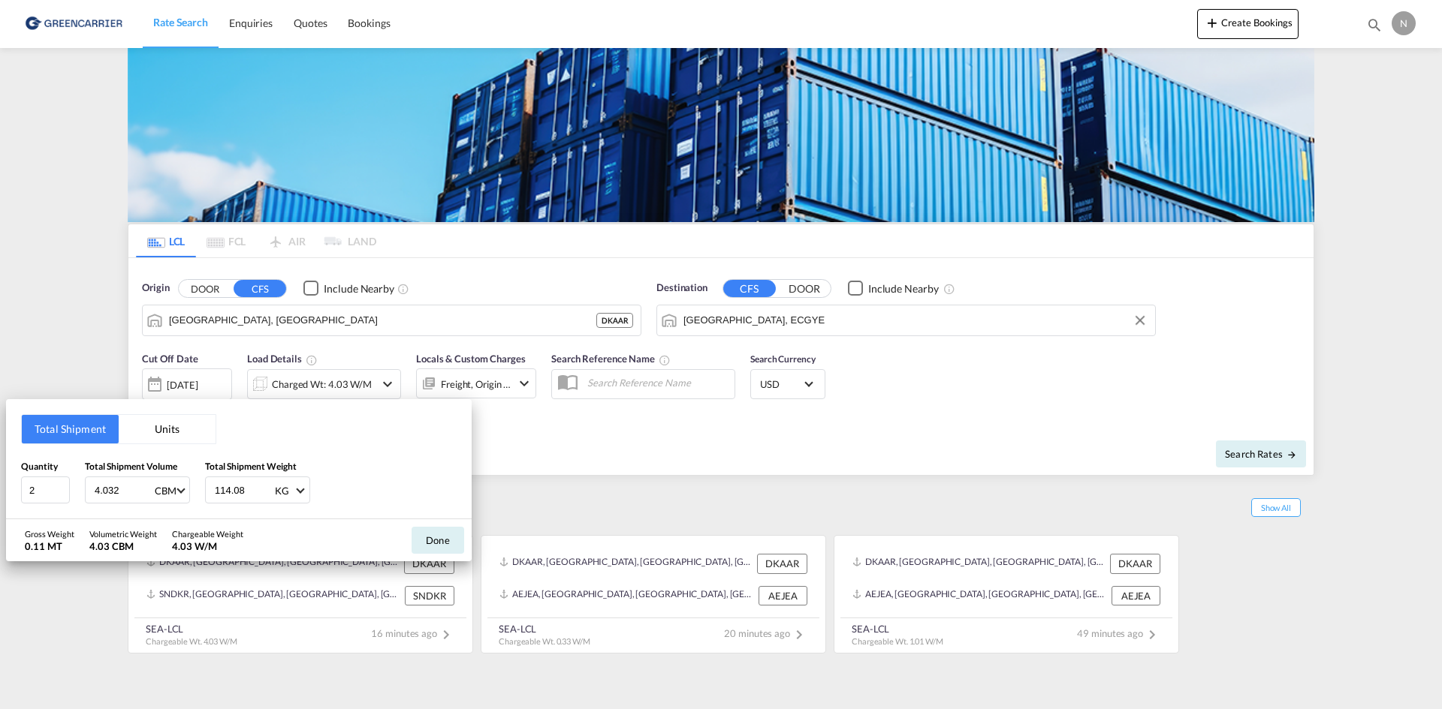
click at [98, 492] on input "4.032" at bounding box center [123, 491] width 60 height 26
type input "1.632"
type input "287.400"
click at [456, 538] on button "Done" at bounding box center [437, 540] width 53 height 27
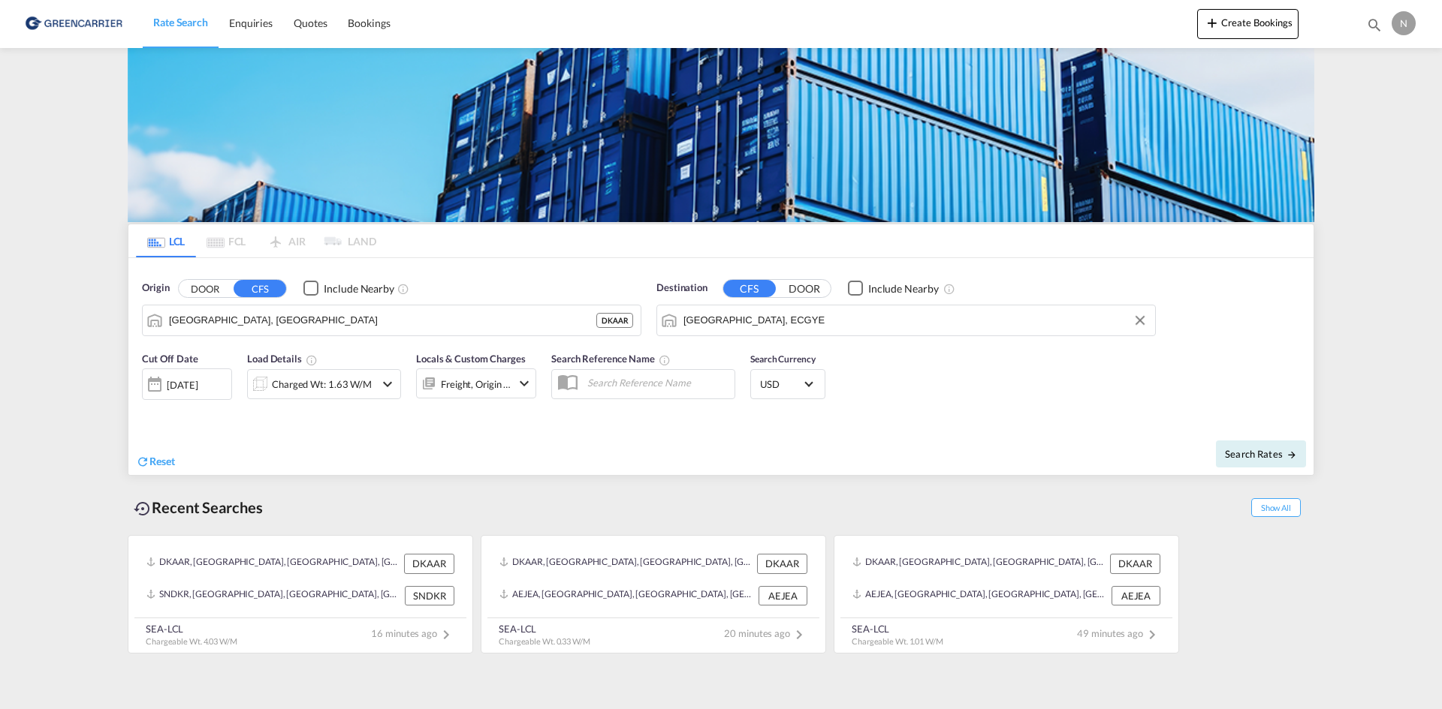
click at [498, 376] on div "Freight, Origin +1" at bounding box center [476, 384] width 71 height 21
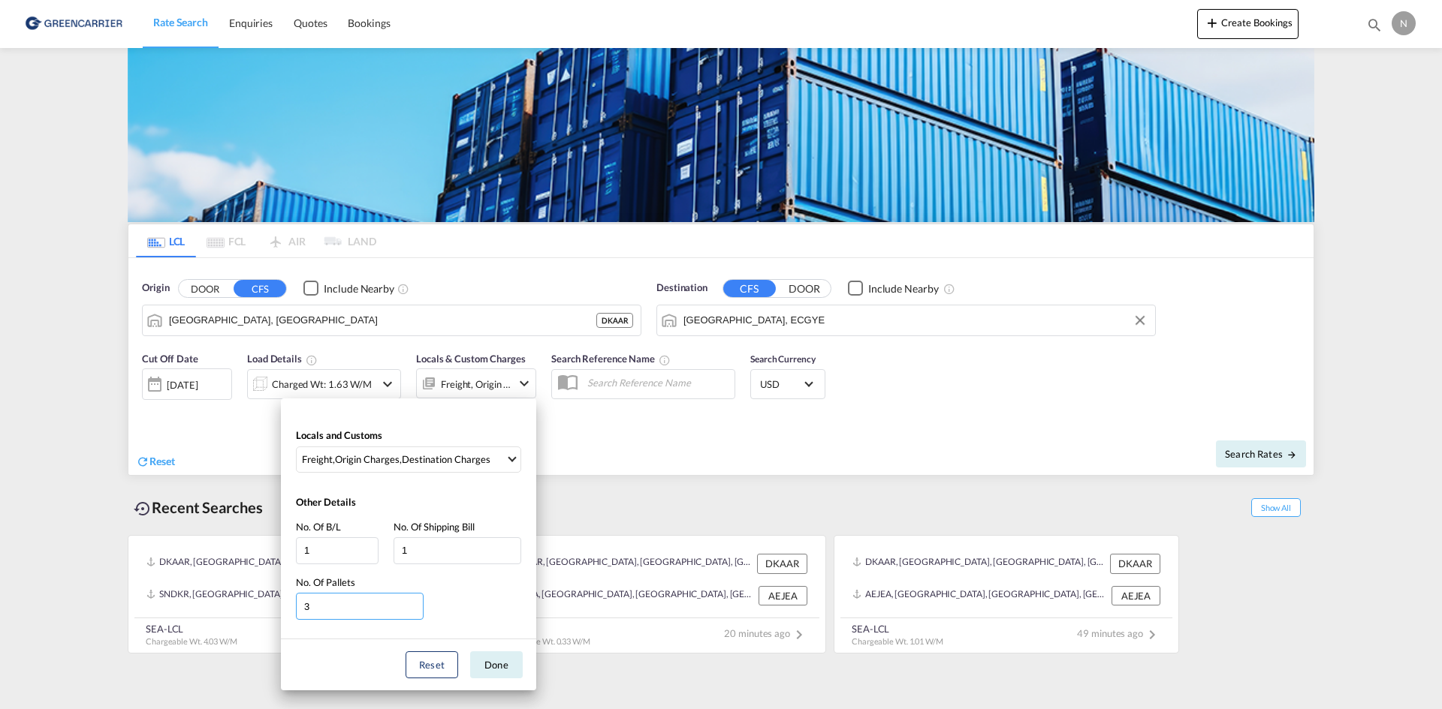
click at [415, 612] on input "3" at bounding box center [360, 606] width 128 height 27
type input "2"
click at [415, 612] on input "2" at bounding box center [360, 606] width 128 height 27
click at [508, 677] on button "Done" at bounding box center [496, 665] width 53 height 27
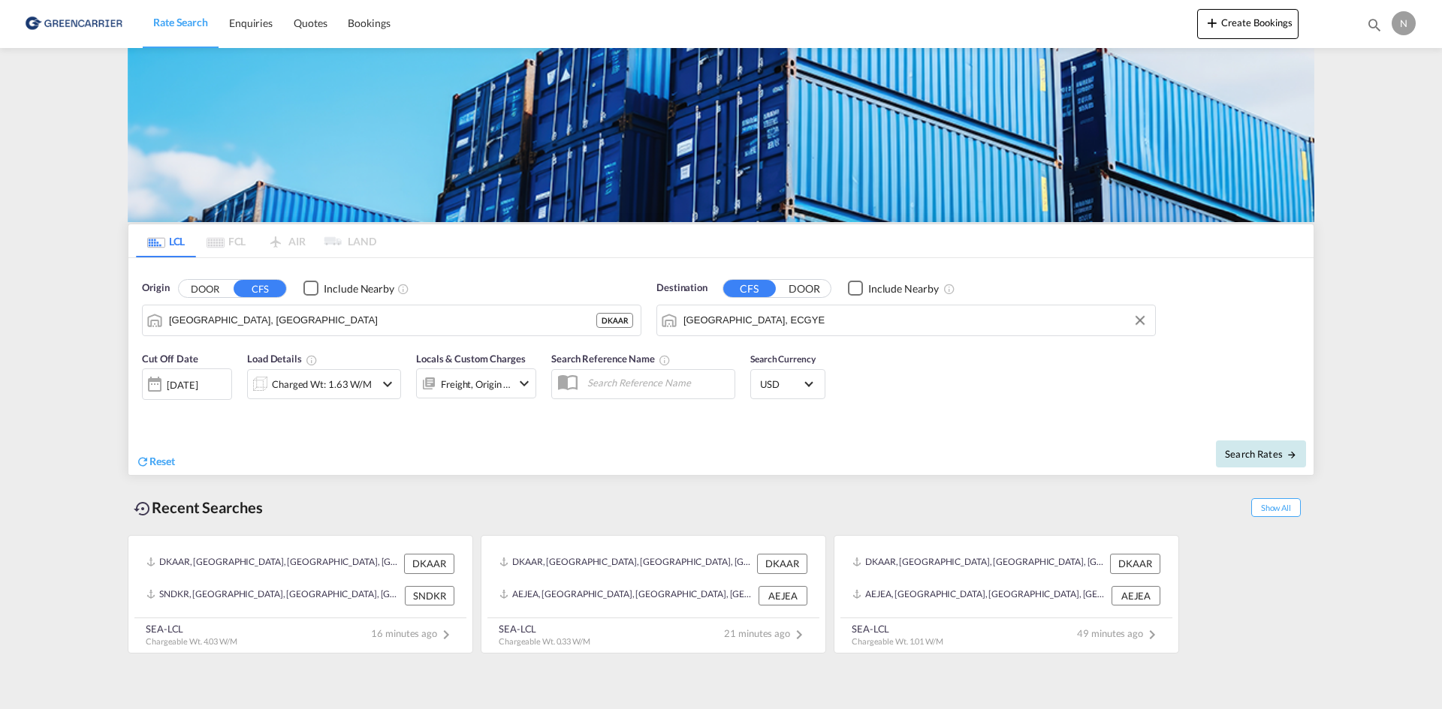
click at [1256, 455] on span "Search Rates" at bounding box center [1261, 454] width 72 height 12
type input "DKAAR to ECGYE / 29 Aug 2025"
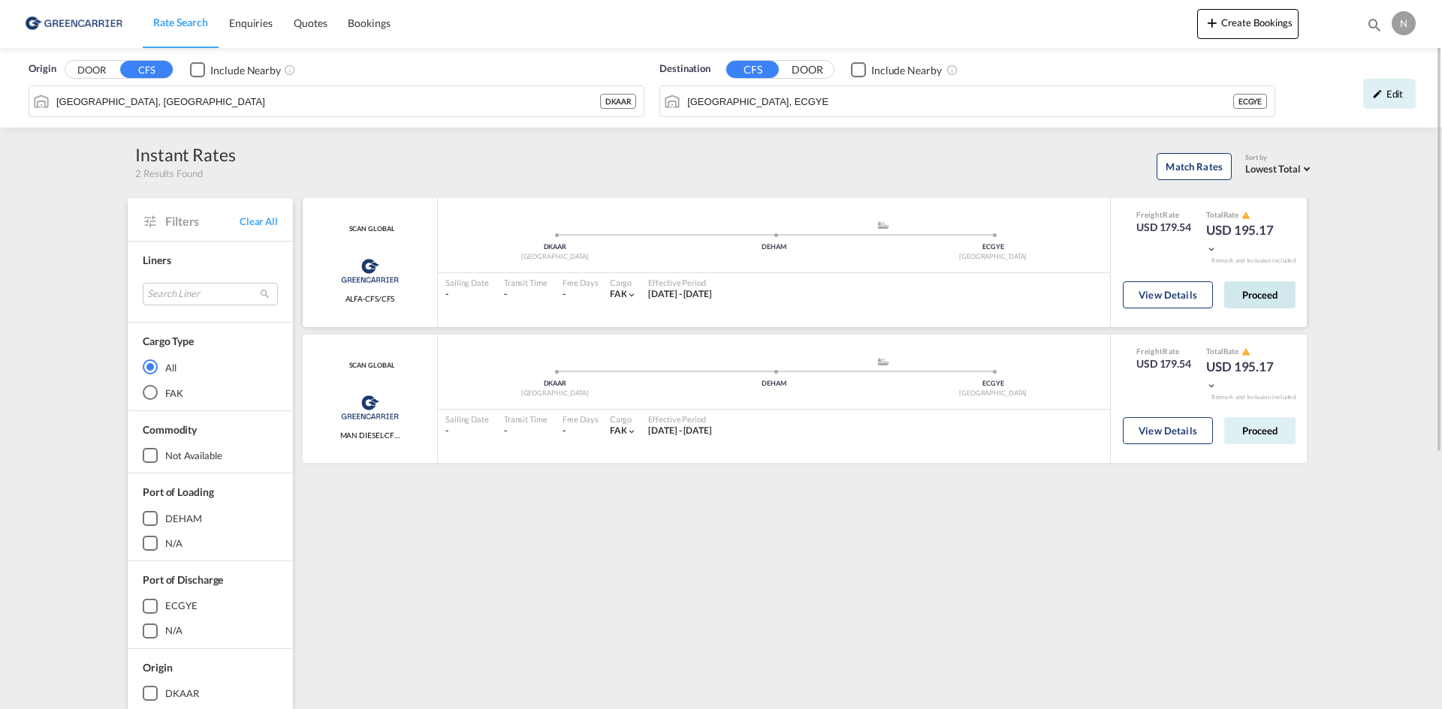
click at [1271, 299] on button "Proceed" at bounding box center [1259, 295] width 71 height 27
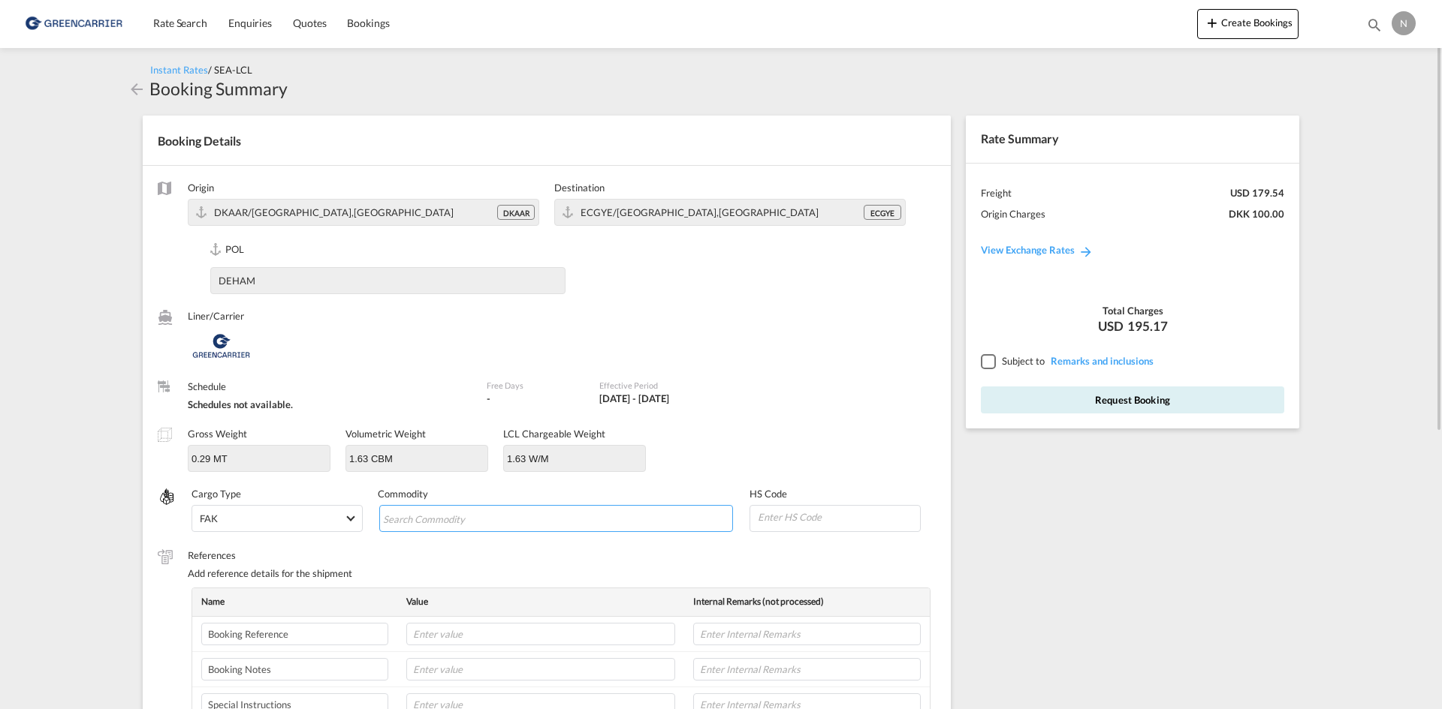
click at [415, 524] on input "Search Commodity" at bounding box center [451, 520] width 137 height 24
type input "ENZYMES"
type input "350790"
click at [559, 636] on input "text" at bounding box center [540, 634] width 269 height 23
paste input "CPH32106770"
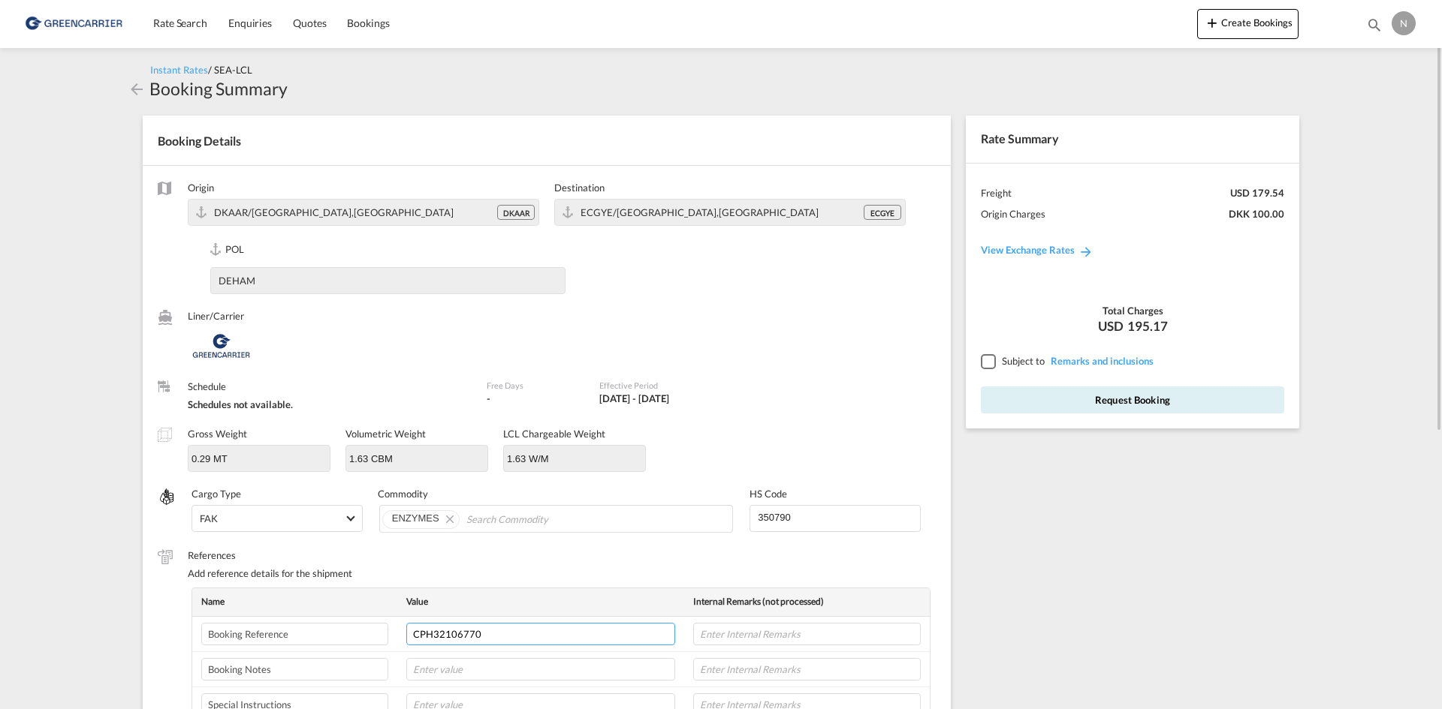
type input "CPH32106770"
type input "NOVONESIS"
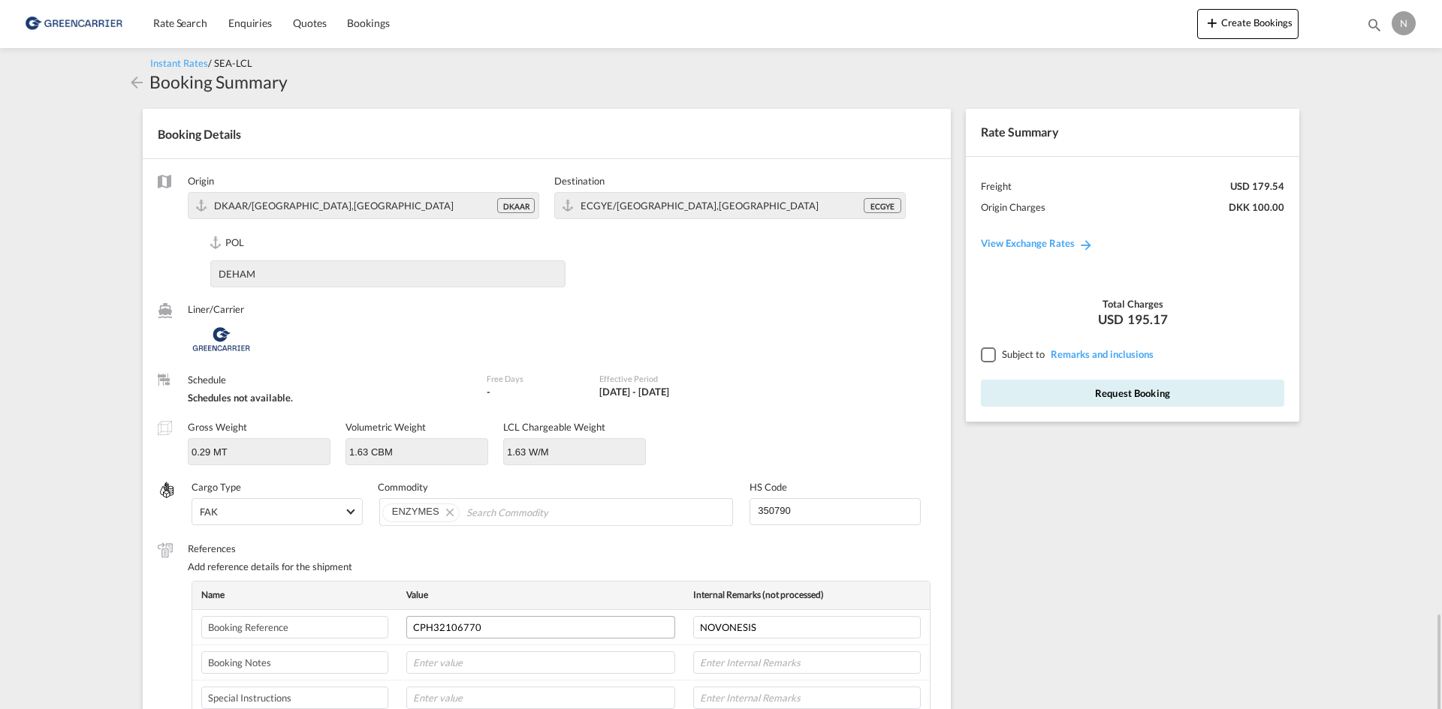
scroll to position [386, 0]
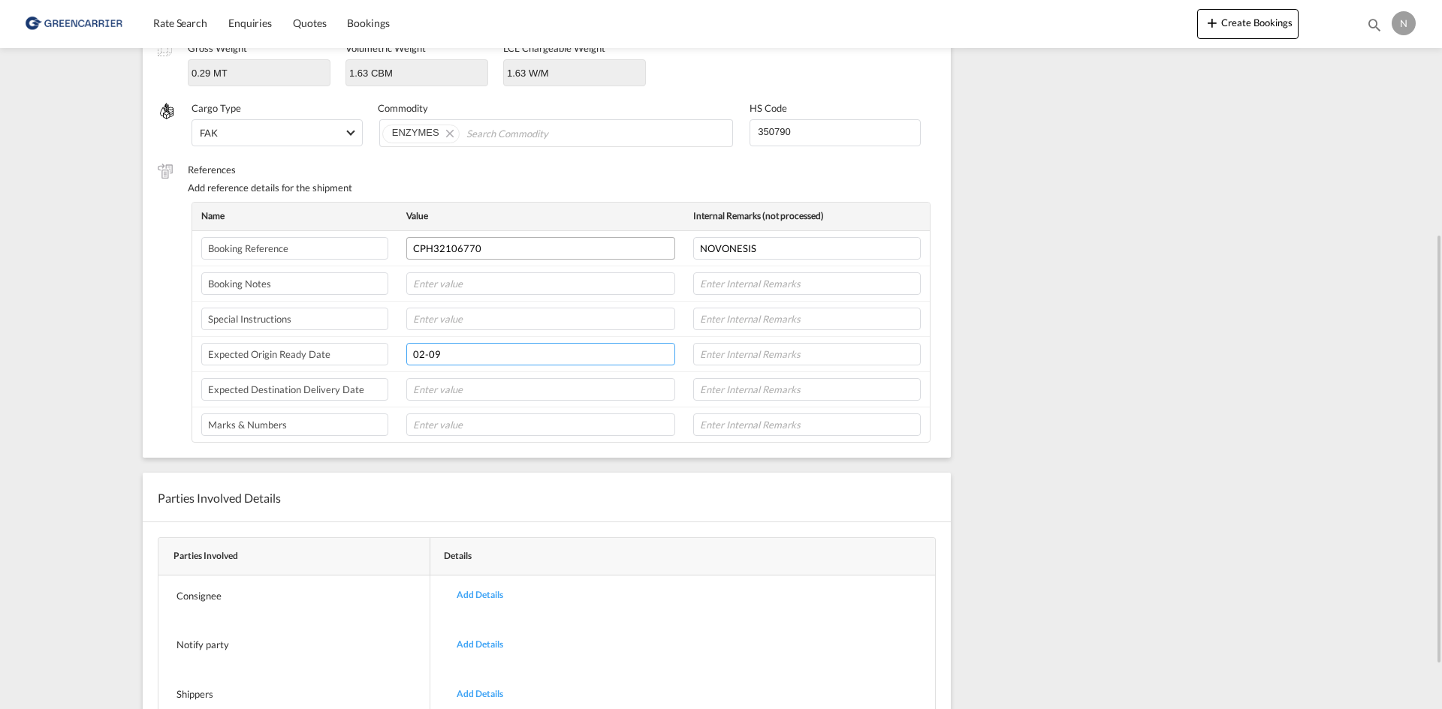
type input "02-09"
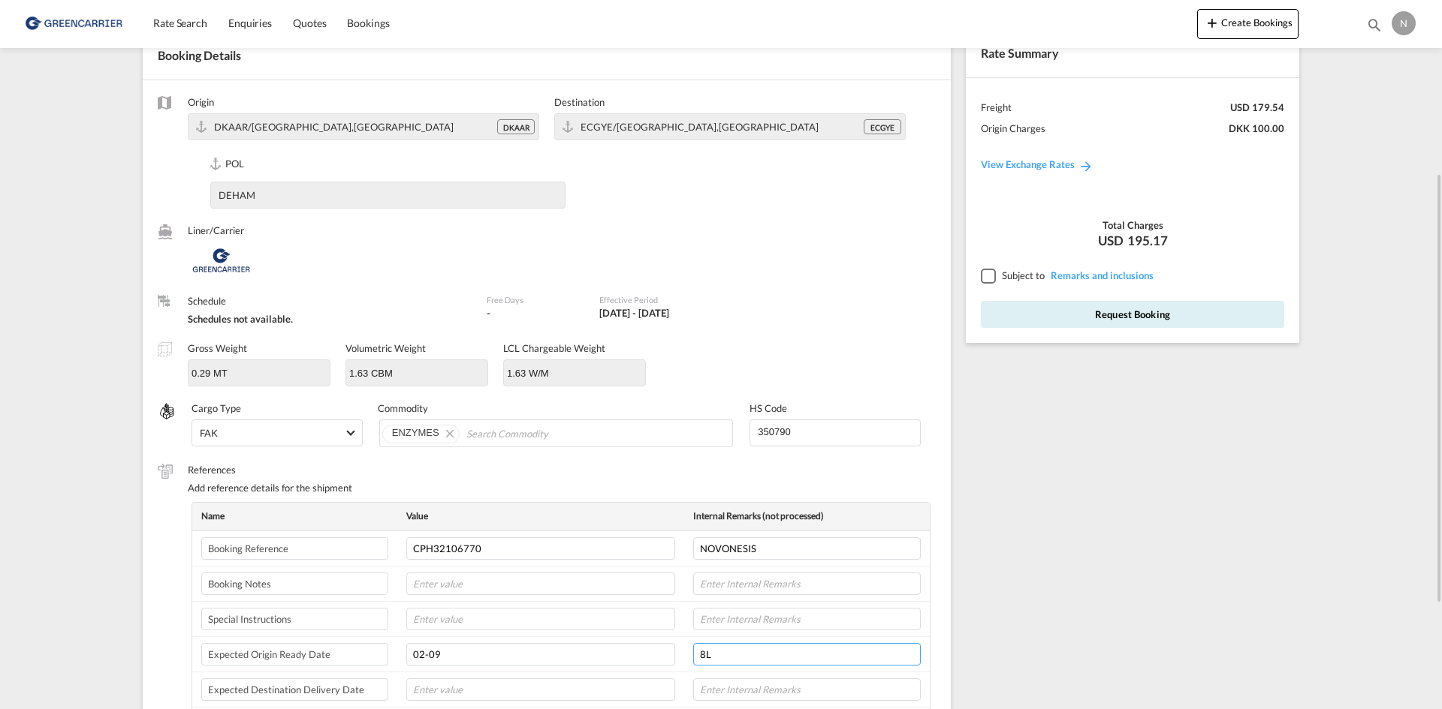
scroll to position [161, 0]
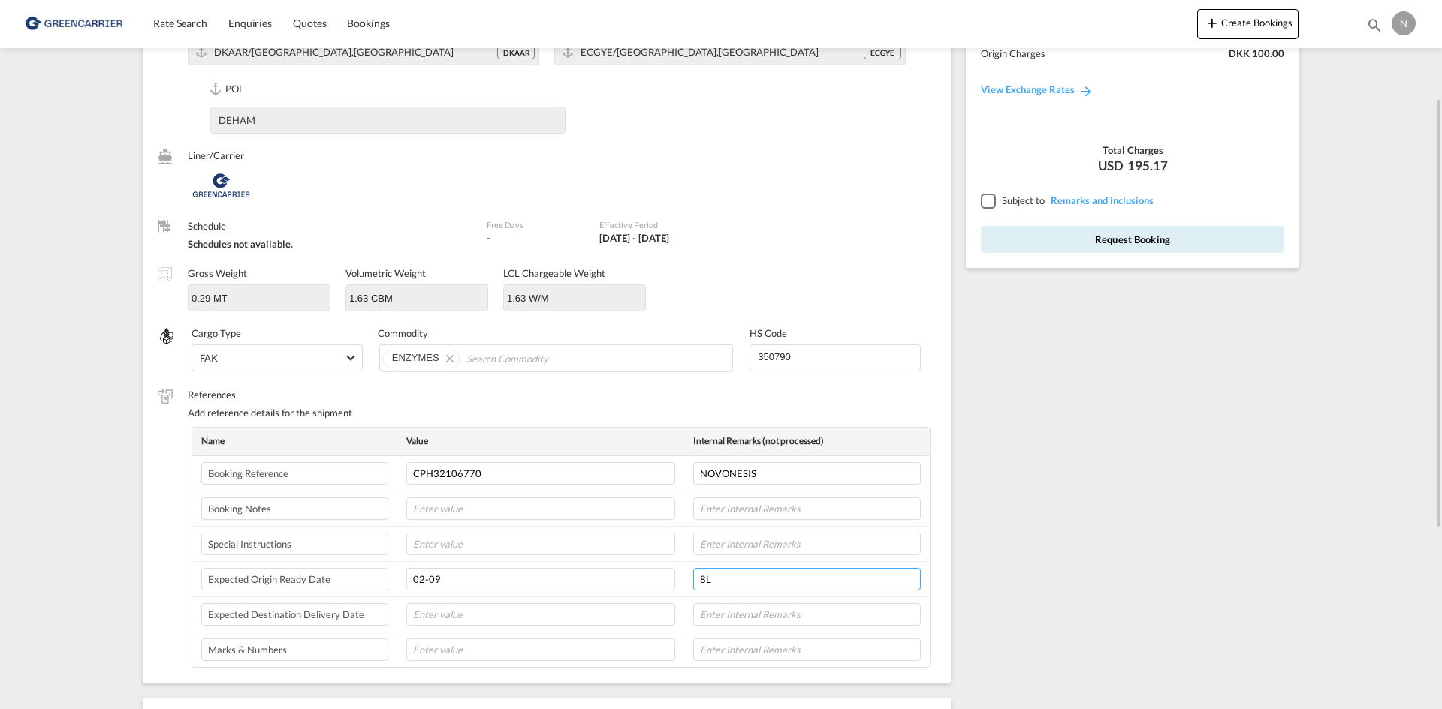
type input "8L"
click at [987, 205] on div at bounding box center [988, 201] width 14 height 14
click at [1005, 244] on button "Request Booking" at bounding box center [1132, 239] width 303 height 27
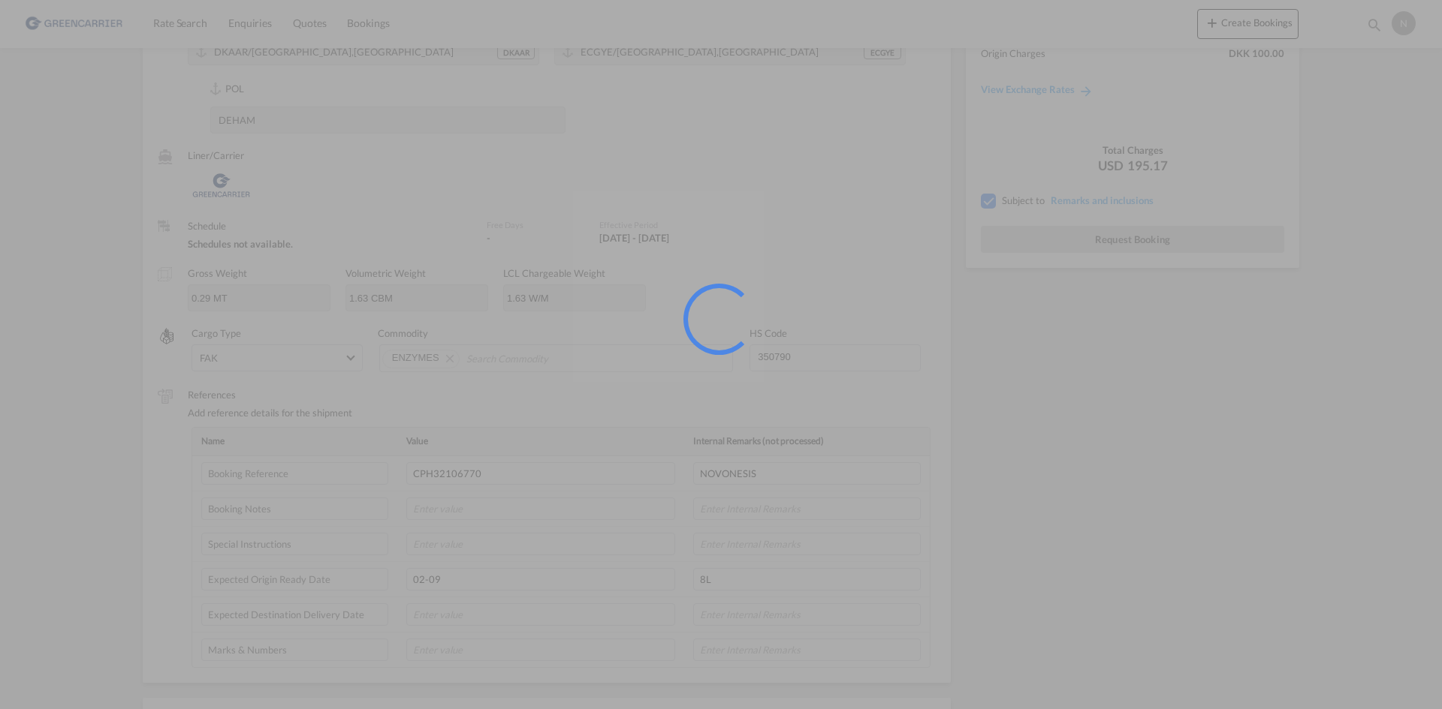
scroll to position [0, 0]
